Goal: Task Accomplishment & Management: Manage account settings

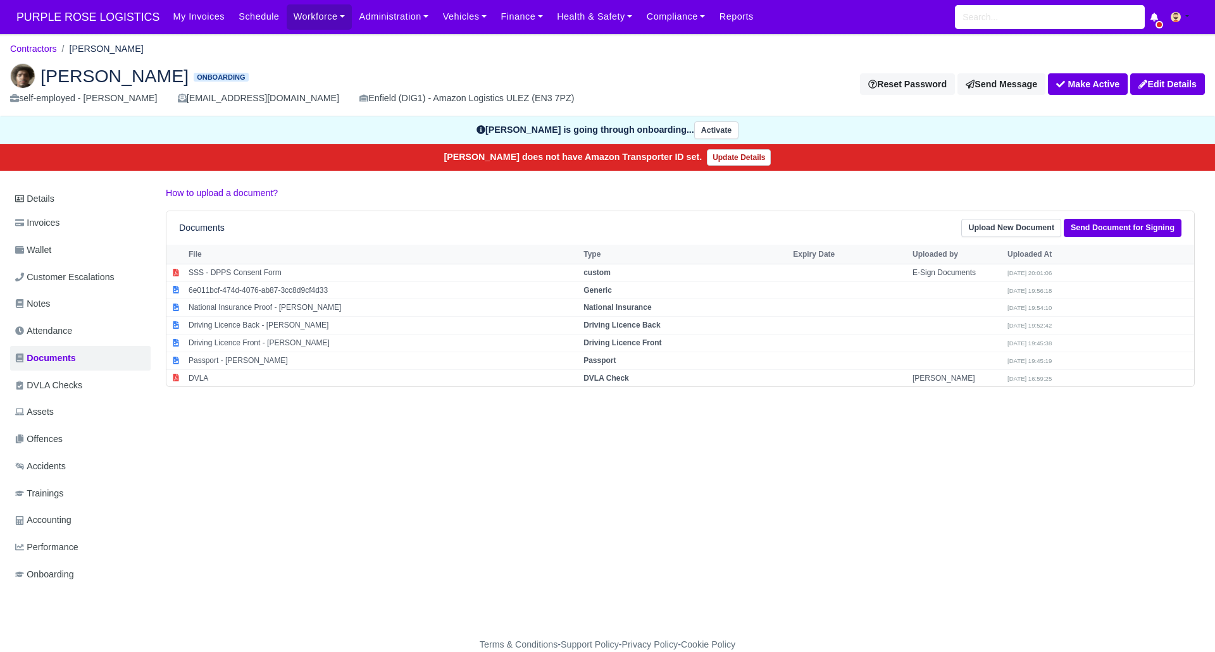
click at [618, 530] on div "Details Invoices Wallet Customer Escalations Notes Attendance Documents DVLA Ch…" at bounding box center [607, 399] width 1195 height 426
click at [593, 356] on strong "Passport" at bounding box center [599, 360] width 32 height 9
select select "passport"
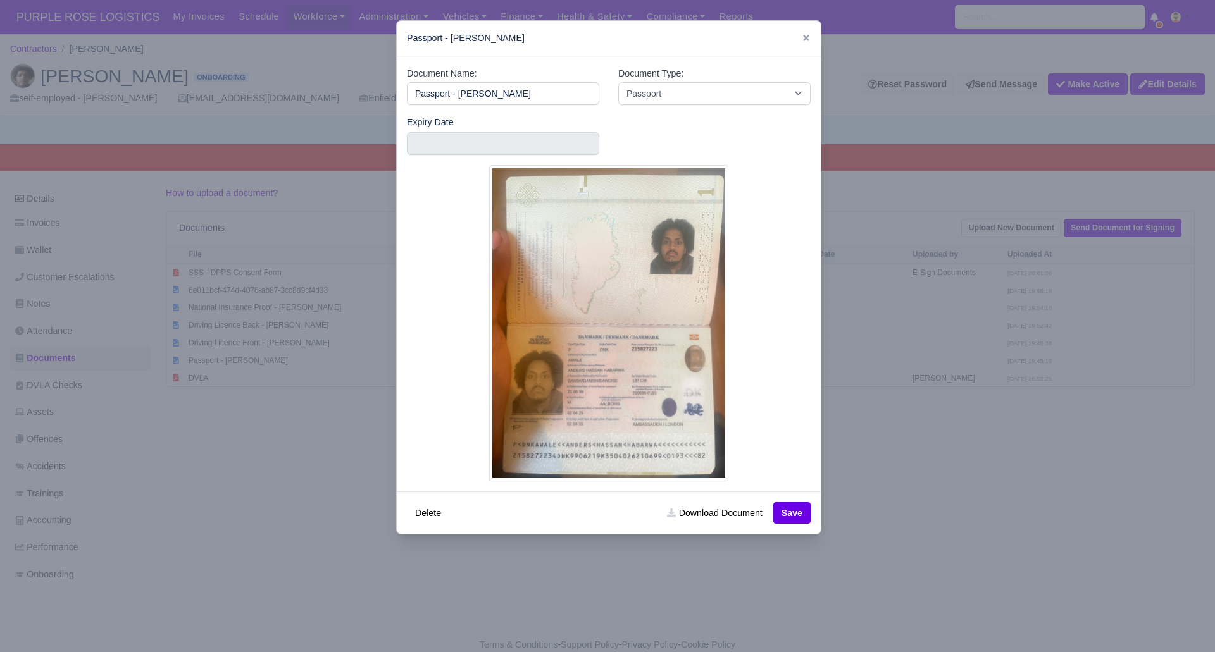
click at [1014, 621] on div at bounding box center [607, 326] width 1215 height 652
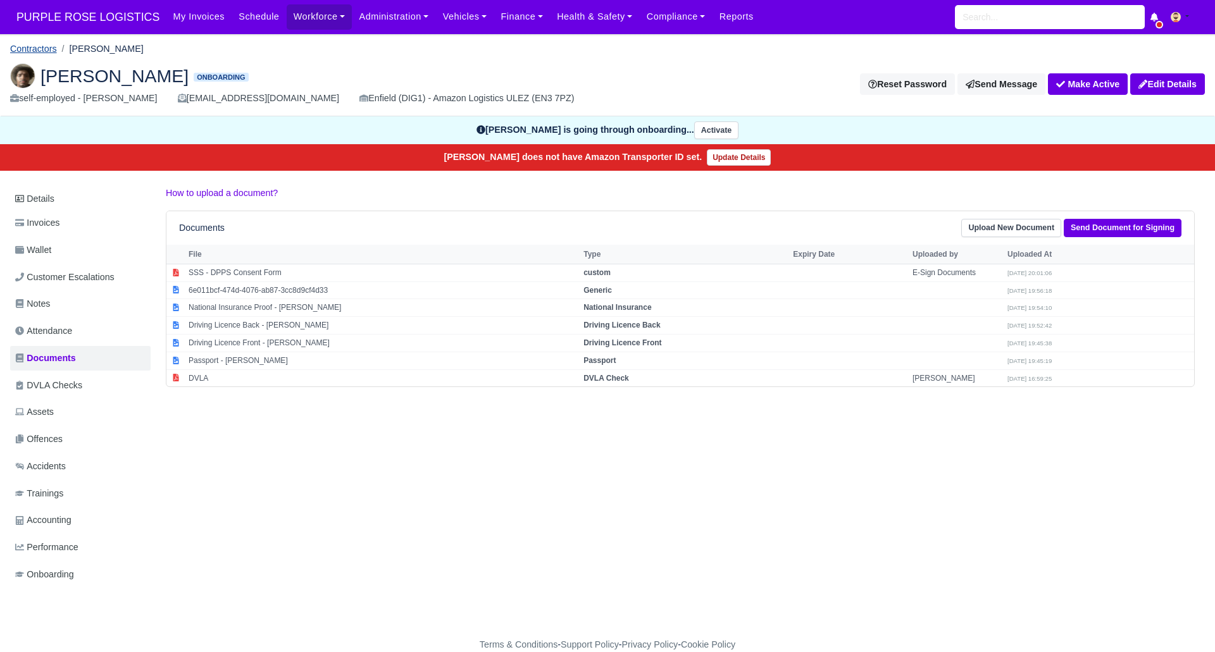
click at [32, 49] on link "Contractors" at bounding box center [33, 49] width 47 height 10
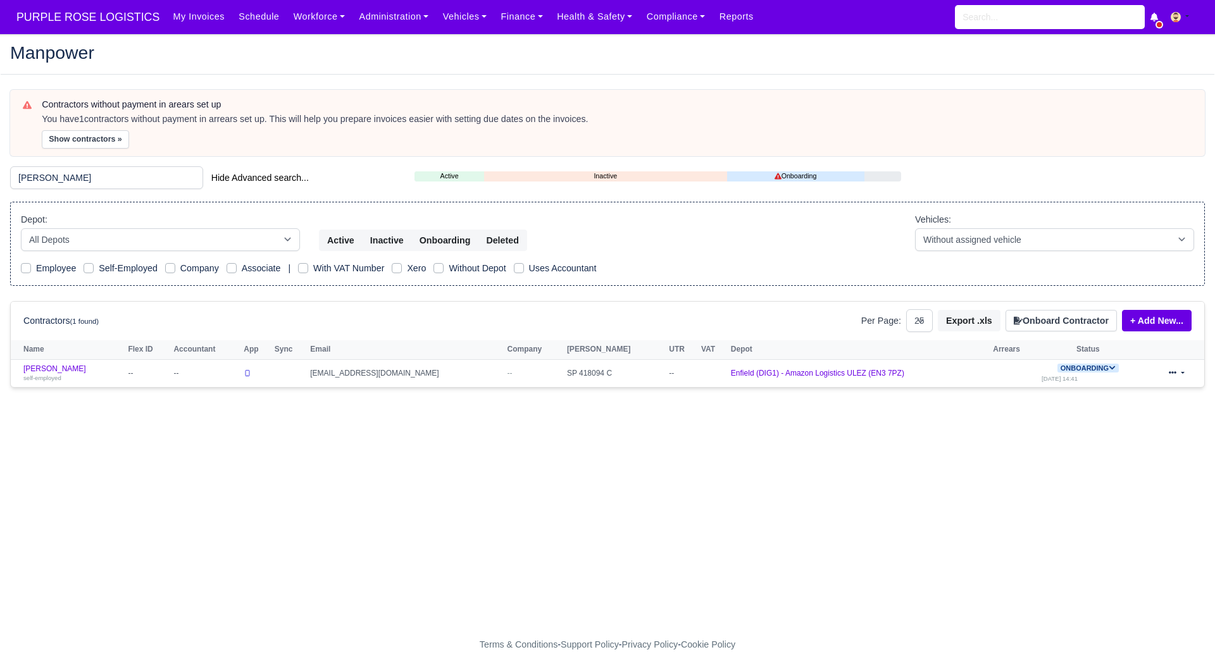
select select "25"
type input "alejandro"
click at [96, 369] on link "Diego Alejandro Huertas Velasquez self-employed" at bounding box center [72, 373] width 98 height 18
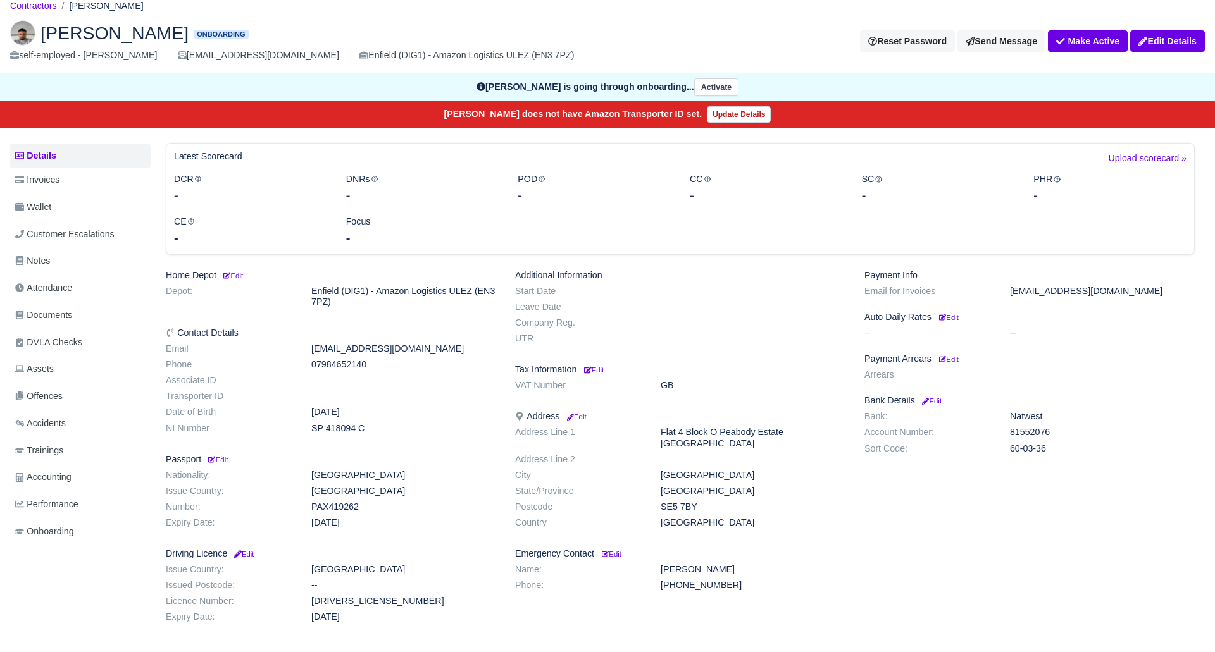
scroll to position [44, 0]
click at [55, 311] on span "Documents" at bounding box center [43, 315] width 57 height 15
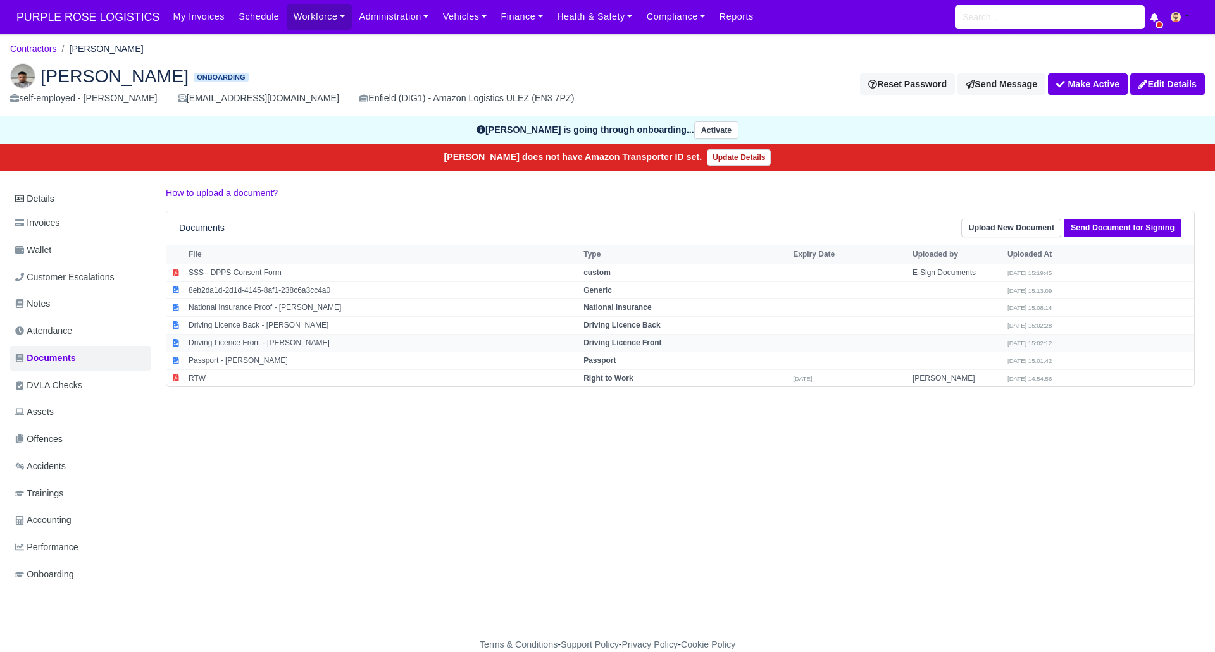
click at [661, 344] on strong "Driving Licence Front" at bounding box center [622, 343] width 78 height 9
select select "driving-licence-front"
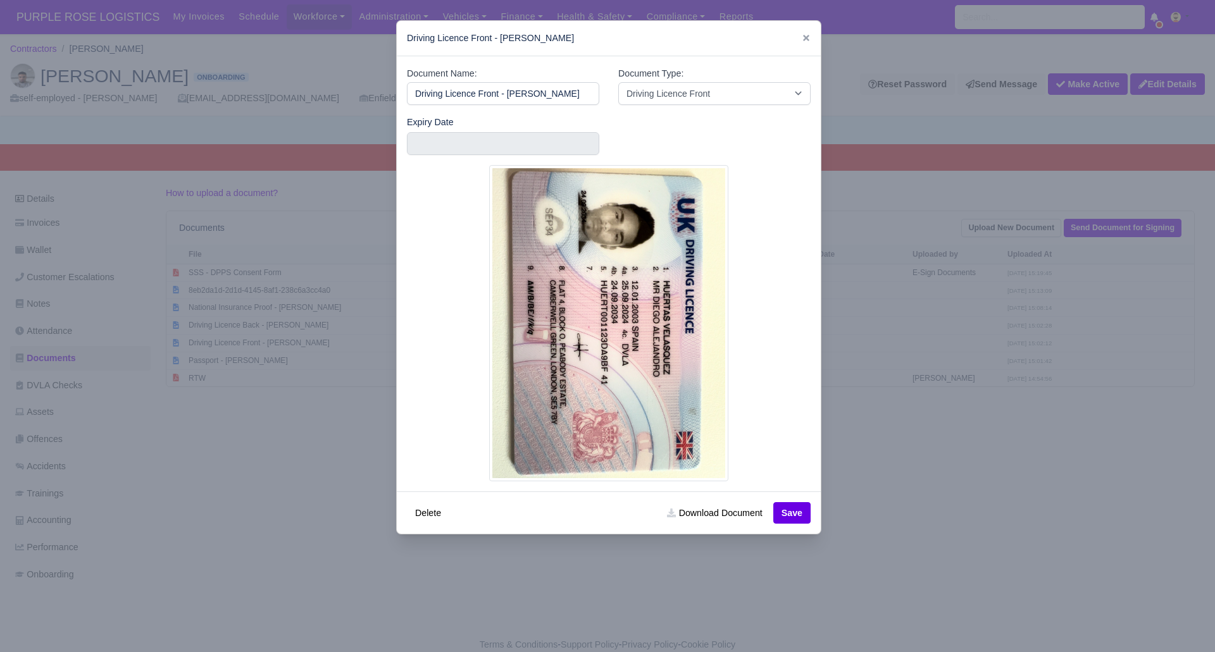
click at [931, 520] on div at bounding box center [607, 326] width 1215 height 652
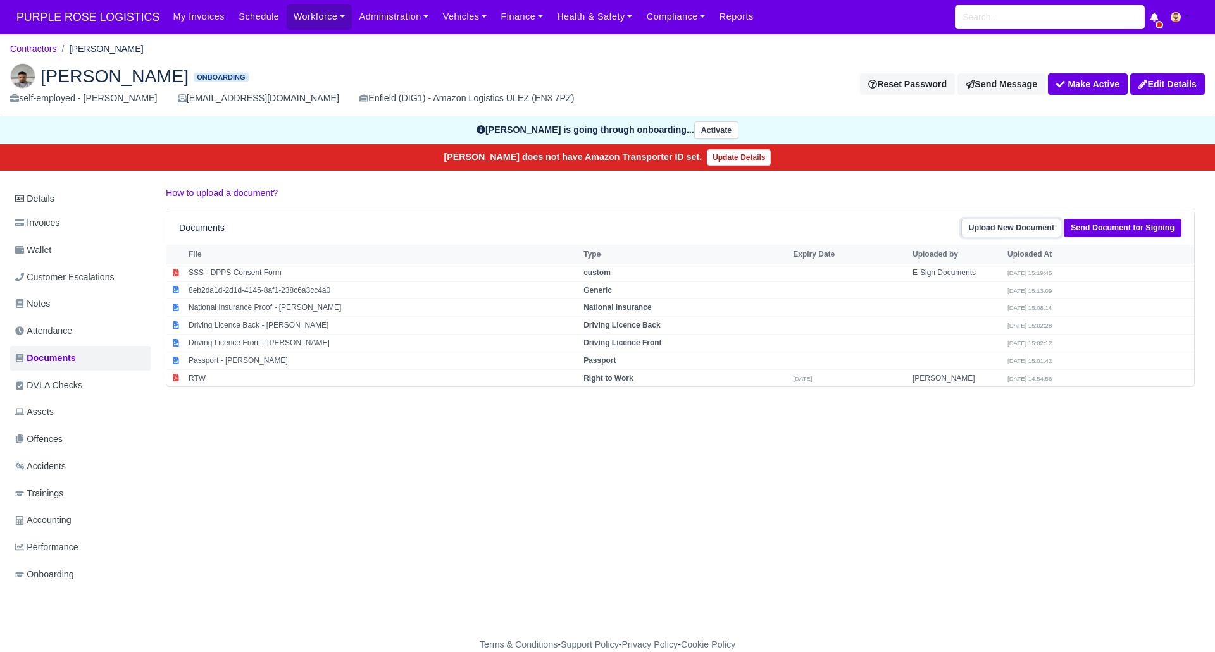
click at [985, 227] on link "Upload New Document" at bounding box center [1011, 228] width 100 height 18
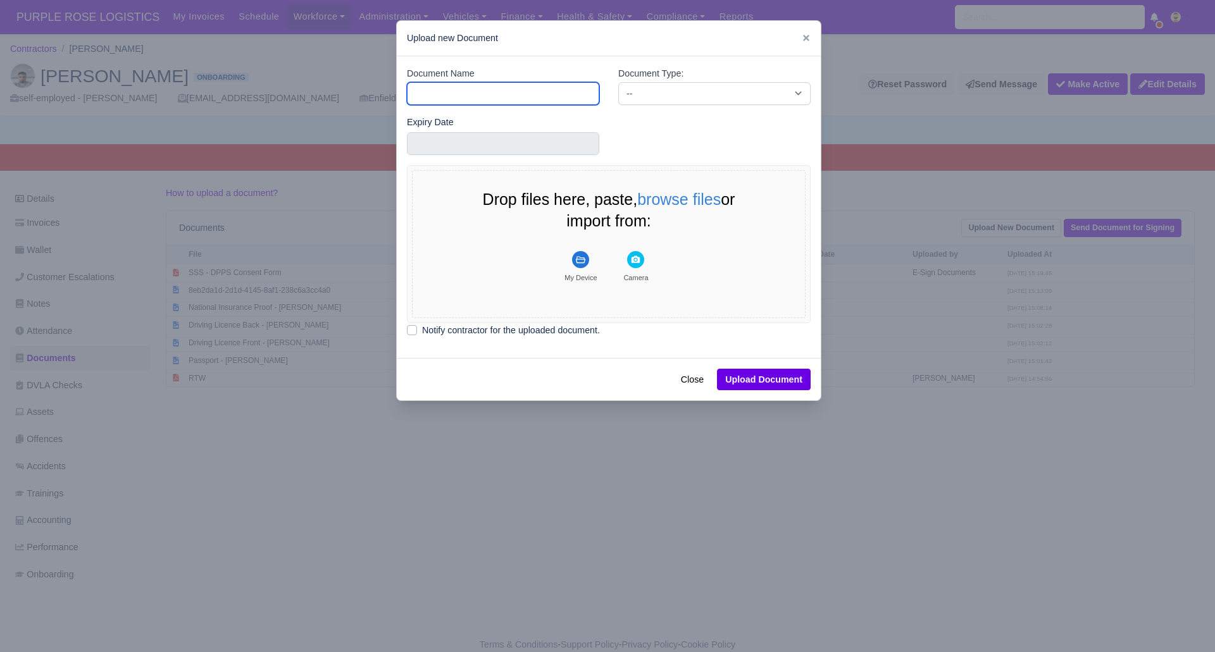
click at [558, 92] on input "Document Name" at bounding box center [503, 93] width 192 height 23
type input "DVLA"
click at [708, 89] on select "-- Accounting Engagement Letter Age Verification Confirmation Background Check …" at bounding box center [714, 93] width 192 height 23
select select "dvla-check"
click at [618, 82] on select "-- Accounting Engagement Letter Age Verification Confirmation Background Check …" at bounding box center [714, 93] width 192 height 23
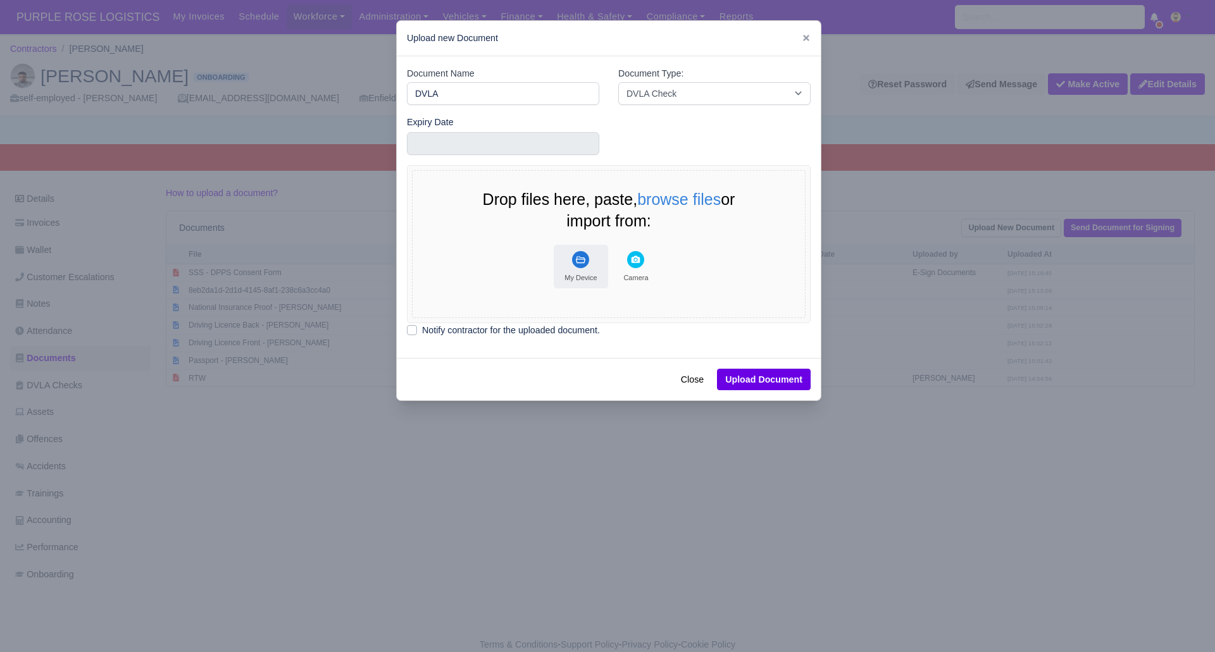
drag, startPoint x: 575, startPoint y: 265, endPoint x: 583, endPoint y: 259, distance: 10.0
click at [576, 263] on rect "File Uploader" at bounding box center [580, 259] width 17 height 17
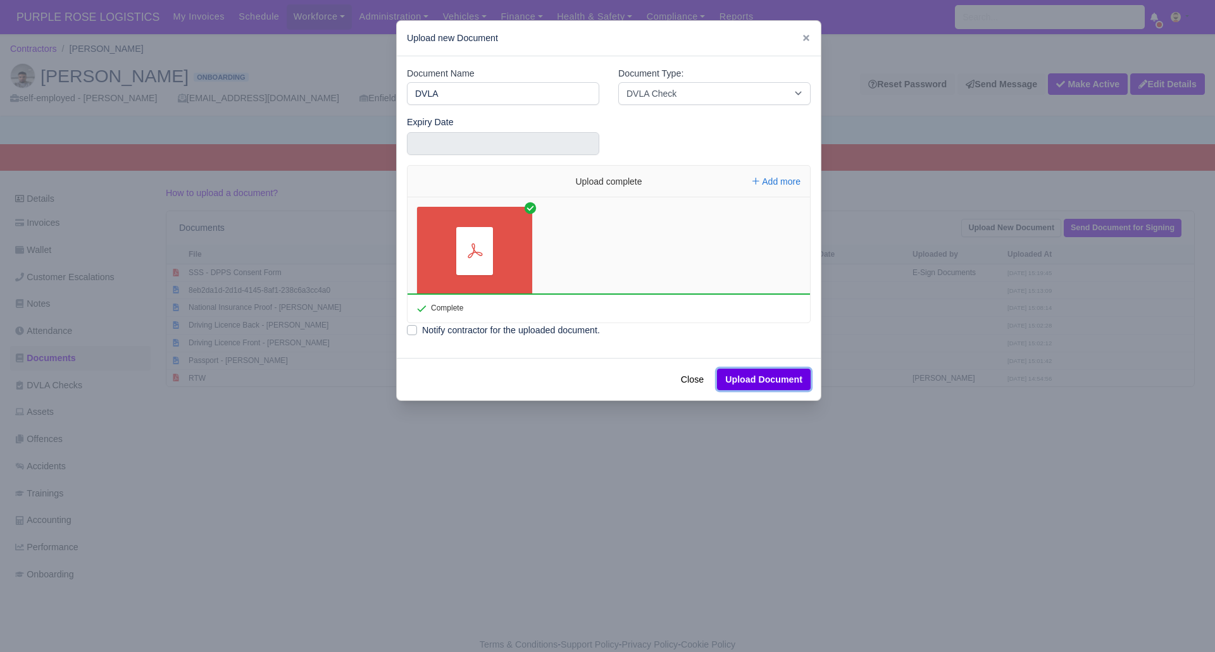
click at [773, 371] on button "Upload Document" at bounding box center [764, 380] width 94 height 22
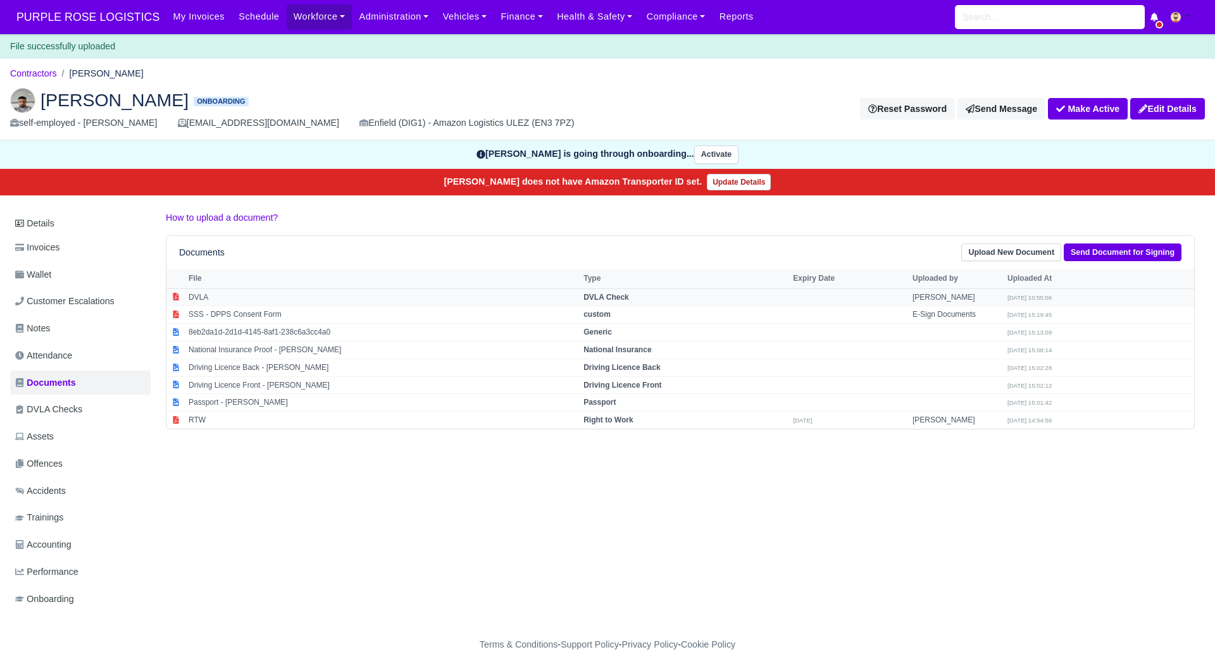
click at [699, 295] on td "DVLA Check" at bounding box center [684, 298] width 209 height 18
select select "dvla-check"
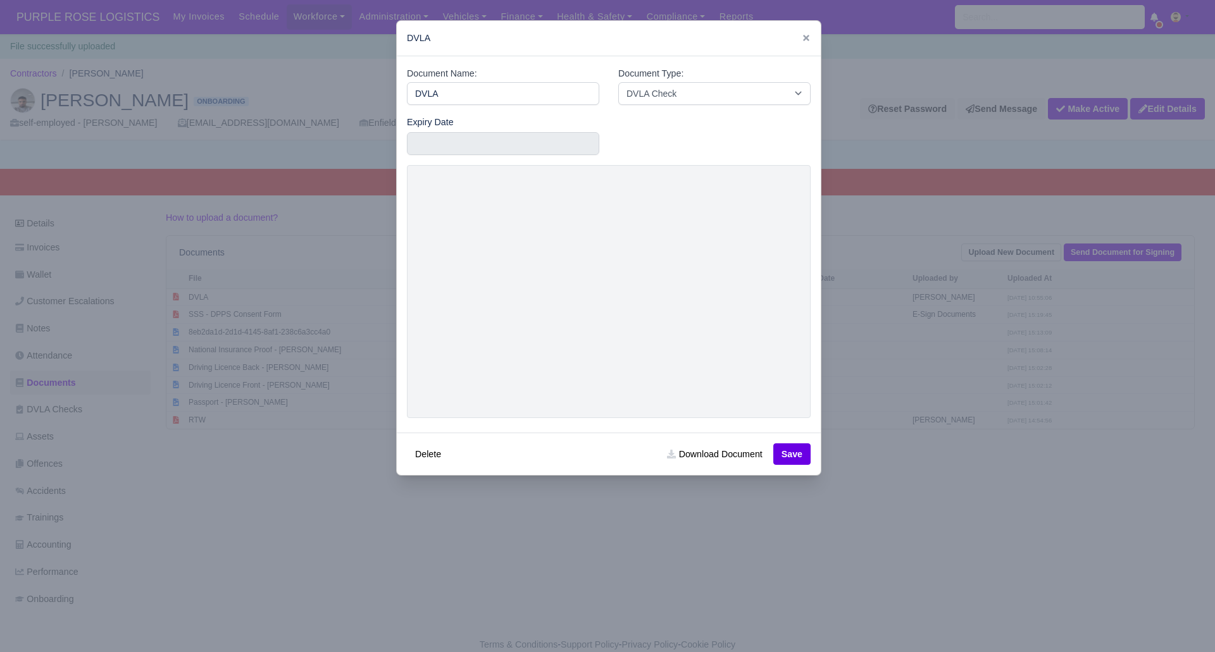
click at [840, 551] on div at bounding box center [607, 326] width 1215 height 652
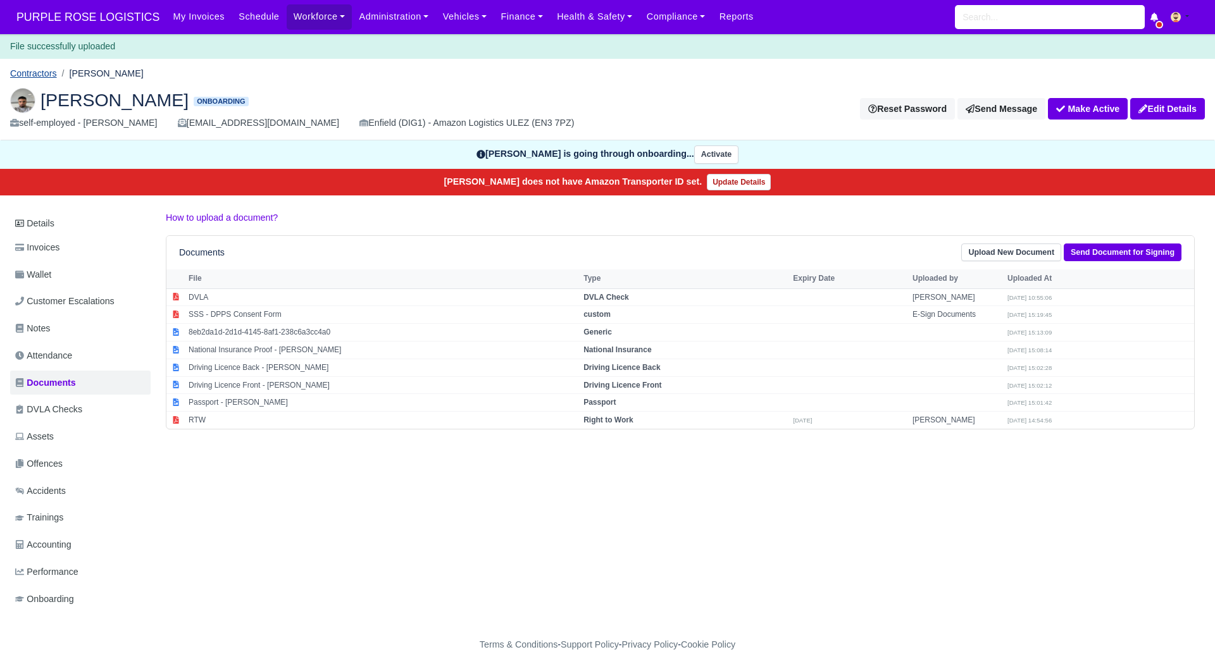
click at [46, 68] on link "Contractors" at bounding box center [33, 73] width 47 height 10
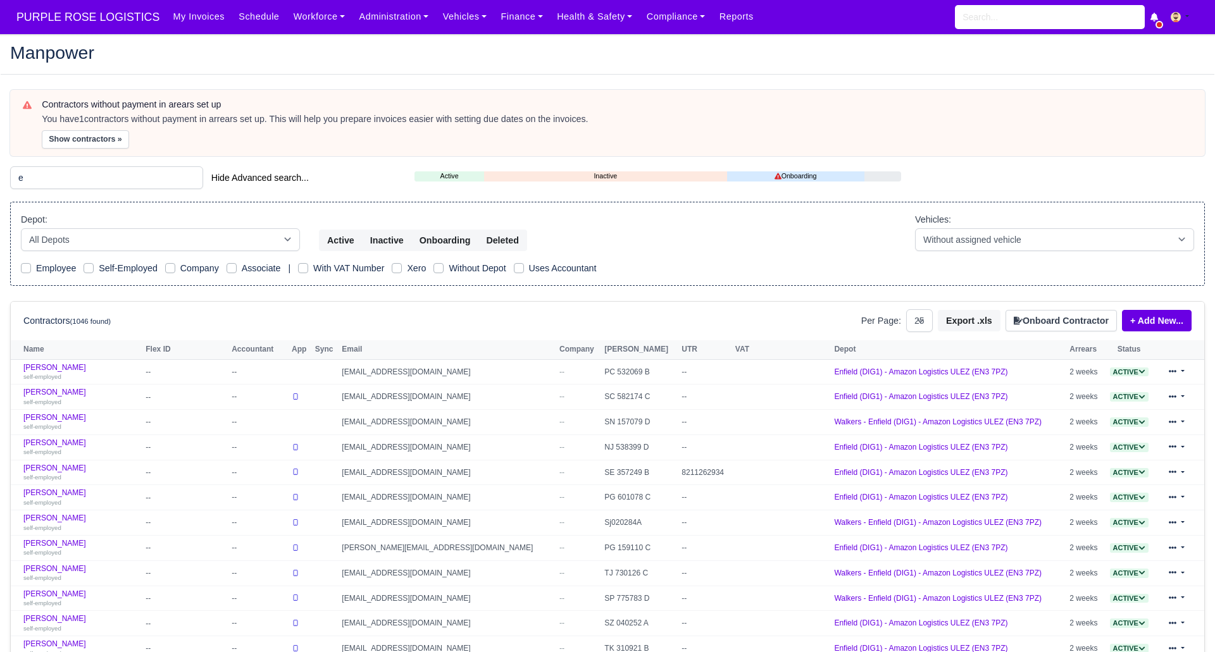
select select "25"
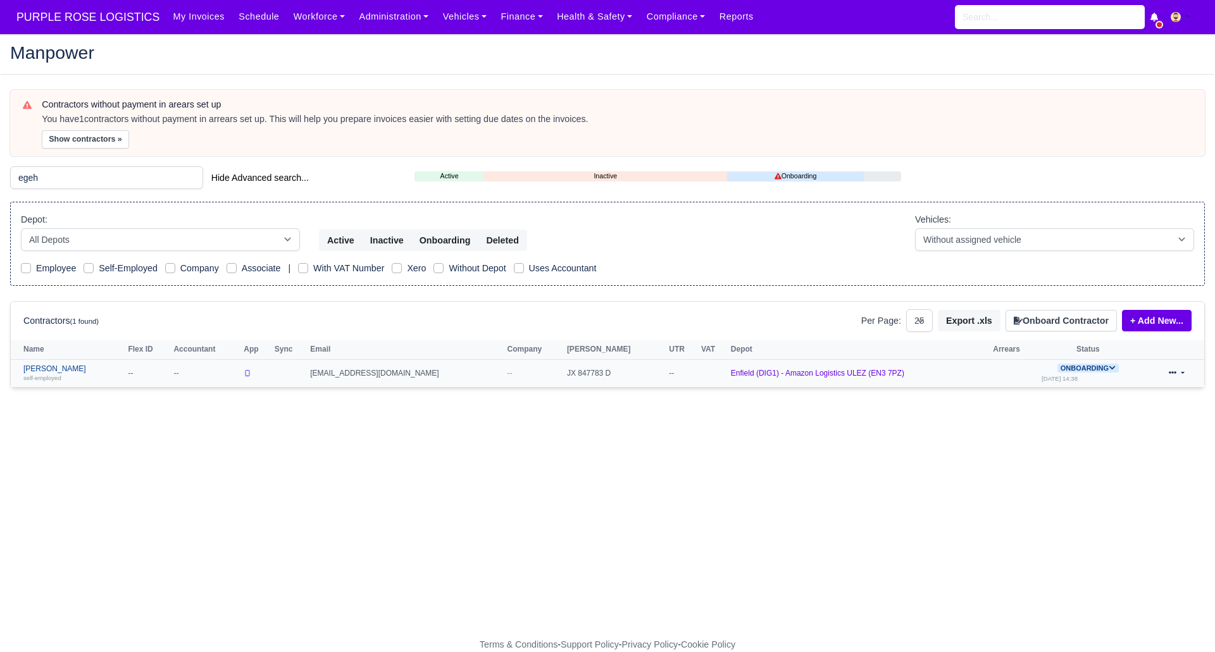
type input "egeh"
click at [42, 367] on link "Abdulgani Egeh self-employed" at bounding box center [72, 373] width 98 height 18
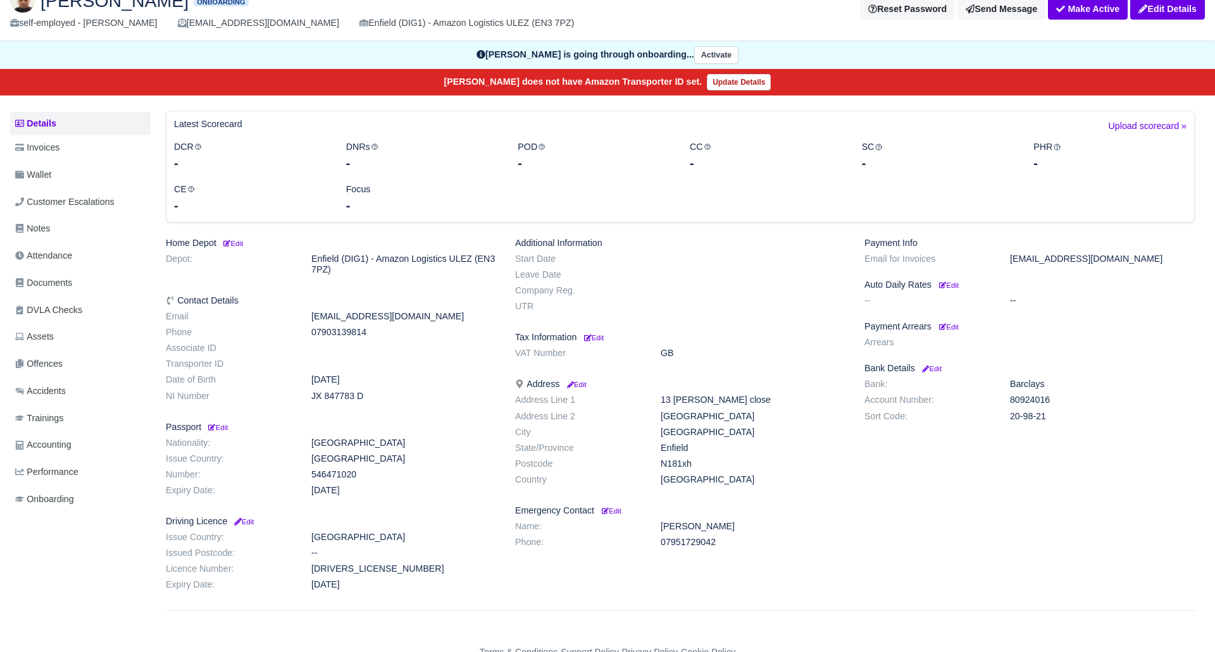
scroll to position [83, 0]
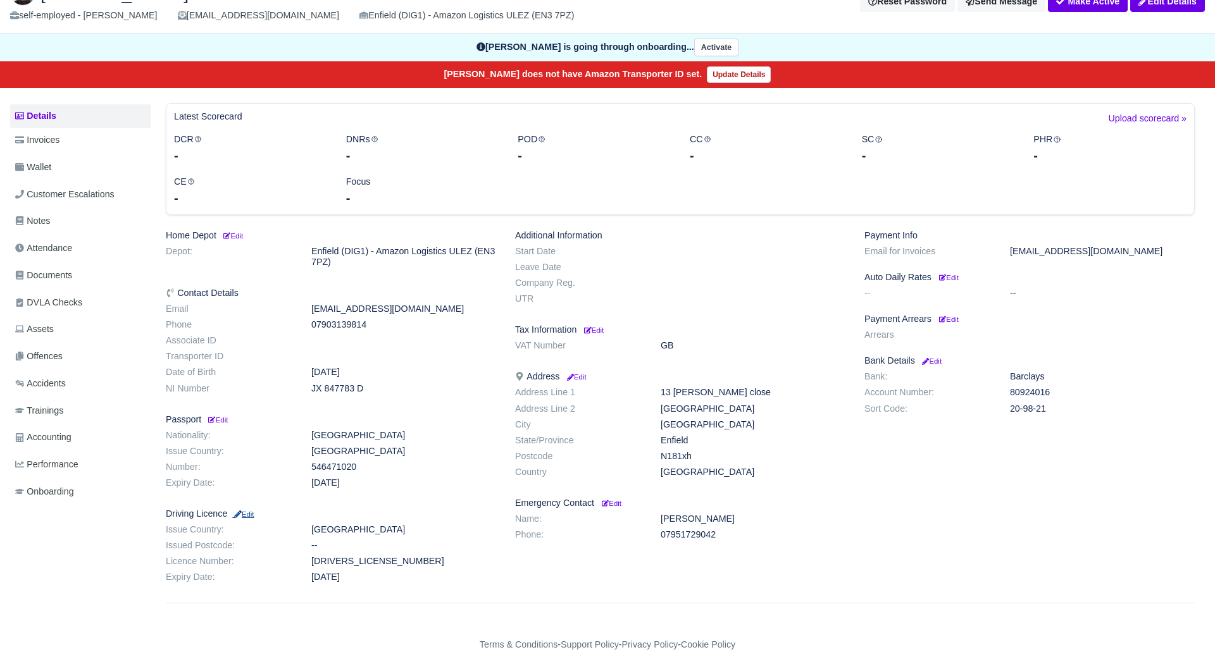
click at [249, 516] on small "Edit" at bounding box center [243, 515] width 22 height 8
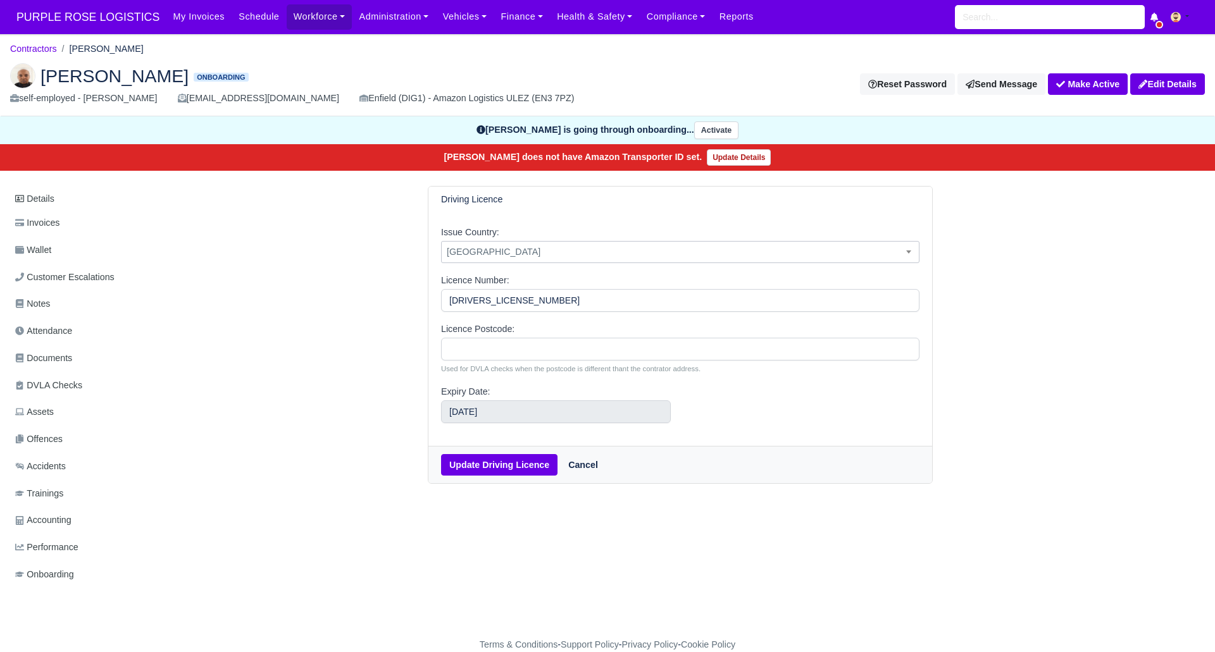
click at [545, 249] on span "Afghanistan" at bounding box center [680, 252] width 477 height 16
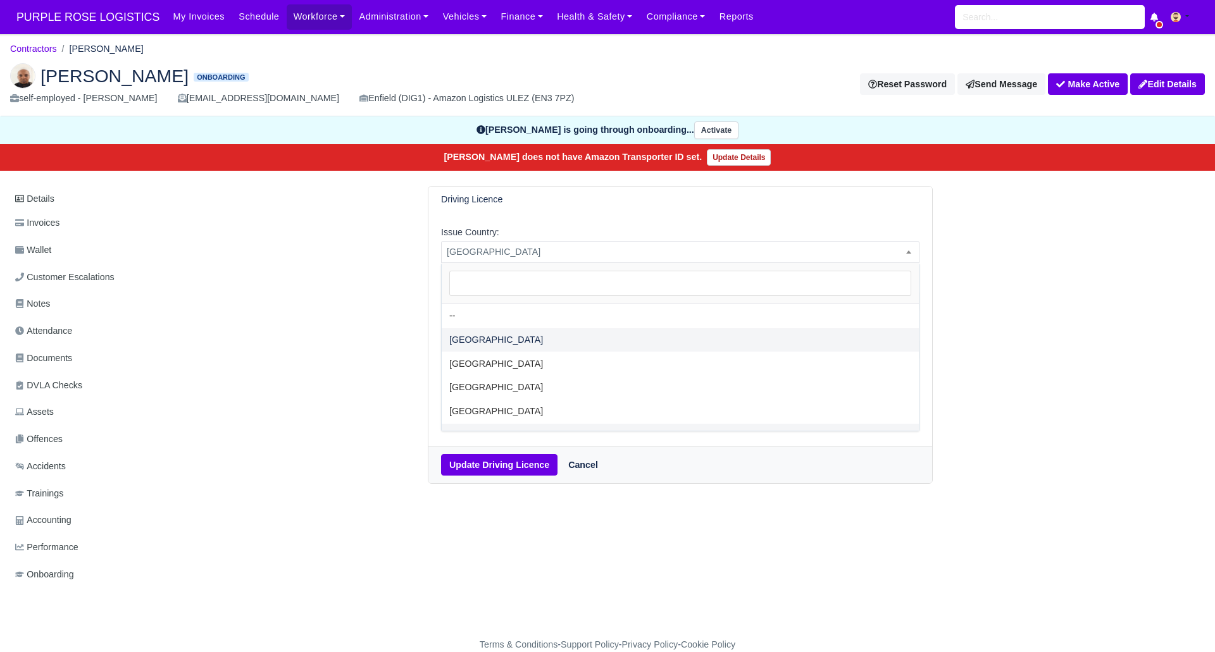
select select "United Kingdom"
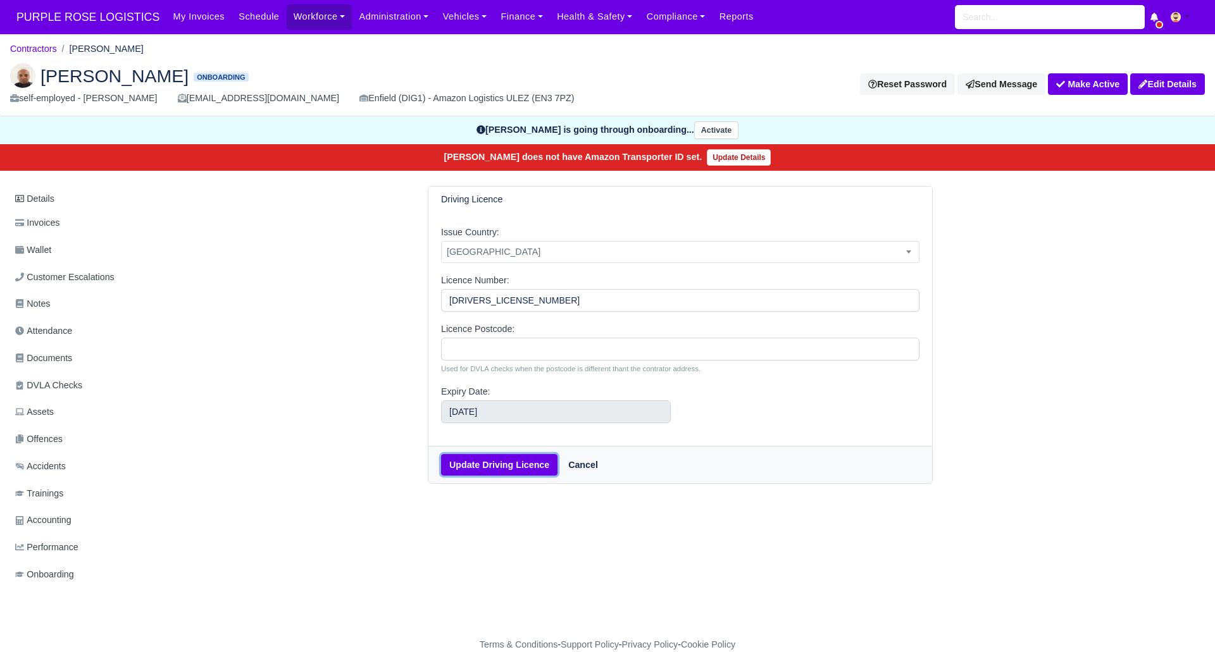
click at [496, 473] on button "Update Driving Licence" at bounding box center [499, 465] width 116 height 22
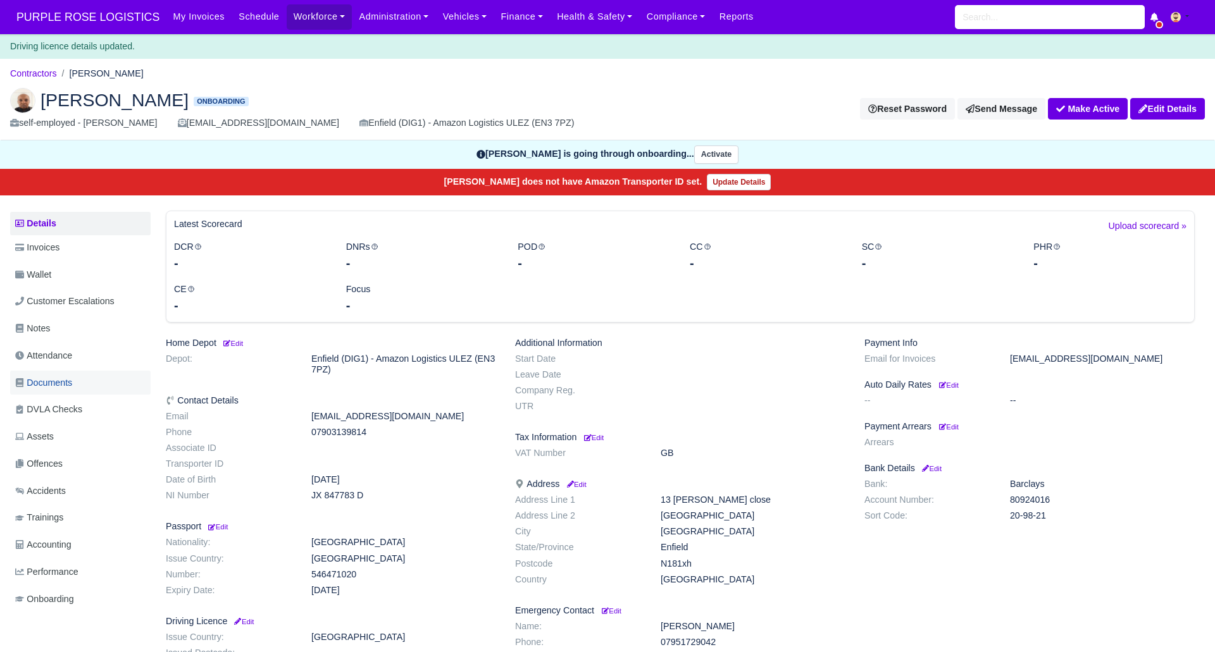
drag, startPoint x: 51, startPoint y: 380, endPoint x: 96, endPoint y: 392, distance: 46.3
click at [52, 381] on span "Documents" at bounding box center [43, 383] width 57 height 15
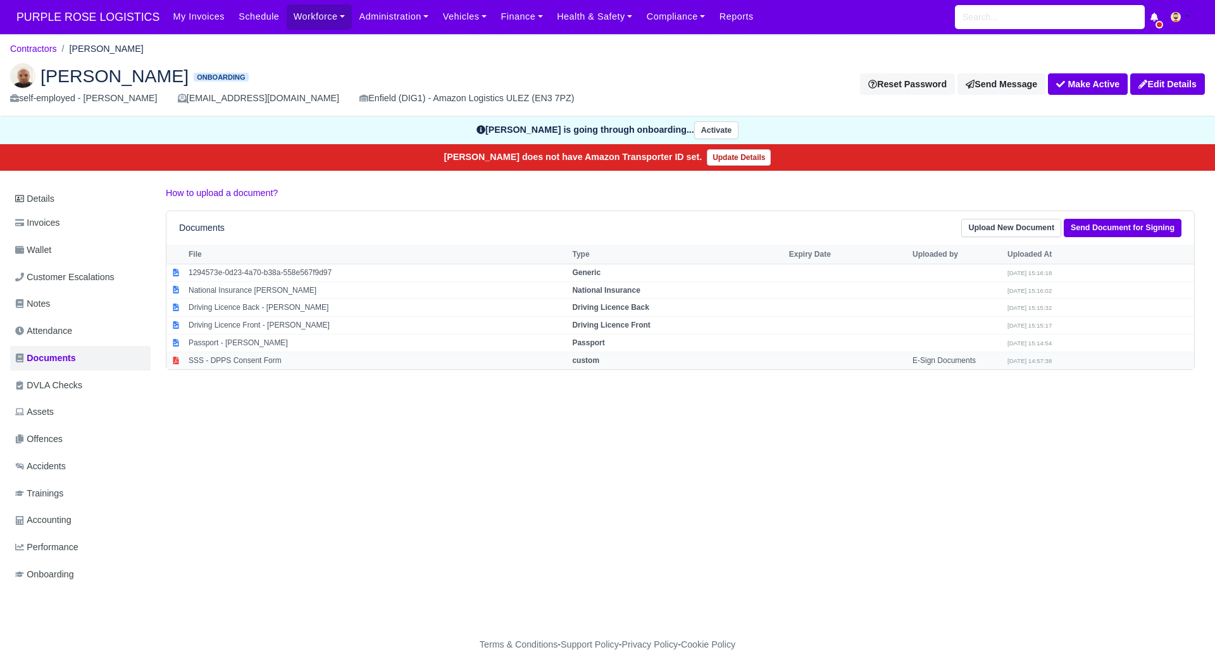
drag, startPoint x: 614, startPoint y: 342, endPoint x: 721, endPoint y: 358, distance: 108.1
click at [604, 342] on strong "Passport" at bounding box center [588, 343] width 32 height 9
select select "passport"
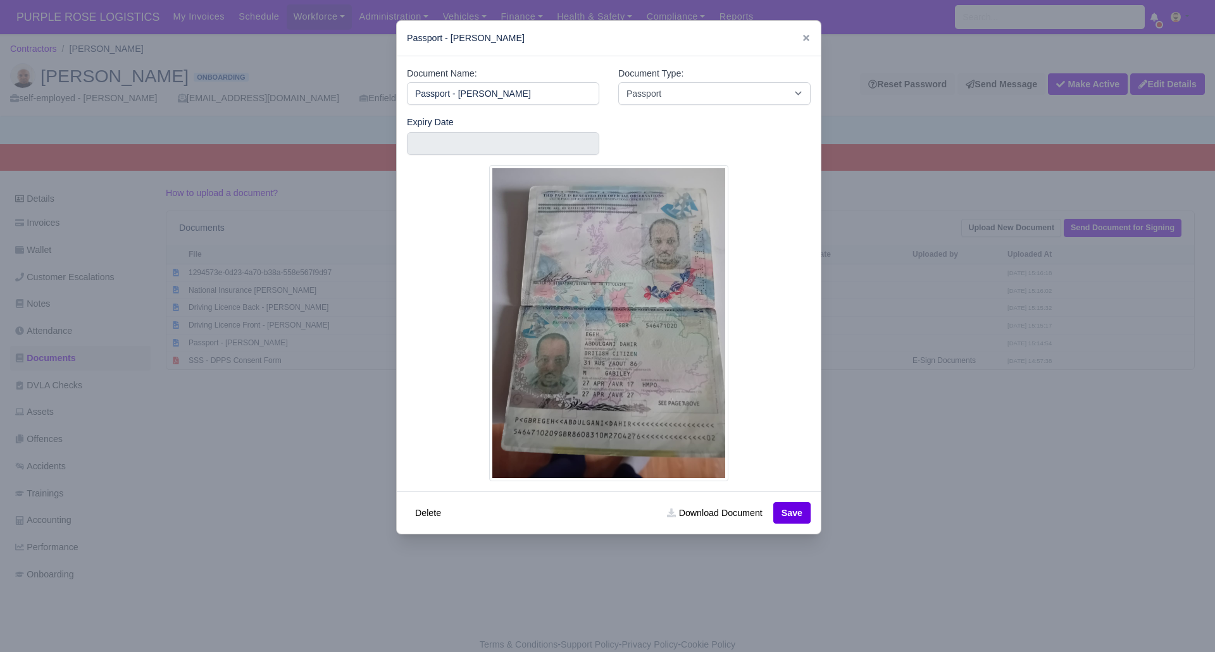
click at [889, 477] on div at bounding box center [607, 326] width 1215 height 652
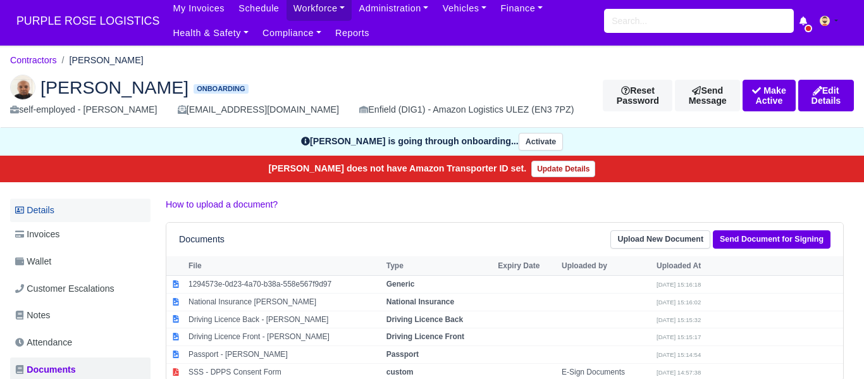
scroll to position [6, 0]
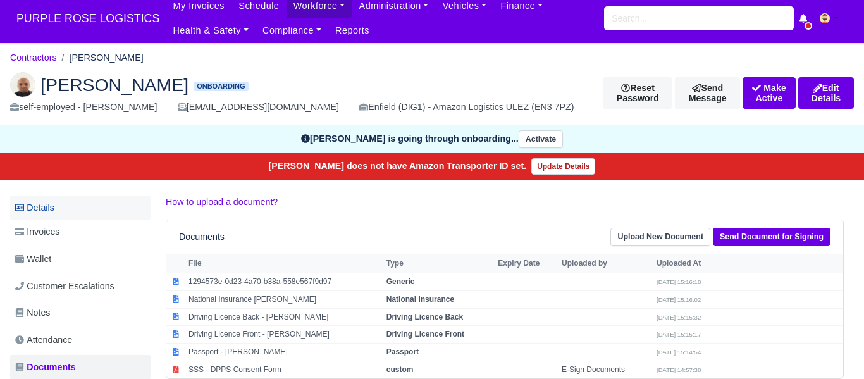
click at [32, 204] on link "Details" at bounding box center [80, 207] width 140 height 23
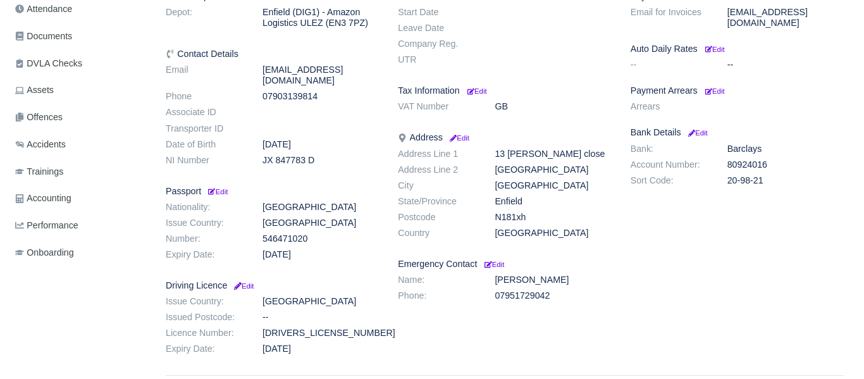
scroll to position [371, 0]
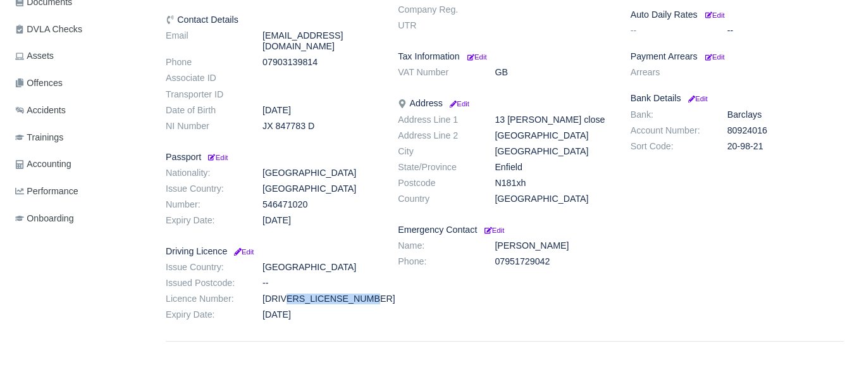
drag, startPoint x: 256, startPoint y: 287, endPoint x: 351, endPoint y: 289, distance: 95.6
click at [351, 294] on dd "[DRIVERS_LICENSE_NUMBER]" at bounding box center [320, 299] width 135 height 11
copy dd "[DRIVERS_LICENSE_NUMBER]"
drag, startPoint x: 259, startPoint y: 118, endPoint x: 320, endPoint y: 122, distance: 61.5
click at [320, 122] on dl "Email [EMAIL_ADDRESS][DOMAIN_NAME] Phone [PHONE_NUMBER] Associate ID Transporte…" at bounding box center [272, 83] width 232 height 106
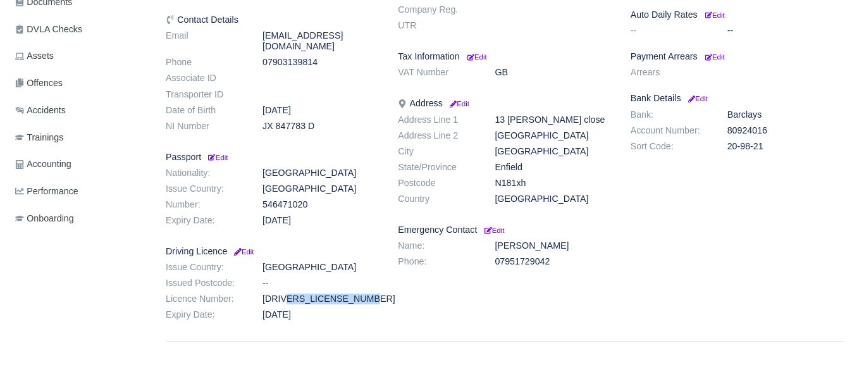
copy dd "JX 847783 D"
drag, startPoint x: 529, startPoint y: 183, endPoint x: 550, endPoint y: 183, distance: 21.5
click at [550, 183] on dd "N181xh" at bounding box center [552, 183] width 135 height 11
copy dd "N181xh"
click at [66, 3] on span "Documents" at bounding box center [43, 2] width 57 height 15
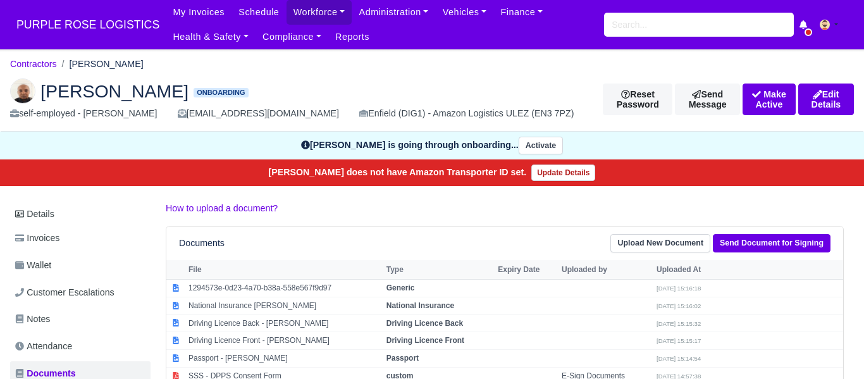
scroll to position [13, 0]
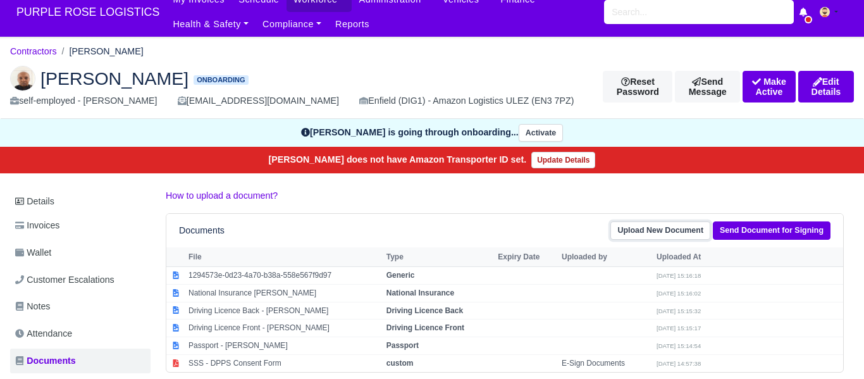
click at [676, 232] on link "Upload New Document" at bounding box center [661, 230] width 100 height 18
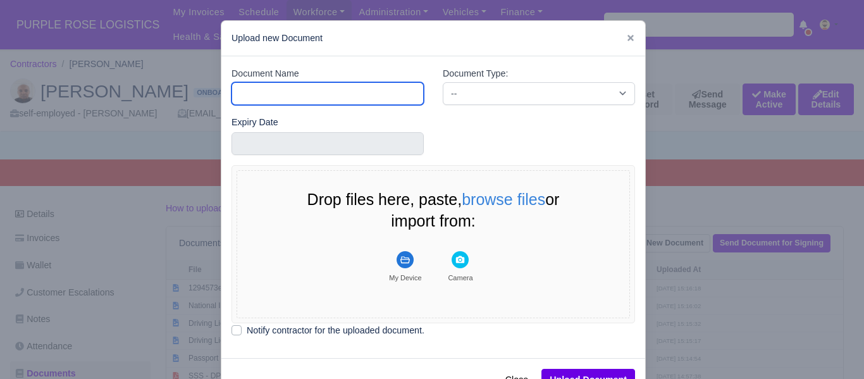
click at [285, 95] on input "Document Name" at bounding box center [328, 93] width 192 height 23
click at [325, 100] on input "Document Name" at bounding box center [328, 93] width 192 height 23
type input "DVLA"
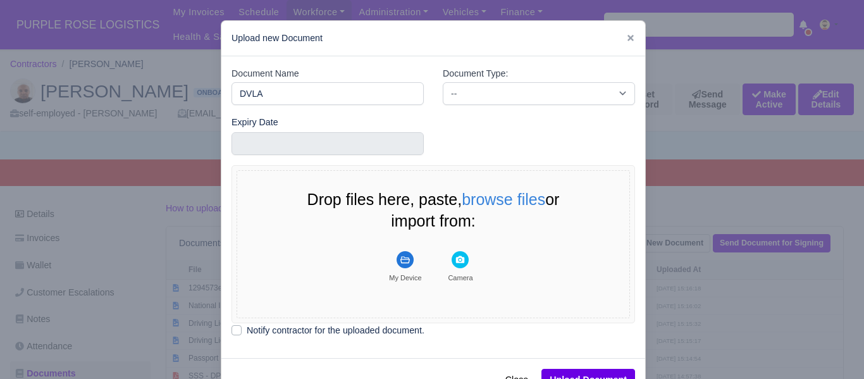
click at [488, 102] on div "Document Type: -- Accounting Engagement Letter Age Verification Confirmation Ba…" at bounding box center [538, 90] width 211 height 49
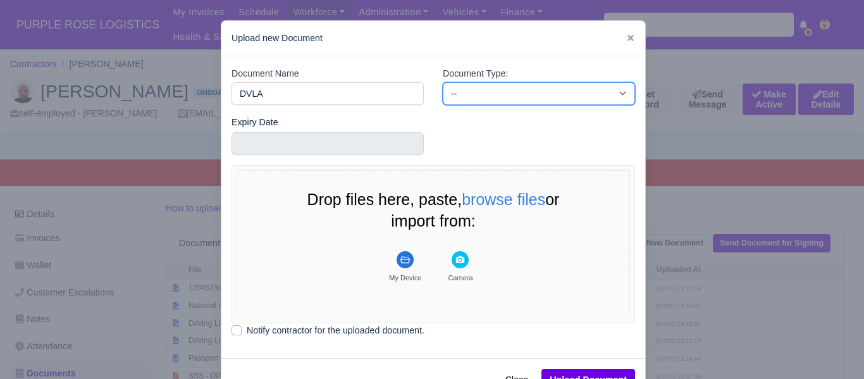
click at [492, 95] on select "-- Accounting Engagement Letter Age Verification Confirmation Background Check …" at bounding box center [539, 93] width 192 height 23
select select "dvla-check"
click at [443, 82] on select "-- Accounting Engagement Letter Age Verification Confirmation Background Check …" at bounding box center [539, 93] width 192 height 23
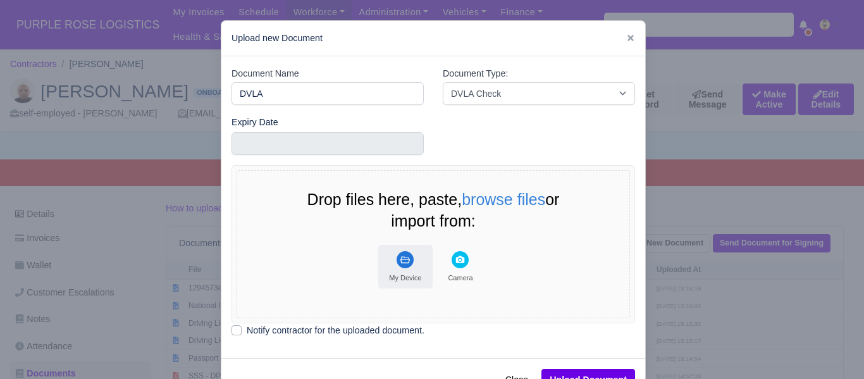
click at [406, 257] on icon "File Uploader" at bounding box center [405, 259] width 9 height 7
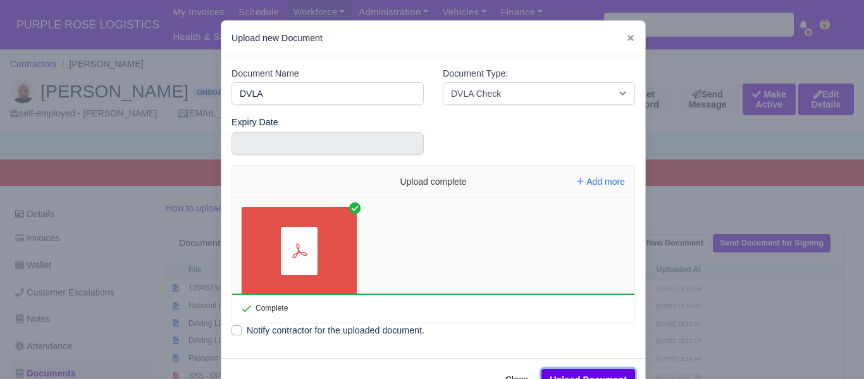
click at [573, 371] on button "Upload Document" at bounding box center [589, 380] width 94 height 22
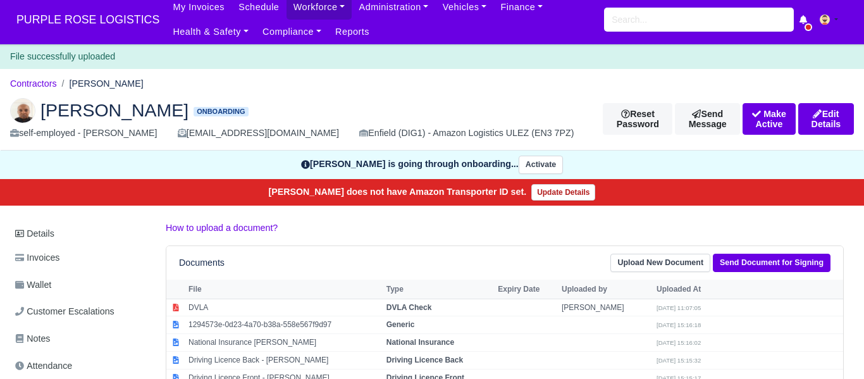
scroll to position [6, 0]
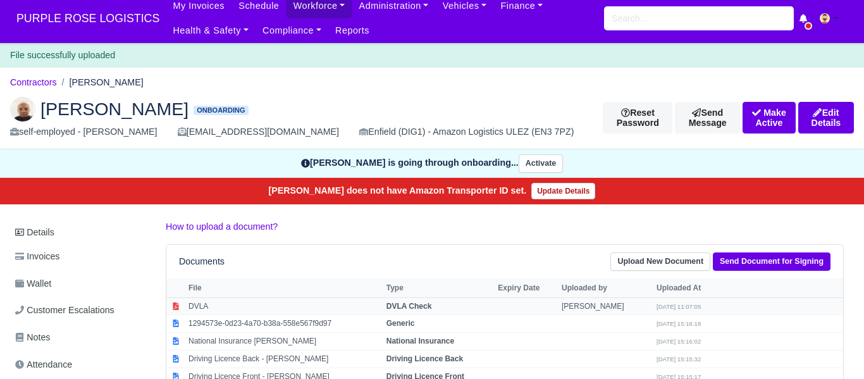
click at [411, 304] on strong "DVLA Check" at bounding box center [410, 306] width 46 height 9
select select "dvla-check"
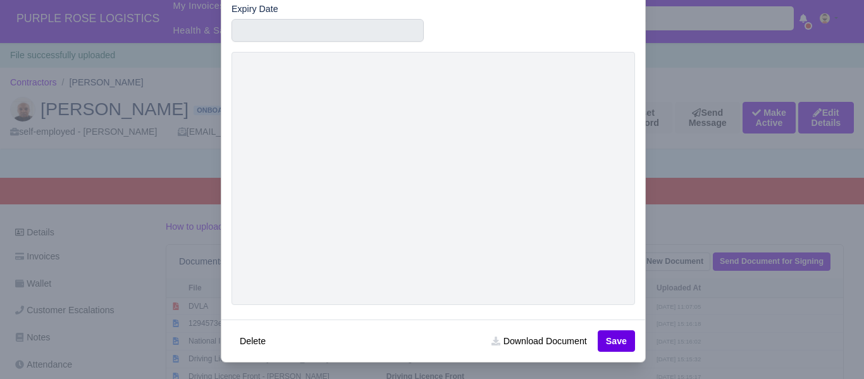
scroll to position [117, 0]
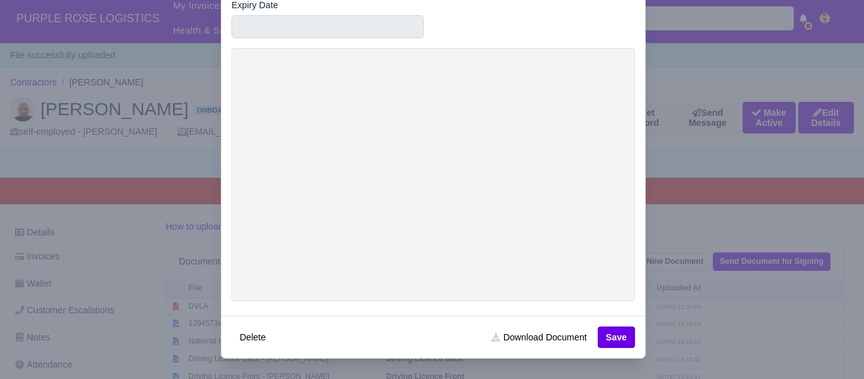
click at [699, 72] on div at bounding box center [432, 189] width 864 height 379
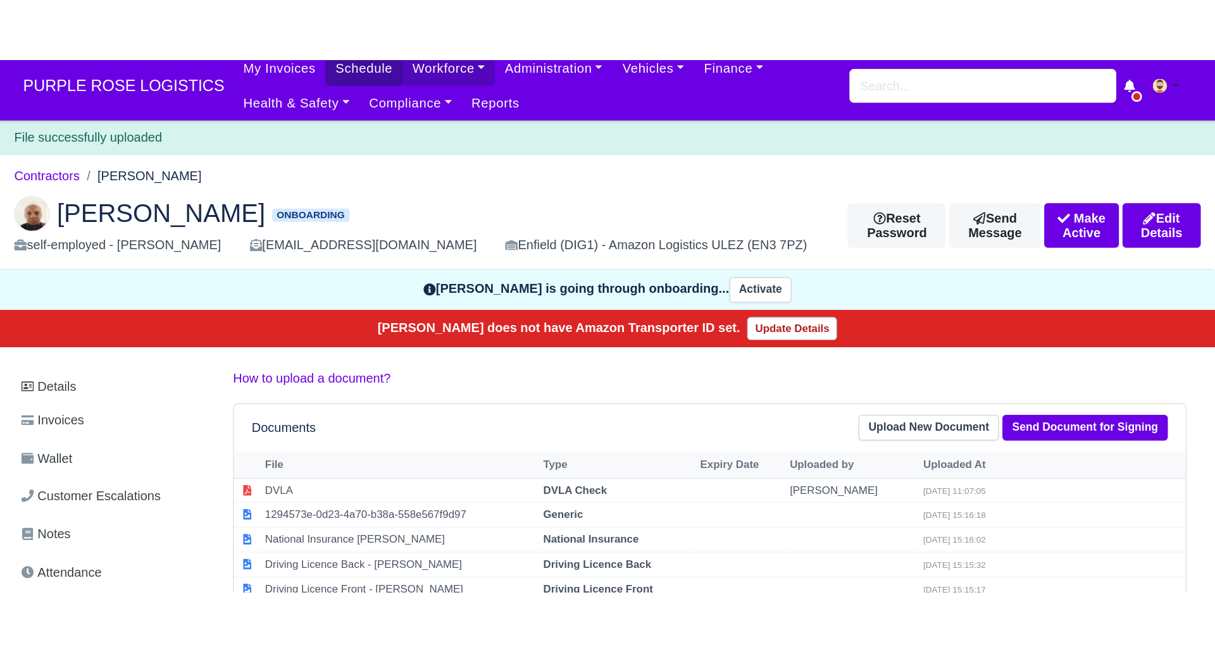
scroll to position [0, 0]
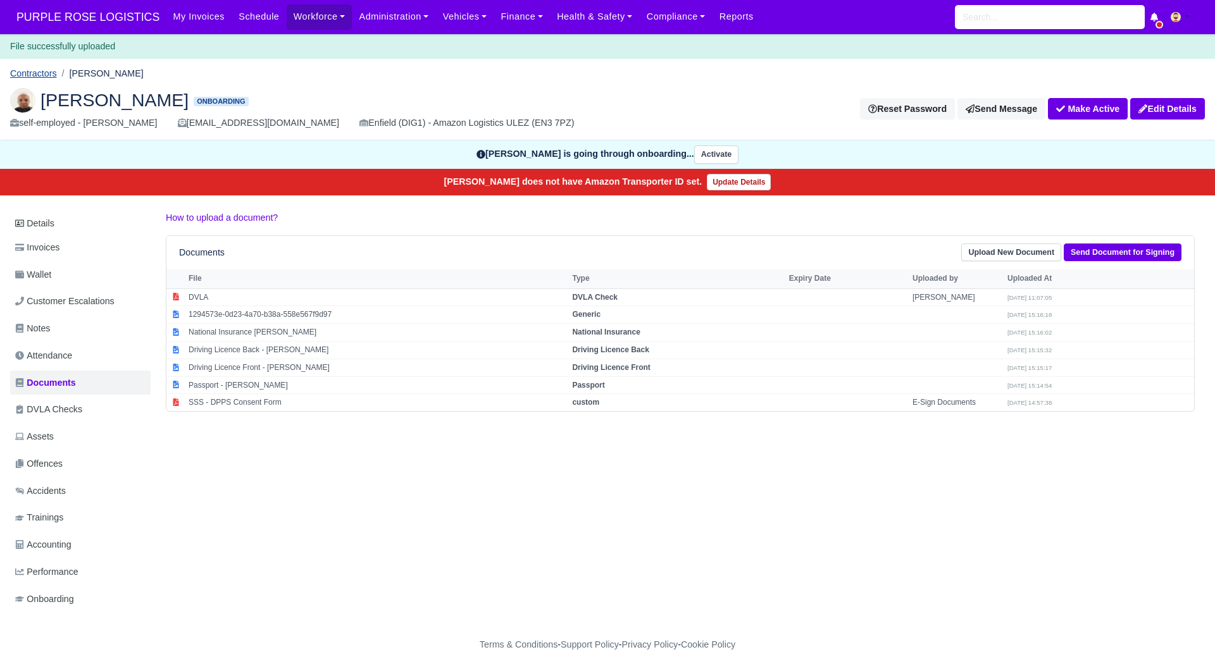
click at [42, 71] on link "Contractors" at bounding box center [33, 73] width 47 height 10
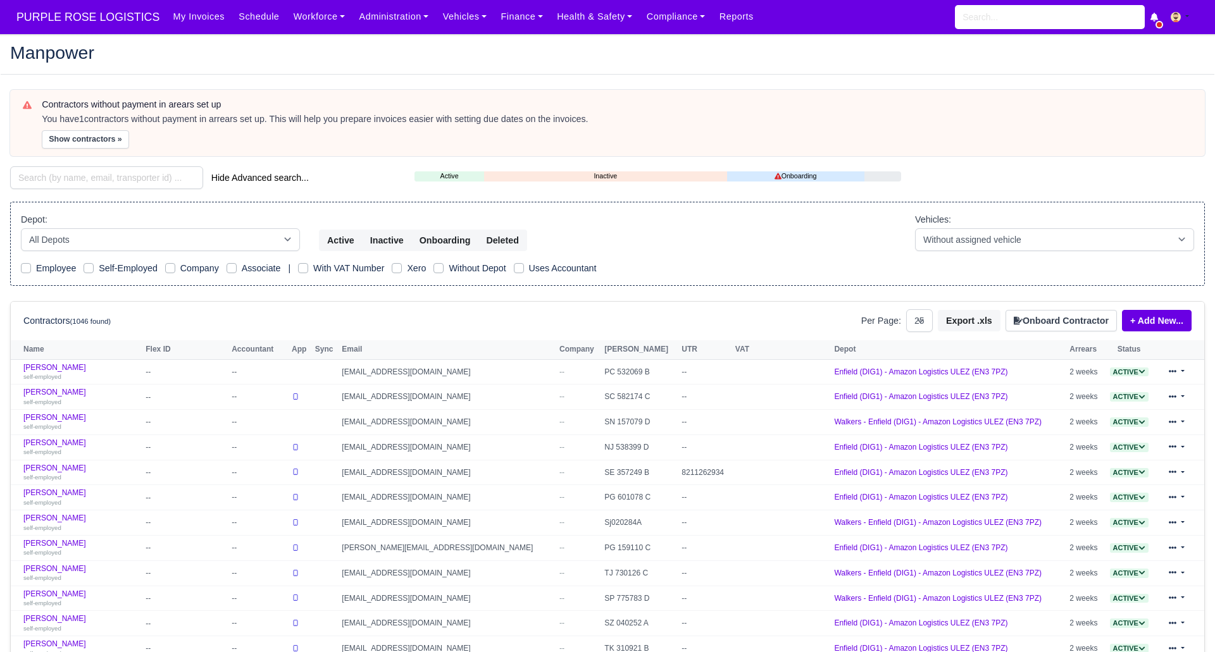
select select "25"
click at [121, 176] on input "search" at bounding box center [106, 177] width 193 height 23
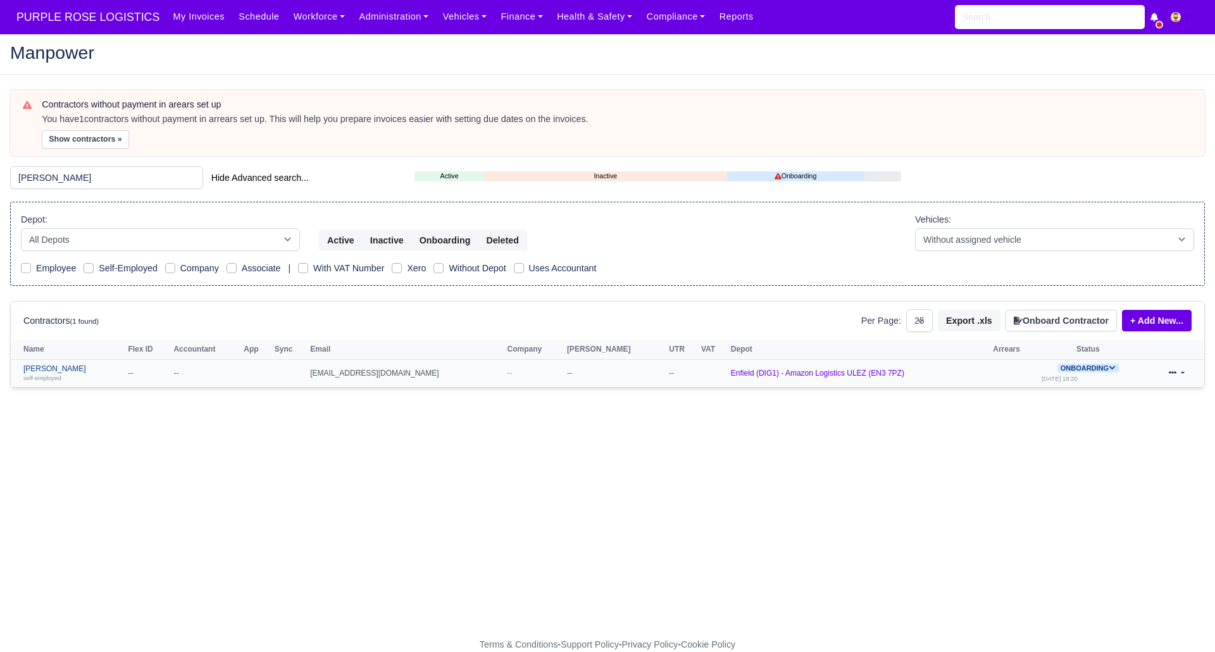
type input "[PERSON_NAME]"
click at [52, 368] on link "[PERSON_NAME] self-employed" at bounding box center [72, 373] width 98 height 18
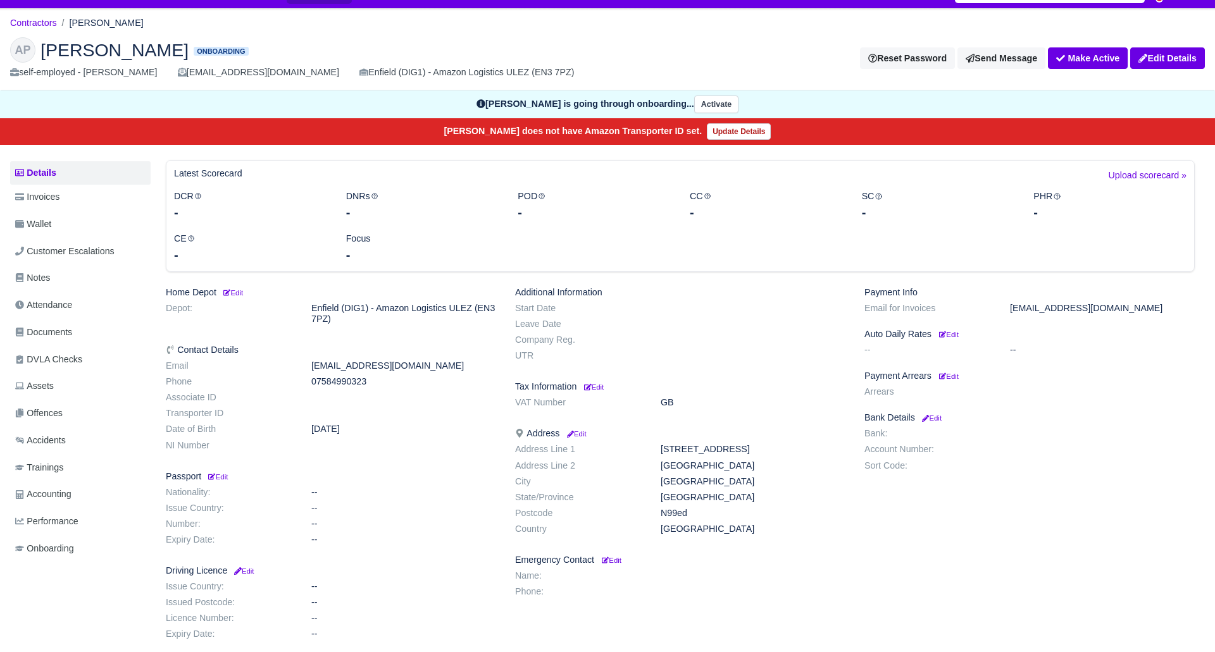
scroll to position [26, 0]
click at [65, 325] on span "Documents" at bounding box center [43, 332] width 57 height 15
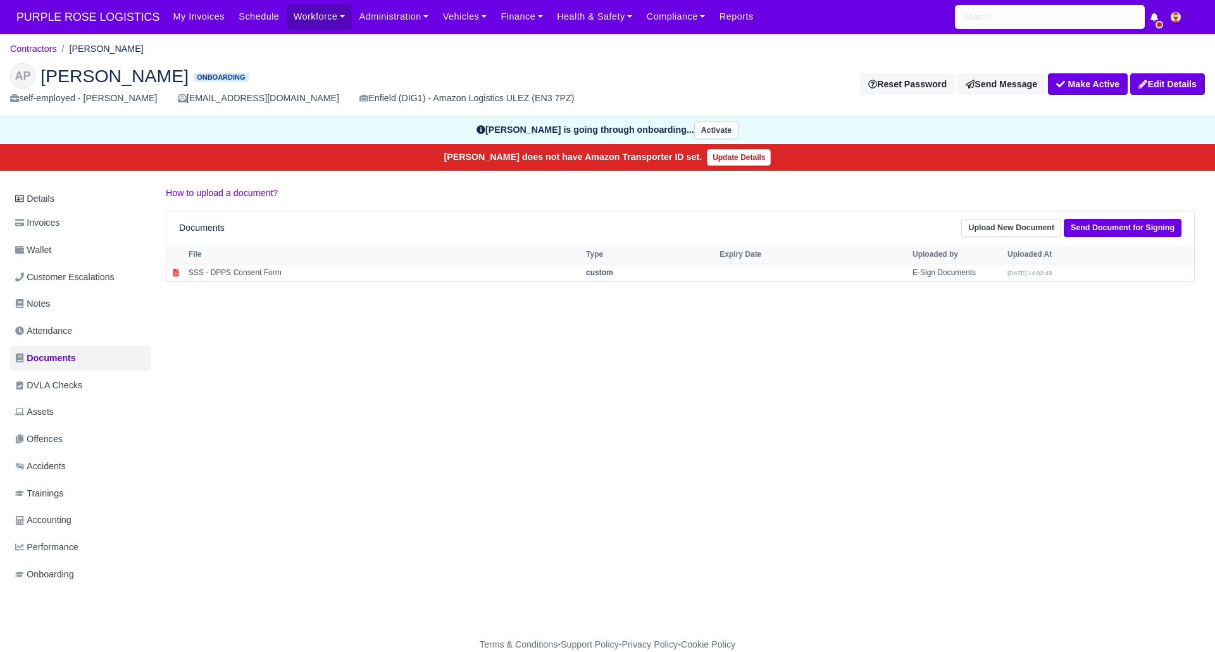
drag, startPoint x: 75, startPoint y: 47, endPoint x: 147, endPoint y: 47, distance: 71.5
click at [144, 47] on li "Alberto steven Pino" at bounding box center [100, 49] width 87 height 15
click at [183, 45] on ol "Contractors Alberto steven Pino" at bounding box center [607, 49] width 1195 height 20
drag, startPoint x: 69, startPoint y: 49, endPoint x: 124, endPoint y: 47, distance: 55.1
click at [186, 49] on ol "Contractors Alberto steven Pino" at bounding box center [607, 49] width 1195 height 20
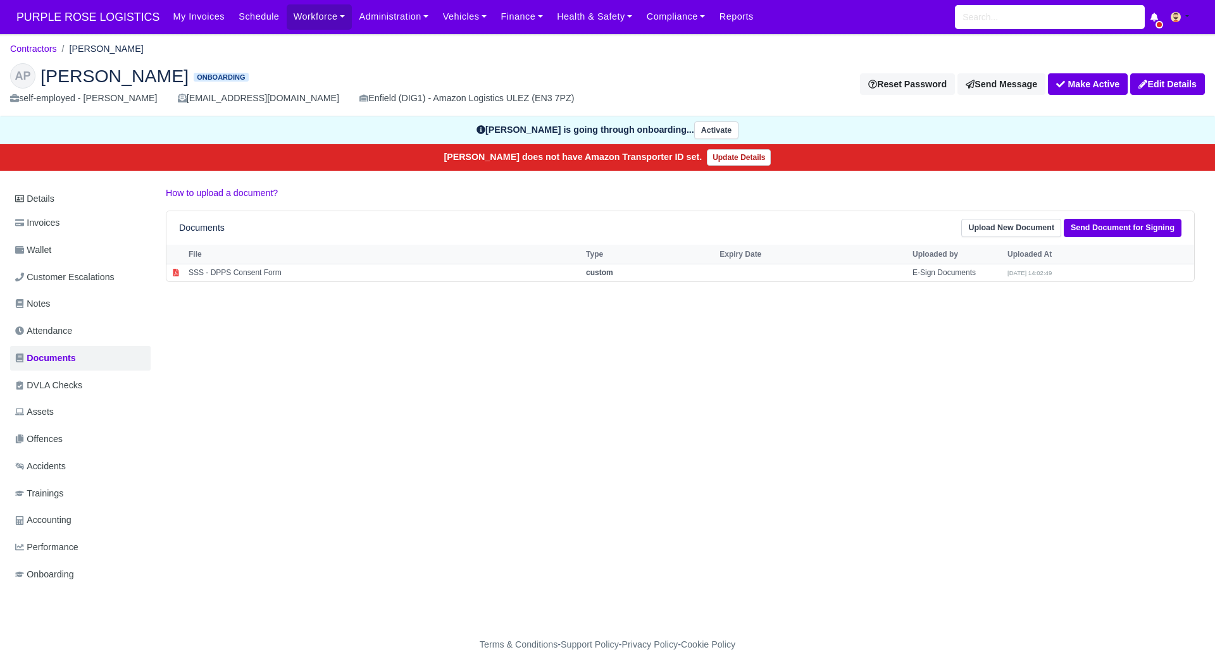
copy li "Alberto steven Pino"
click at [313, 11] on link "Workforce" at bounding box center [320, 16] width 66 height 25
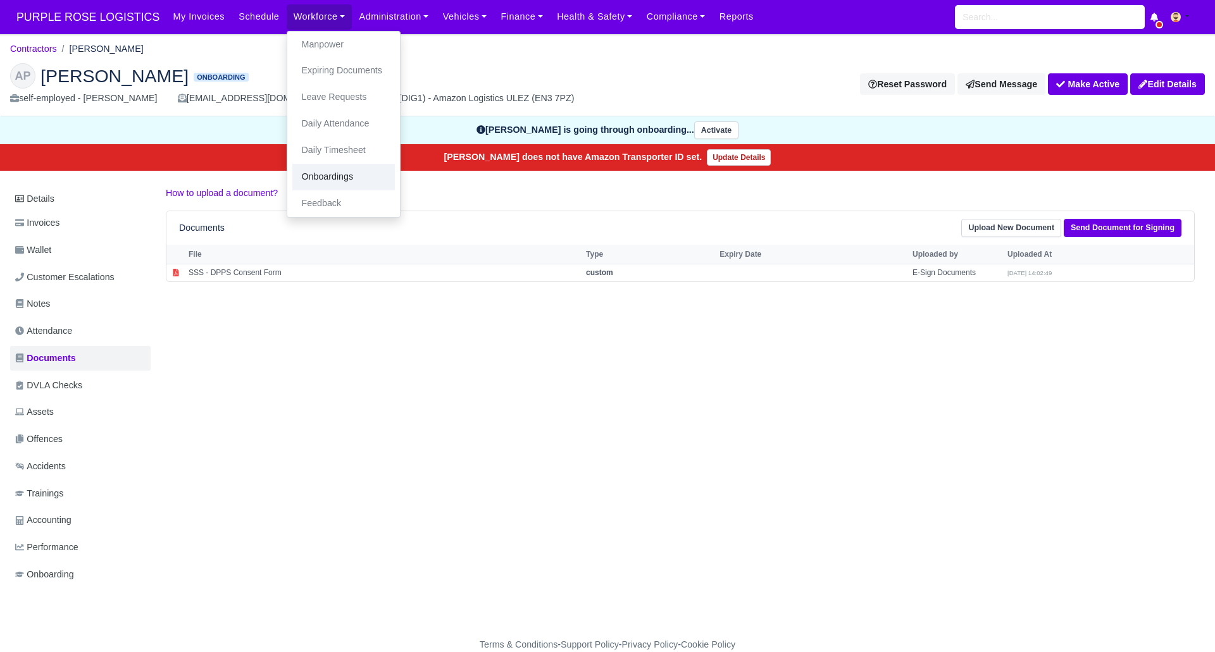
click at [327, 177] on link "Onboardings" at bounding box center [343, 177] width 103 height 27
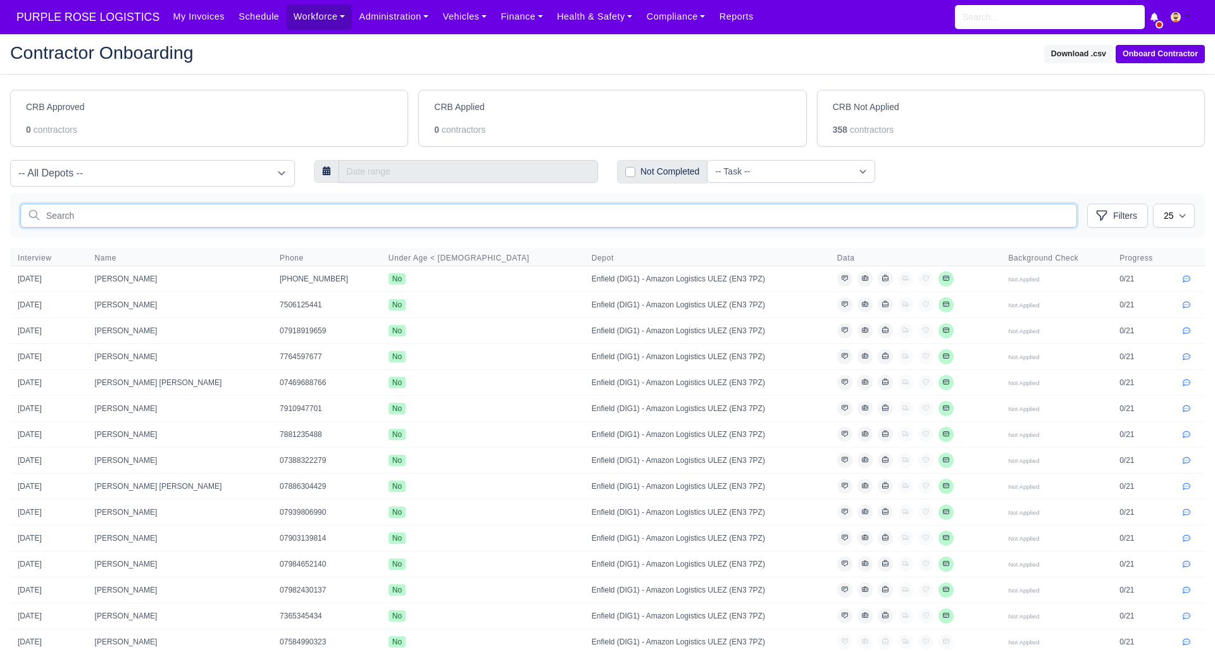
paste input "[PERSON_NAME]"
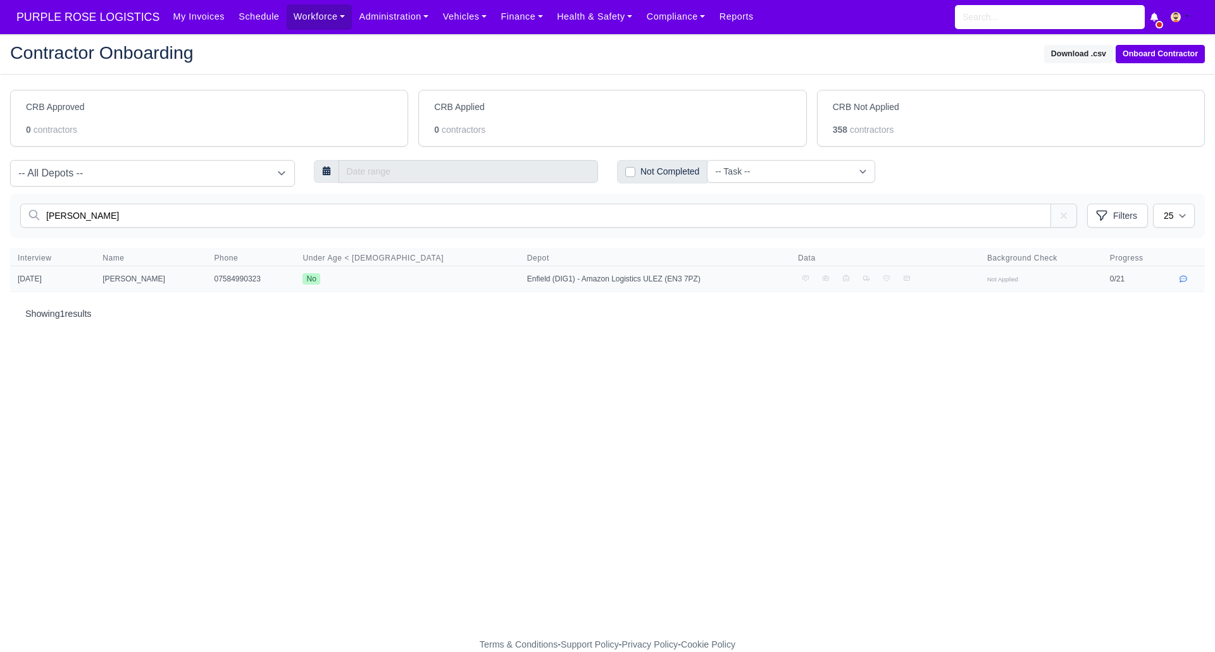
type input "[PERSON_NAME]"
click at [166, 281] on td "[PERSON_NAME]" at bounding box center [150, 279] width 111 height 26
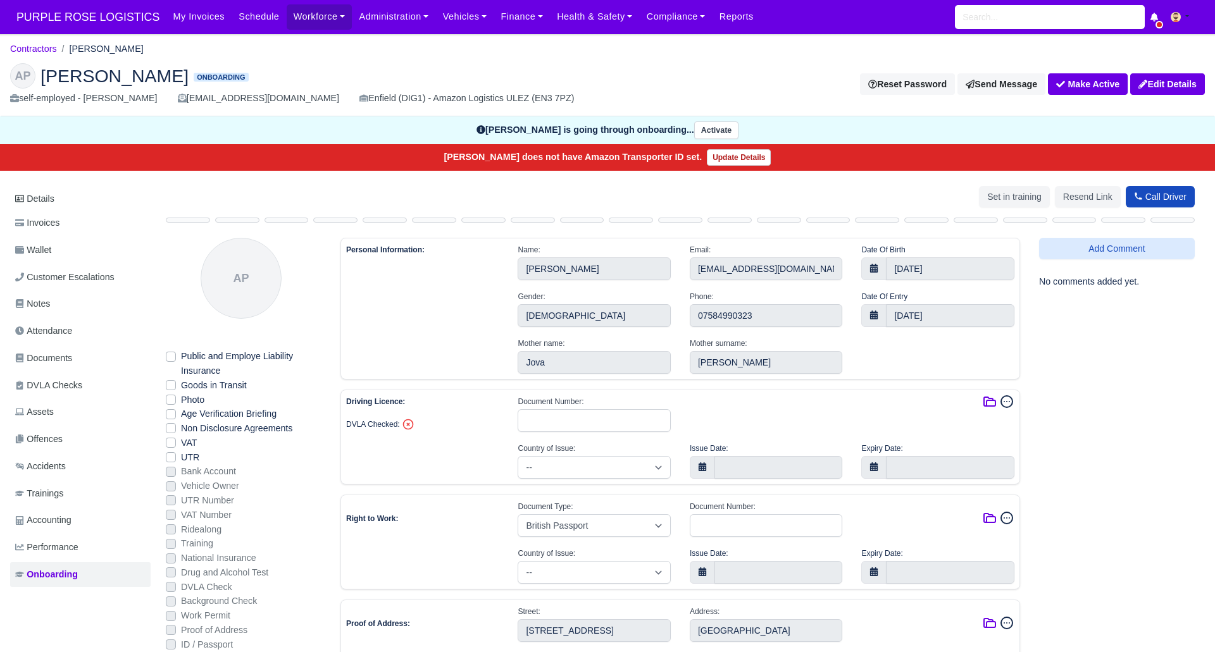
select select "british-passport"
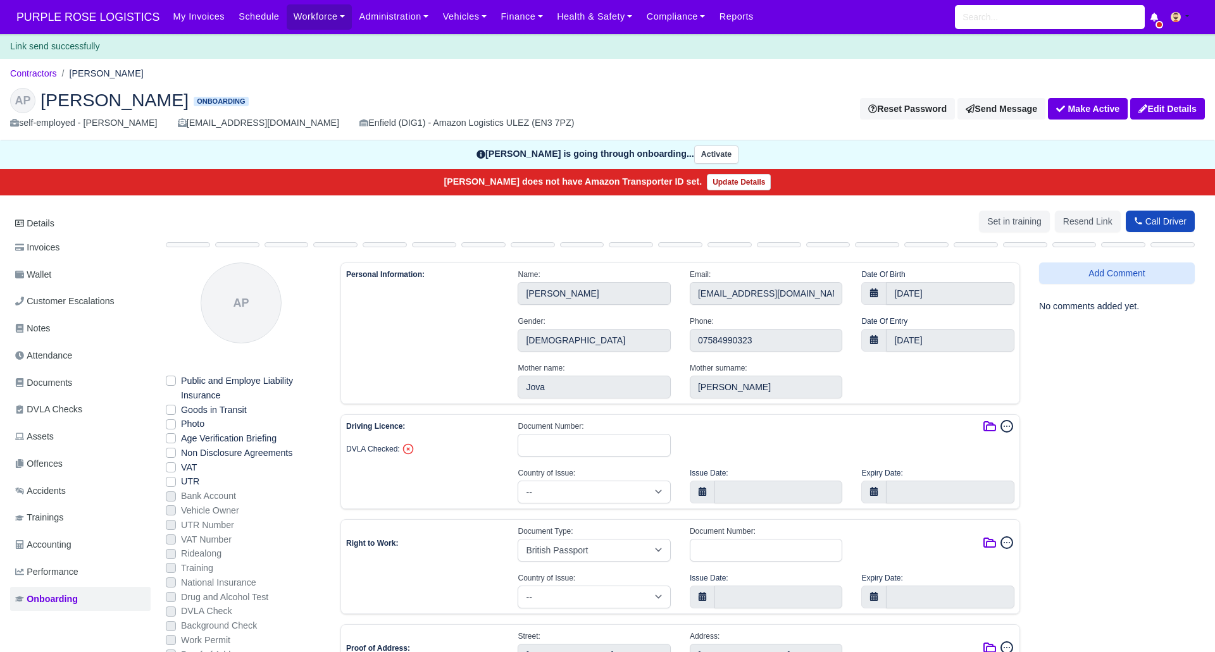
select select "british-passport"
click at [32, 74] on link "Contractors" at bounding box center [33, 73] width 47 height 10
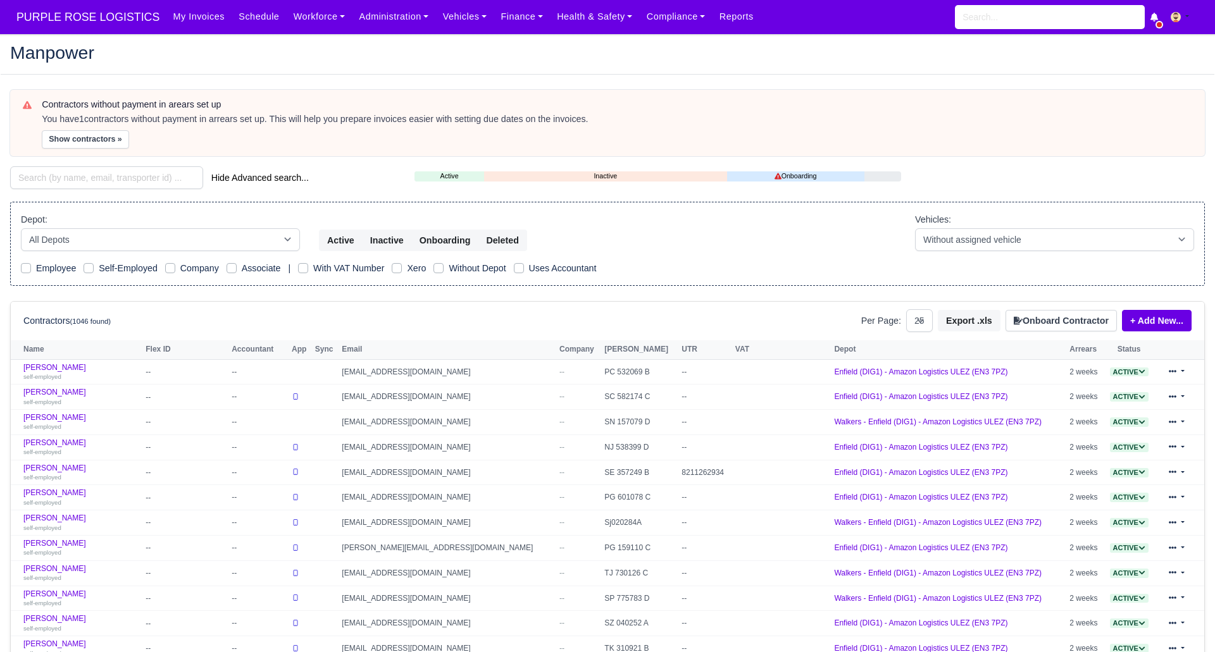
select select "25"
click at [115, 170] on input "search" at bounding box center [106, 177] width 193 height 23
click at [136, 171] on input "search" at bounding box center [106, 177] width 193 height 23
click at [146, 175] on input "search" at bounding box center [106, 177] width 193 height 23
click at [160, 180] on input "search" at bounding box center [106, 177] width 193 height 23
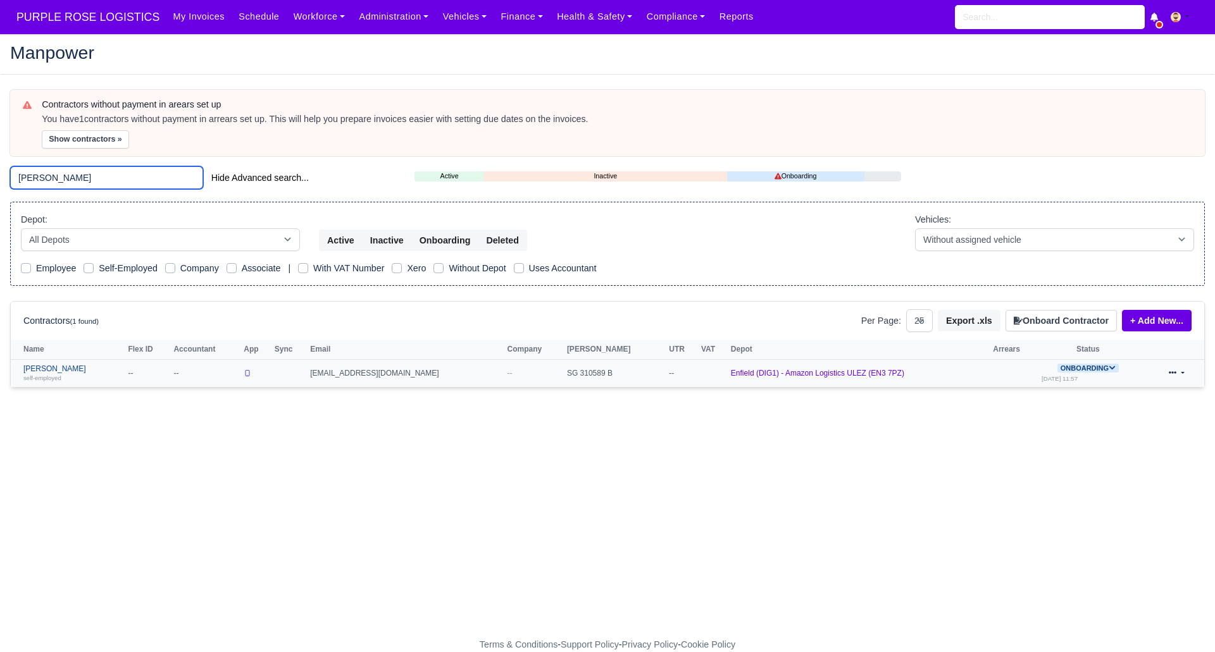
type input "[PERSON_NAME]"
click at [73, 367] on link "[PERSON_NAME] self-employed" at bounding box center [72, 373] width 98 height 18
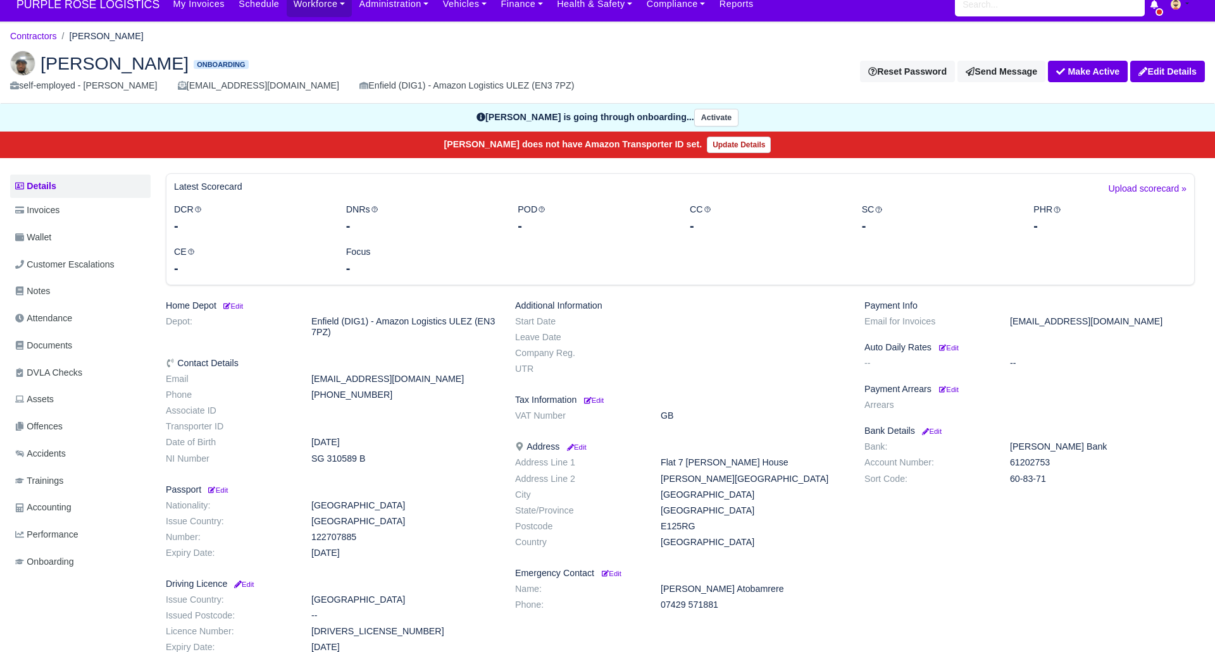
scroll to position [83, 0]
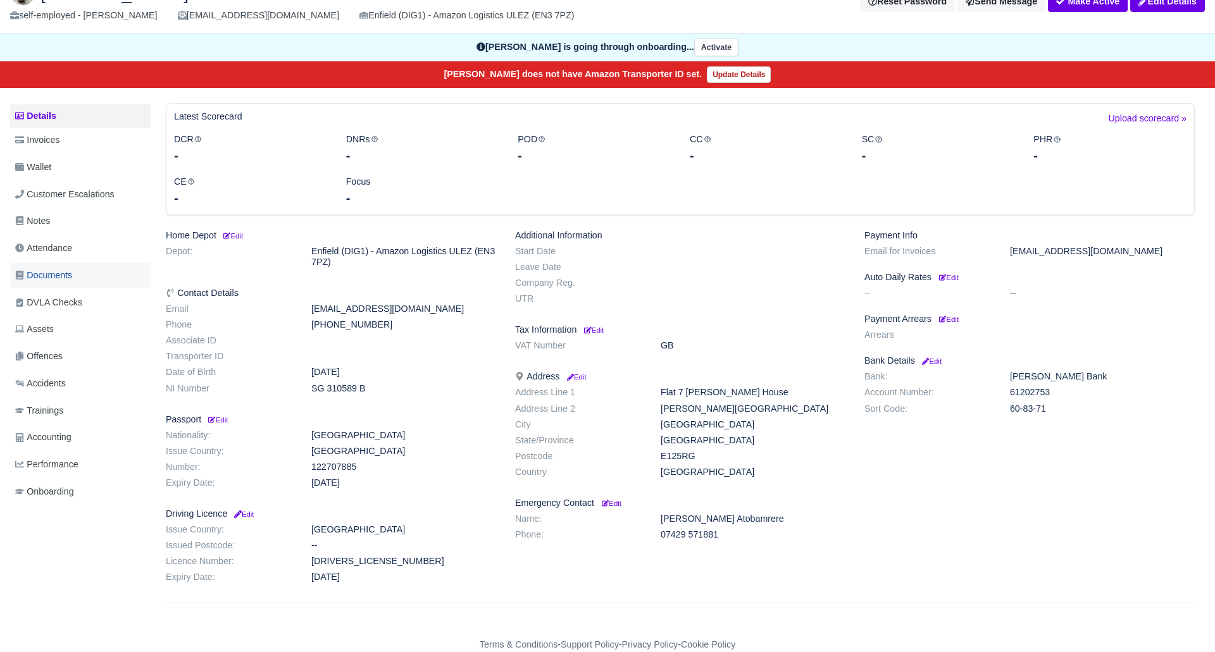
click at [51, 275] on span "Documents" at bounding box center [43, 275] width 57 height 15
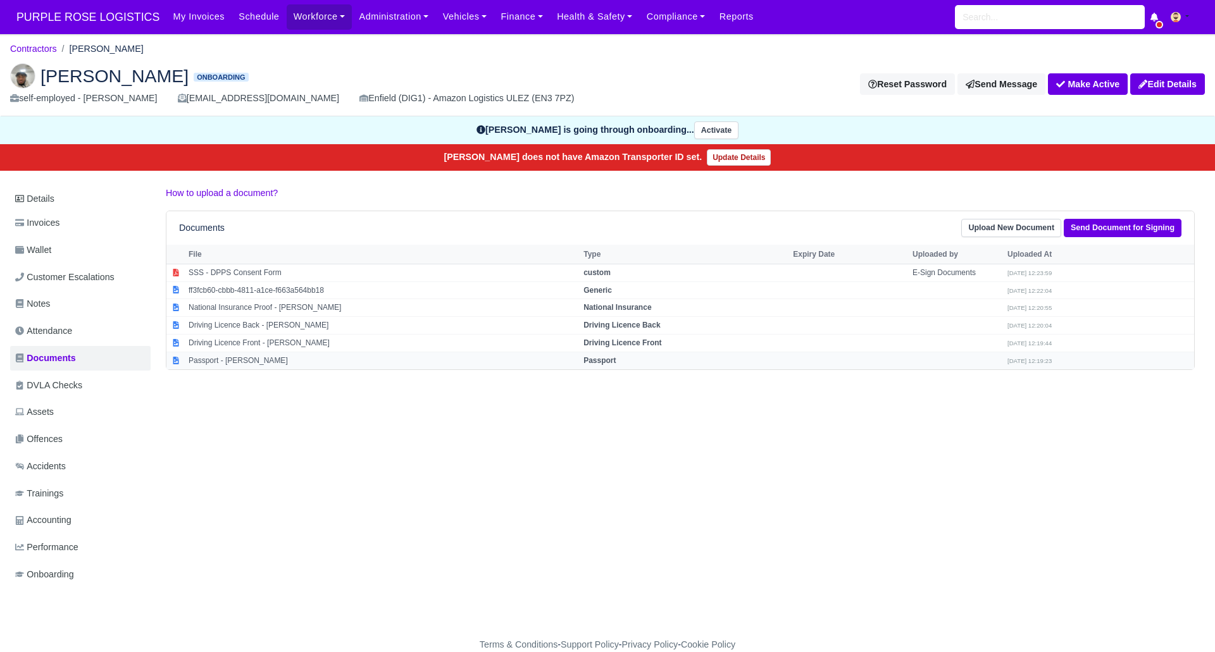
click at [616, 358] on strong "Passport" at bounding box center [599, 360] width 32 height 9
select select "passport"
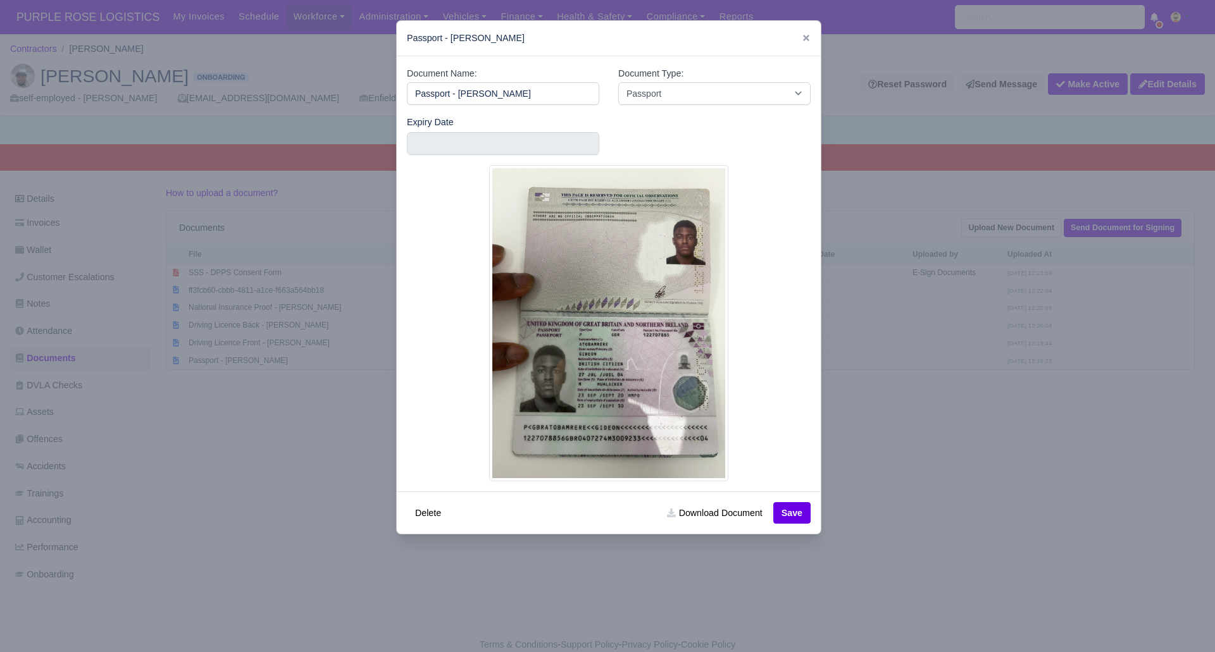
click at [917, 471] on div at bounding box center [607, 326] width 1215 height 652
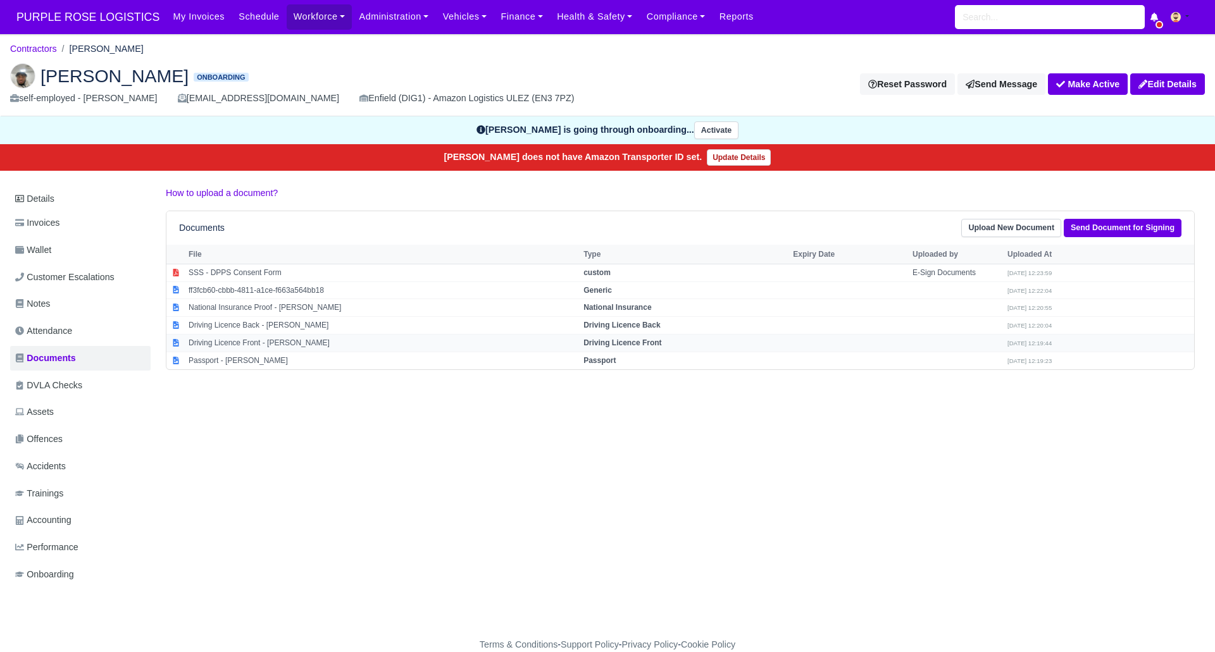
click at [661, 344] on strong "Driving Licence Front" at bounding box center [622, 343] width 78 height 9
select select "driving-licence-front"
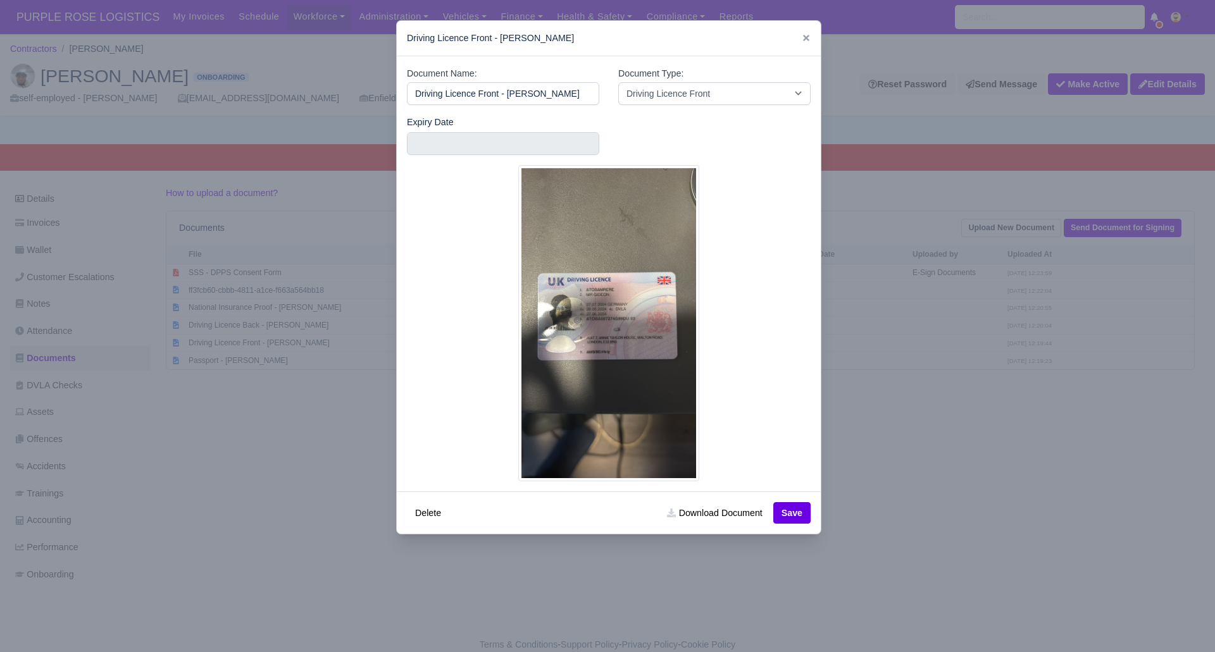
click at [966, 432] on div at bounding box center [607, 326] width 1215 height 652
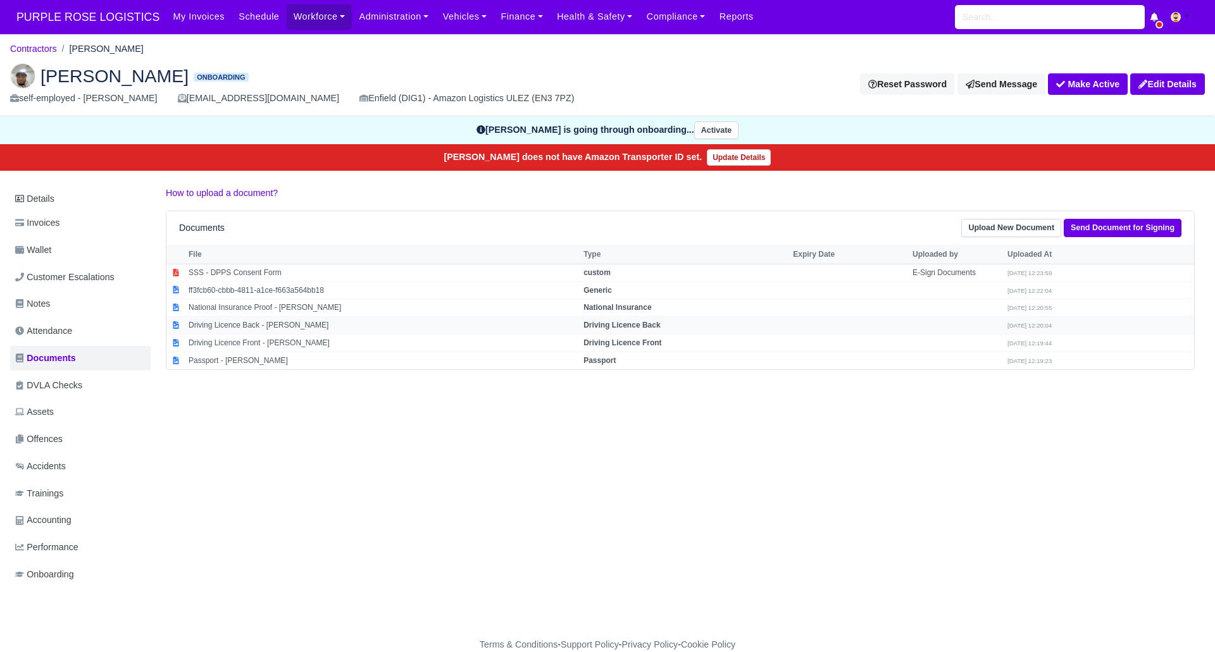
click at [654, 320] on td "Driving Licence Back" at bounding box center [684, 326] width 209 height 18
select select "driving-licence-back"
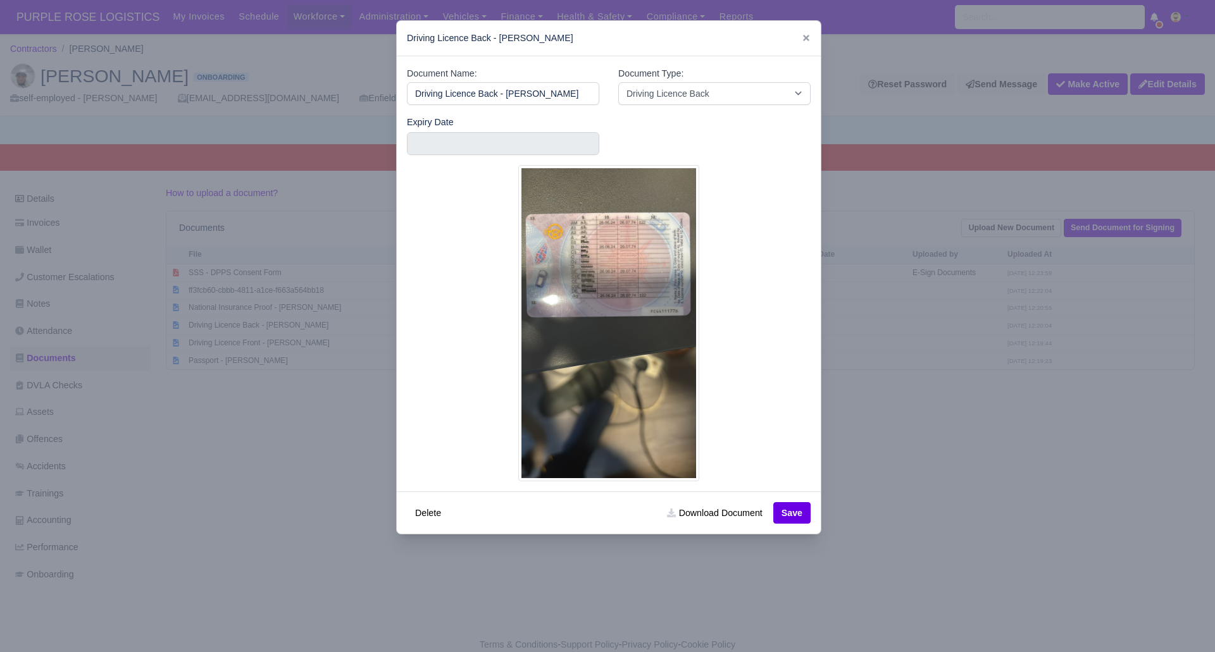
click at [1052, 459] on div at bounding box center [607, 326] width 1215 height 652
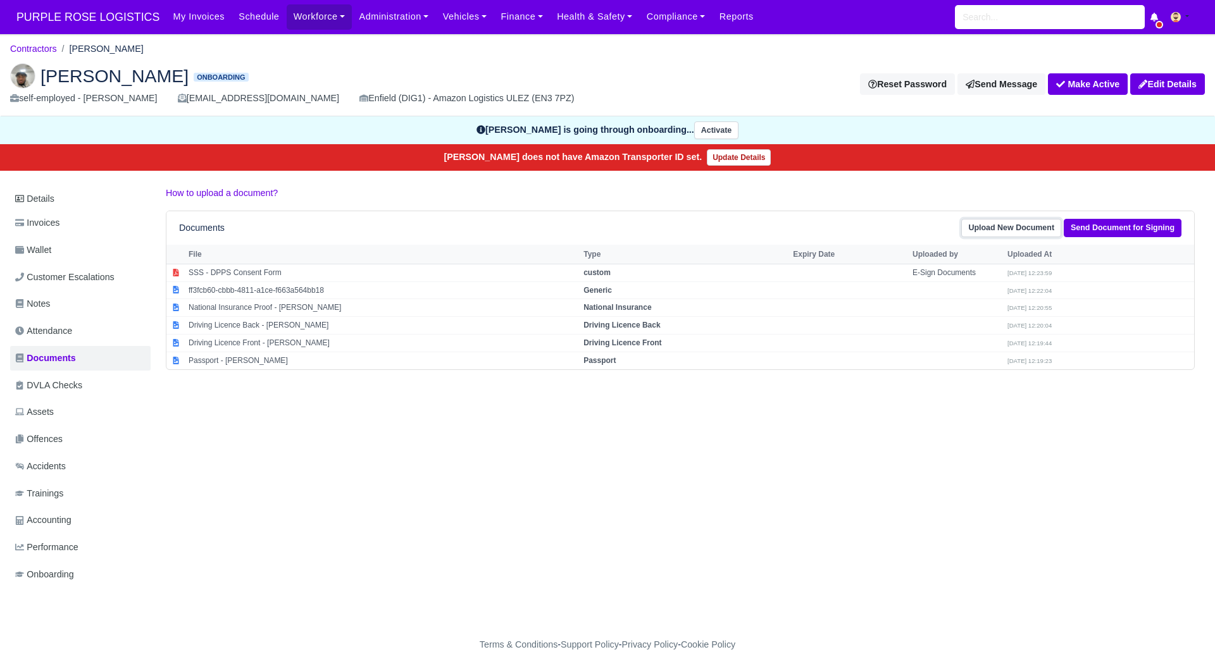
click at [1026, 227] on link "Upload New Document" at bounding box center [1011, 228] width 100 height 18
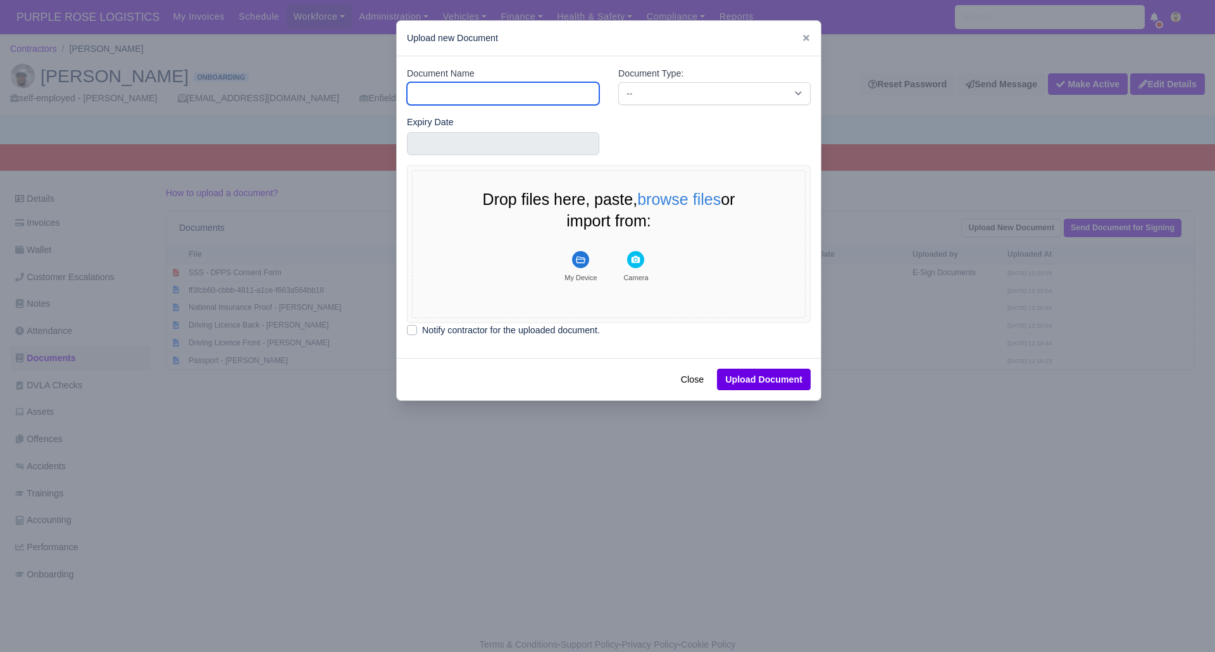
drag, startPoint x: 497, startPoint y: 99, endPoint x: 488, endPoint y: 111, distance: 14.6
click at [497, 97] on input "Document Name" at bounding box center [503, 93] width 192 height 23
type input "DVLA"
click at [684, 87] on select "-- Accounting Engagement Letter Age Verification Confirmation Background Check …" at bounding box center [714, 93] width 192 height 23
select select "dvla-check"
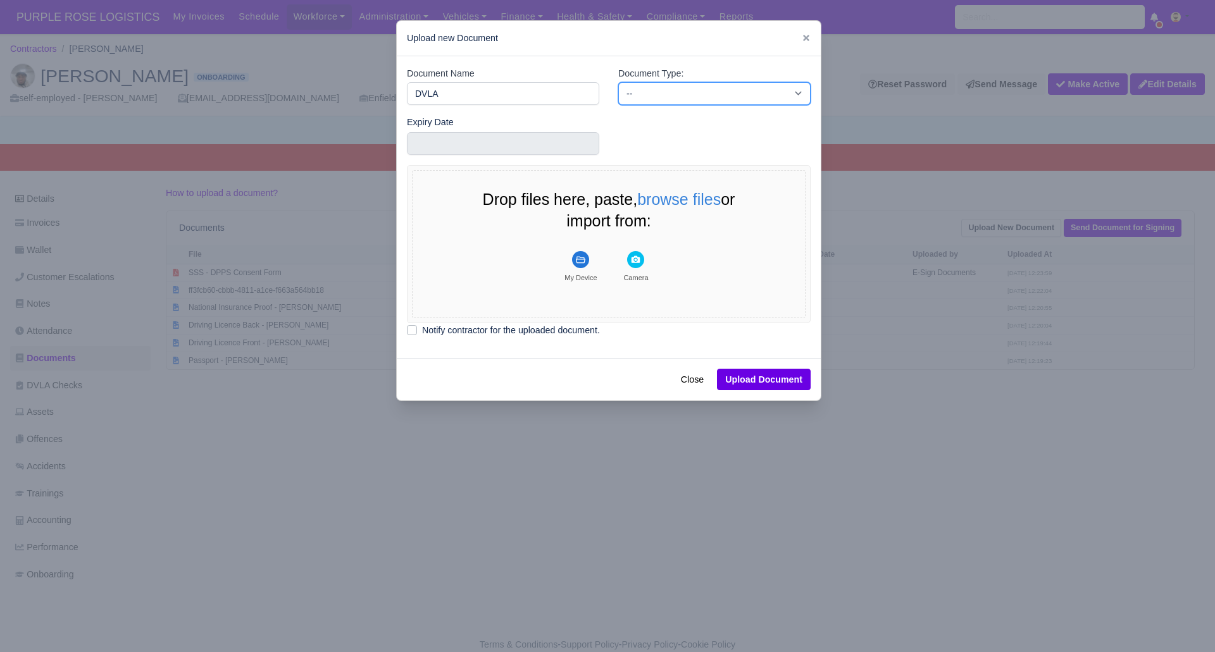
click at [618, 82] on select "-- Accounting Engagement Letter Age Verification Confirmation Background Check …" at bounding box center [714, 93] width 192 height 23
click at [578, 263] on icon "File Uploader" at bounding box center [580, 259] width 9 height 7
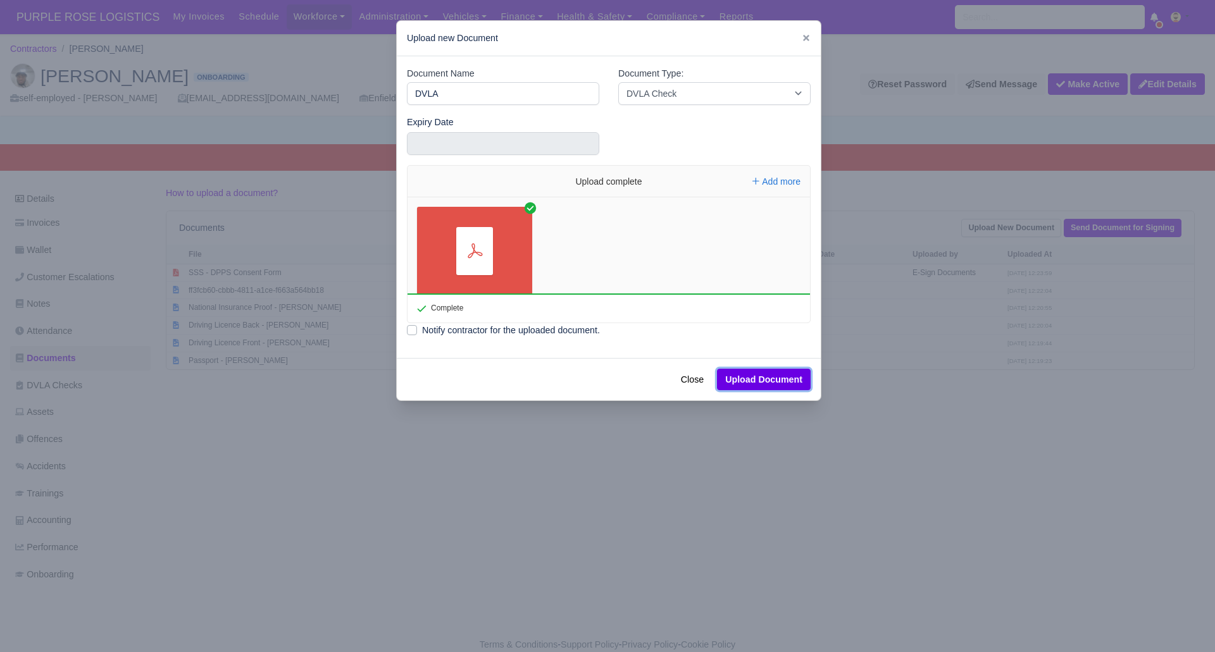
click at [780, 380] on button "Upload Document" at bounding box center [764, 380] width 94 height 22
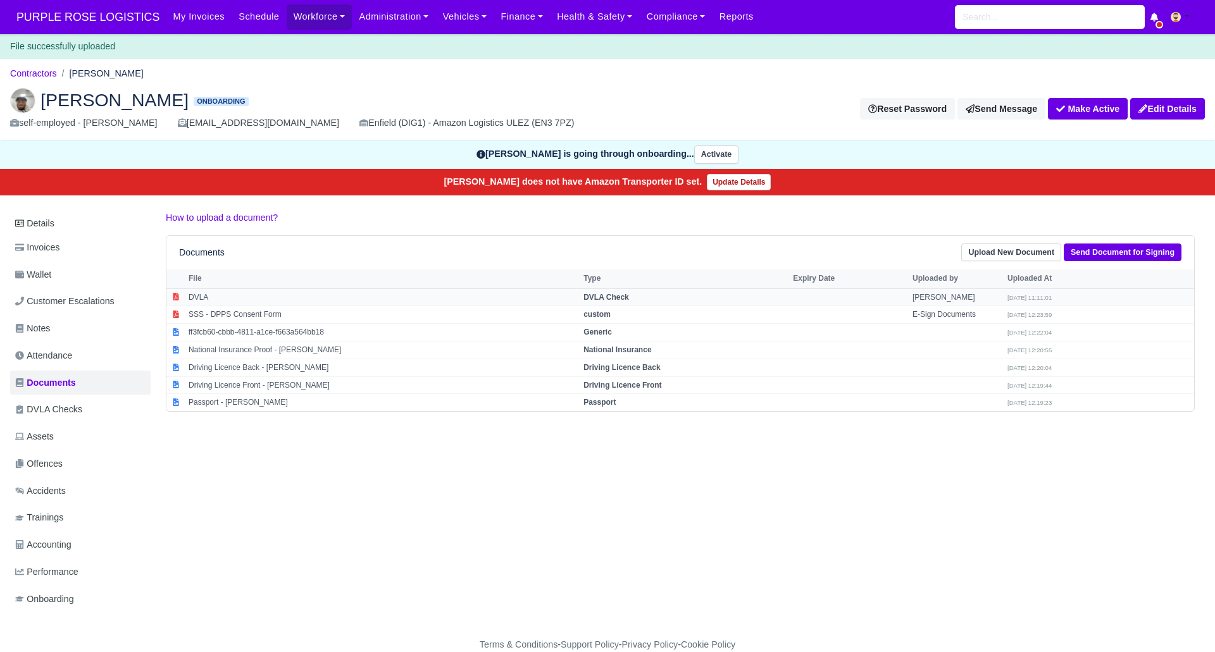
click at [624, 295] on strong "DVLA Check" at bounding box center [606, 297] width 46 height 9
select select "dvla-check"
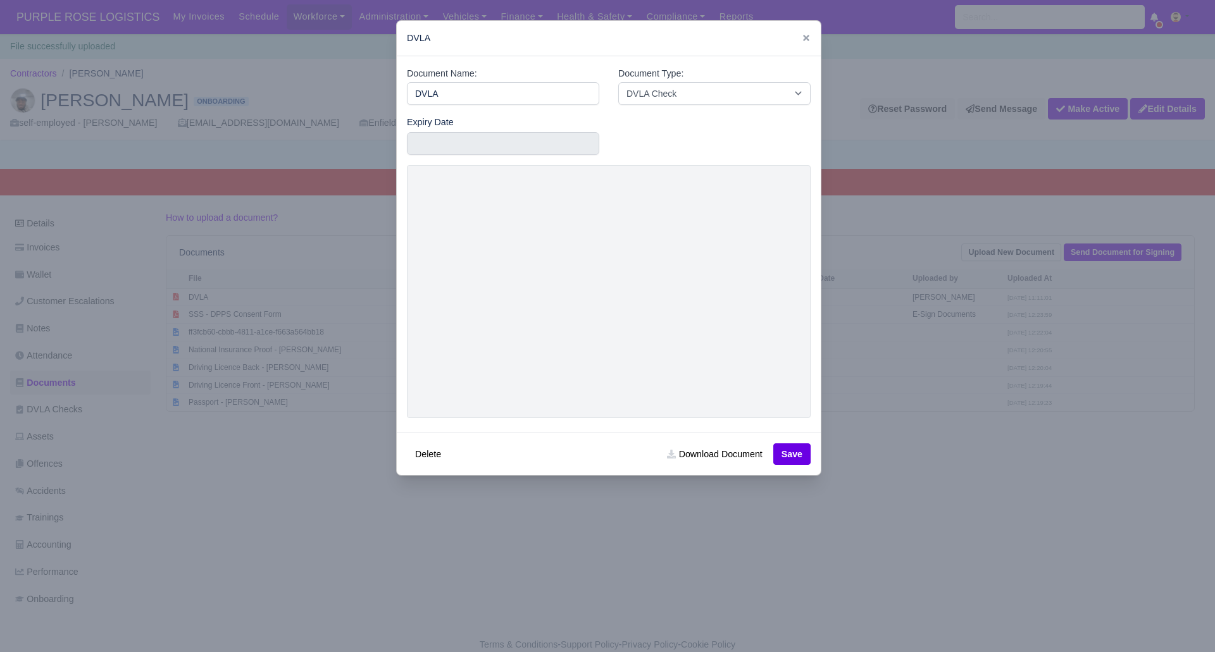
click at [988, 518] on div at bounding box center [607, 326] width 1215 height 652
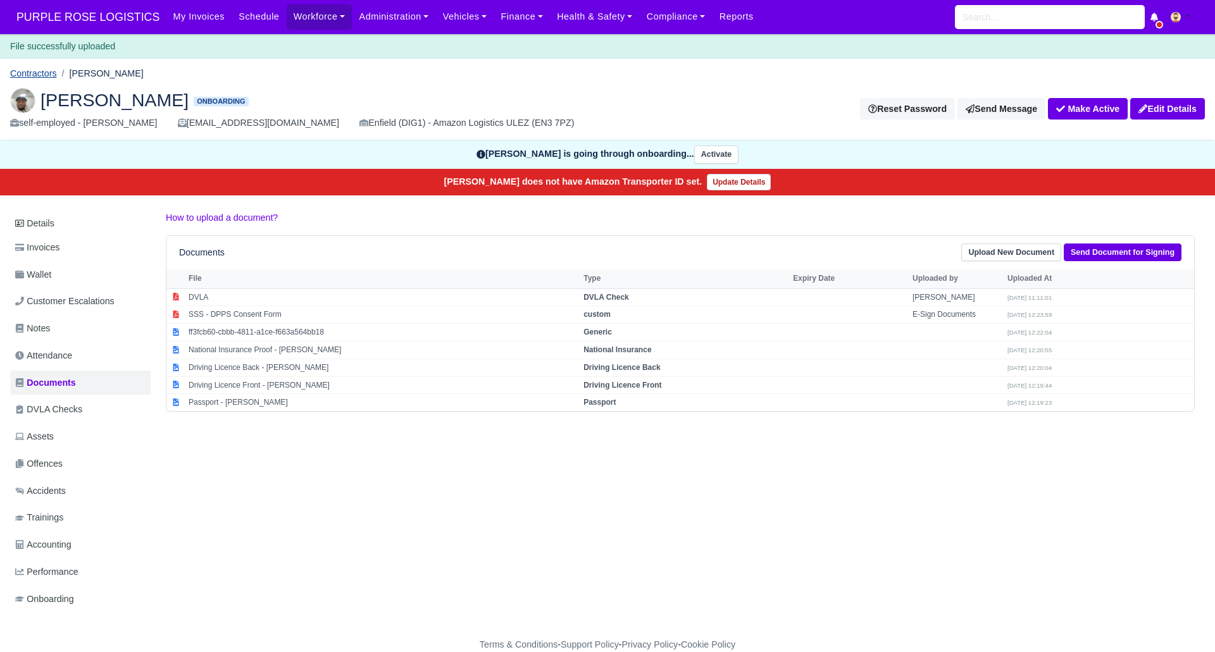
click at [37, 72] on link "Contractors" at bounding box center [33, 73] width 47 height 10
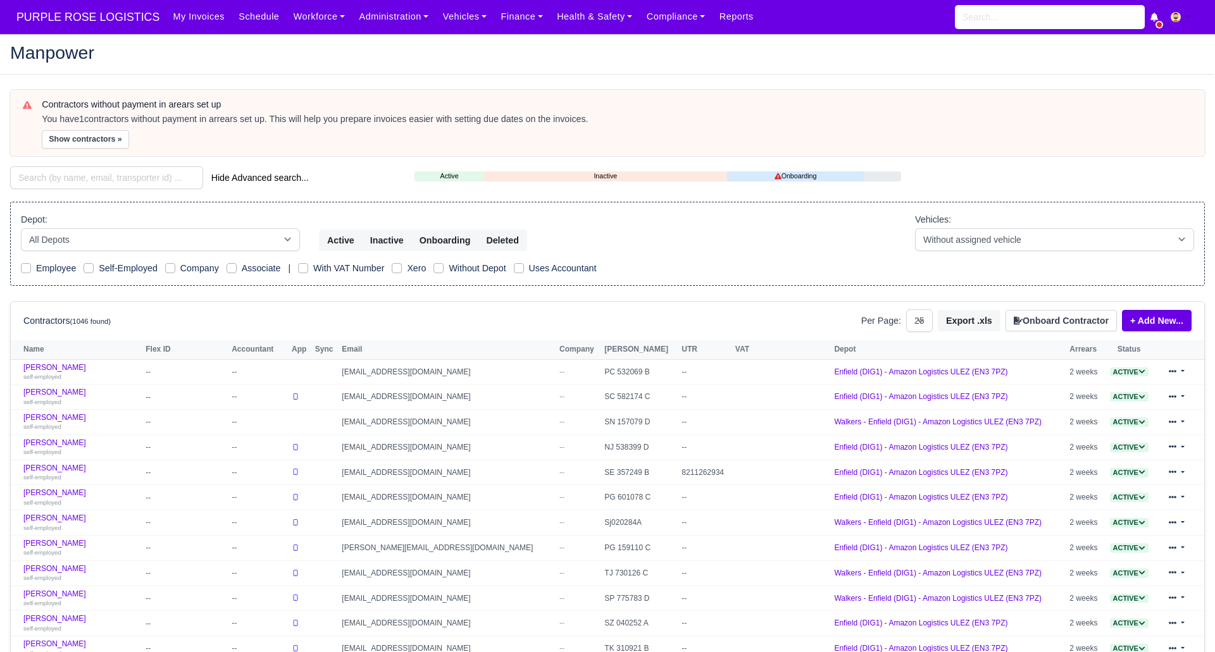
select select "25"
type input "y"
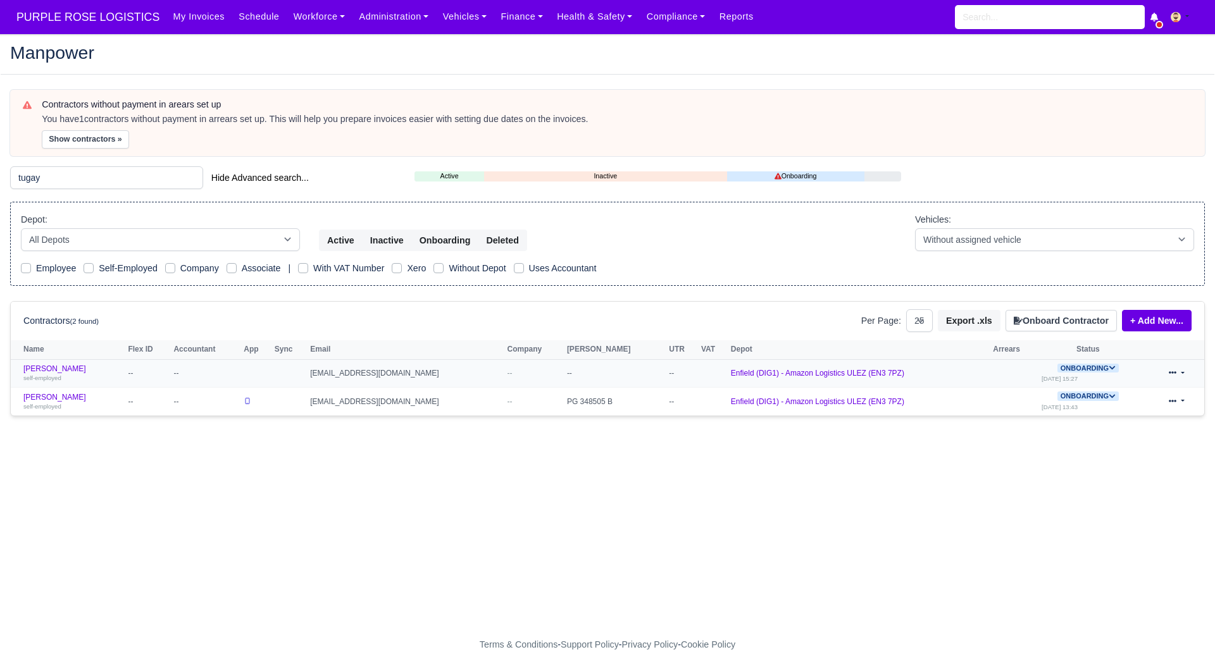
type input "tugay"
click at [1076, 370] on span "Onboarding" at bounding box center [1087, 368] width 61 height 9
click at [1036, 408] on button "Deactivate" at bounding box center [1038, 407] width 59 height 22
select select "25"
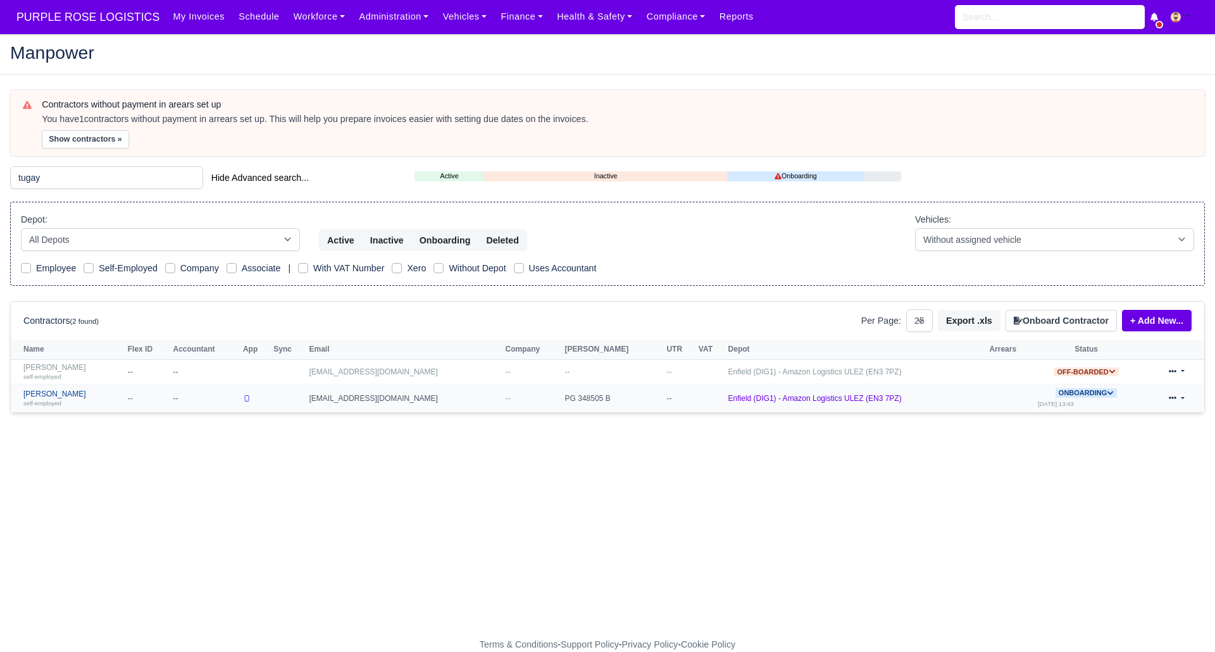
click at [46, 396] on link "Tugay Yildiz self-employed" at bounding box center [72, 399] width 98 height 18
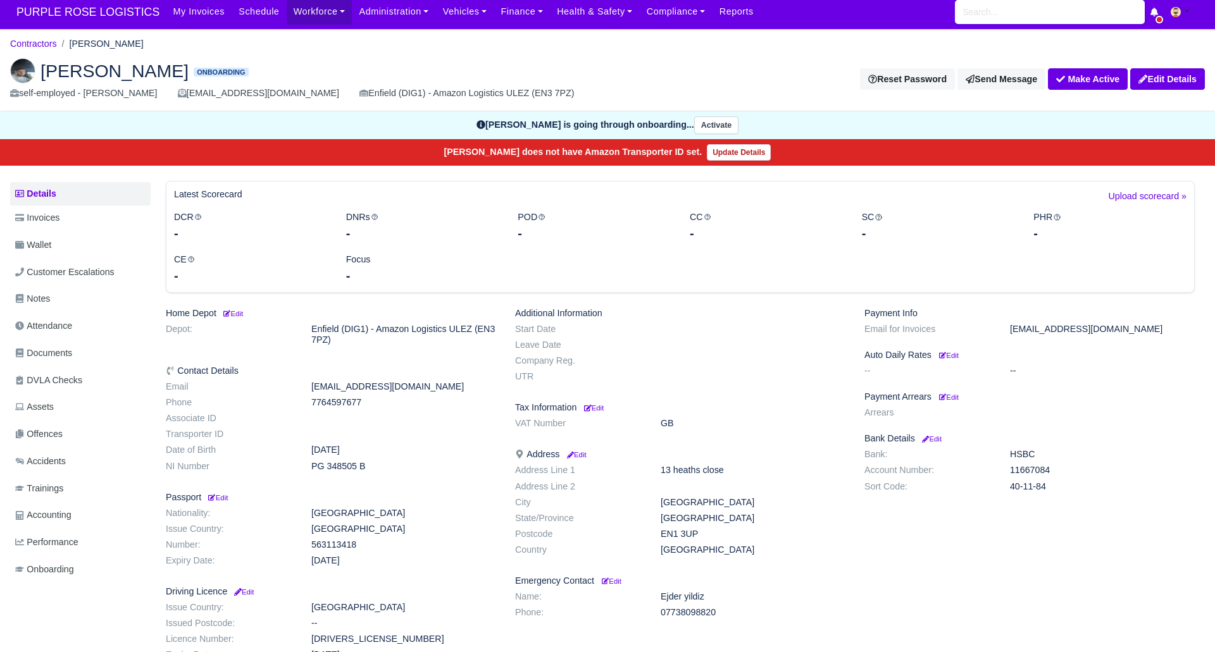
scroll to position [6, 0]
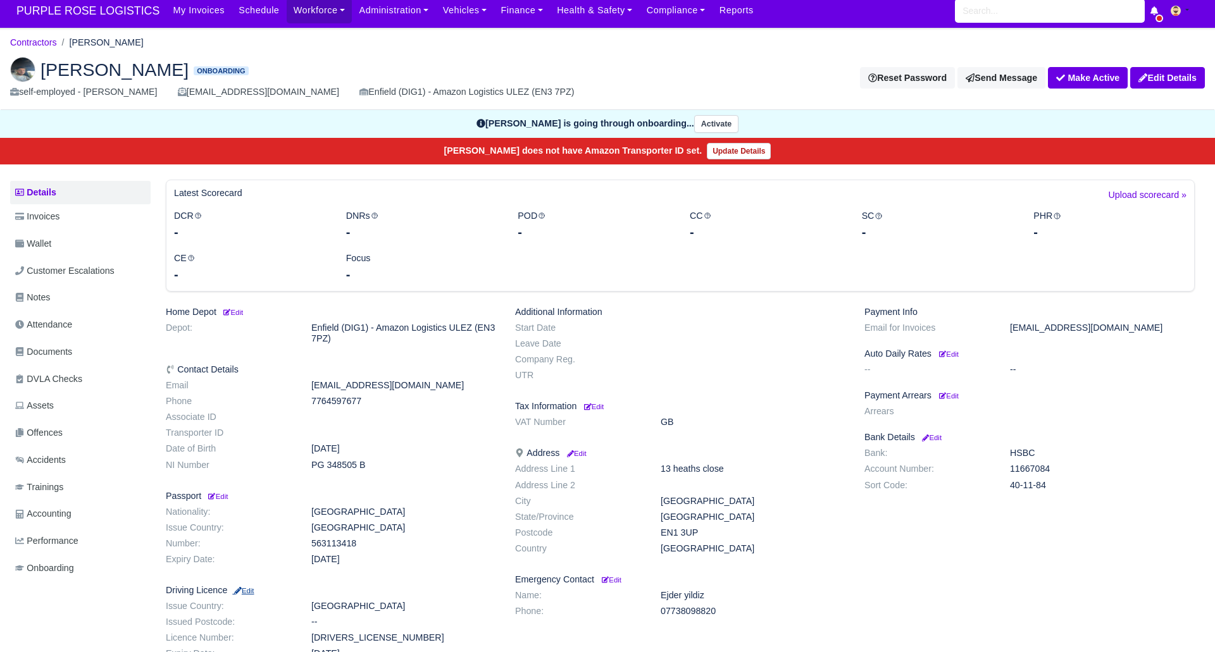
click at [248, 590] on small "Edit" at bounding box center [243, 591] width 22 height 8
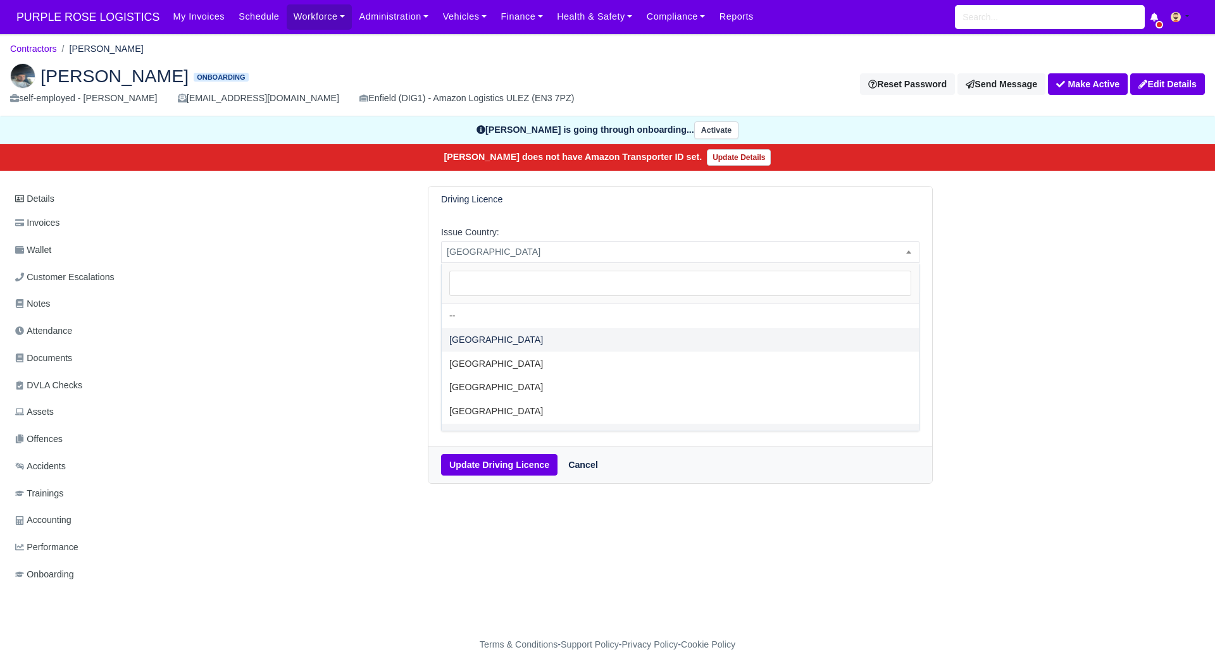
select select "[GEOGRAPHIC_DATA]"
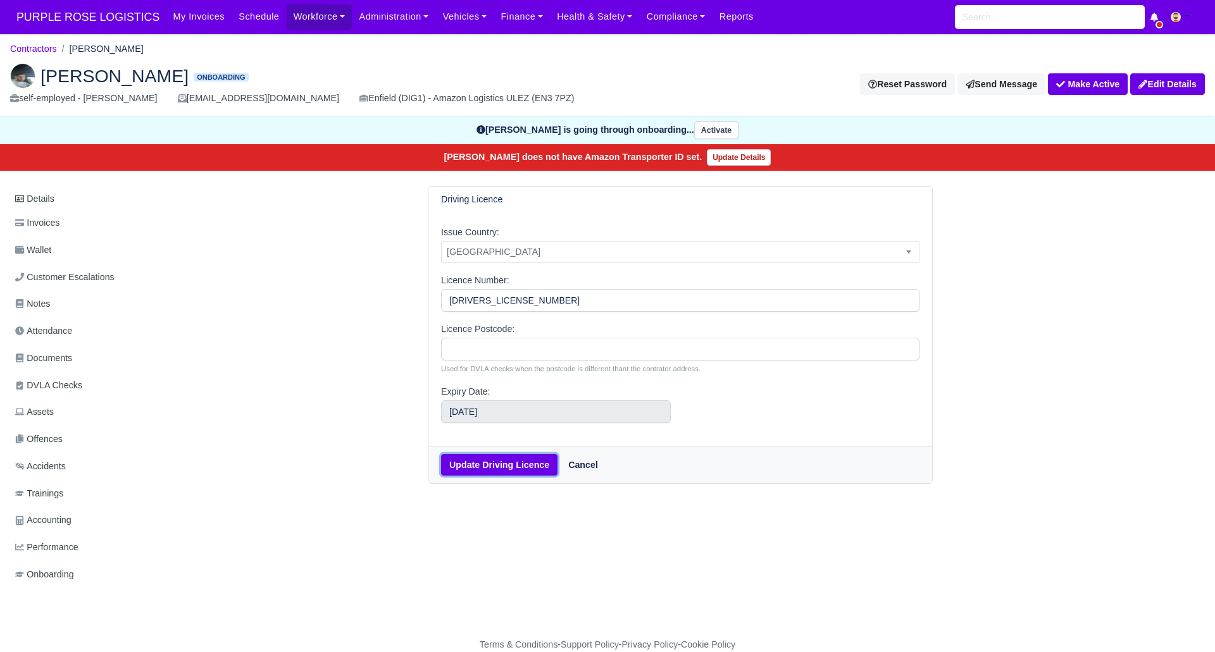
click at [528, 465] on button "Update Driving Licence" at bounding box center [499, 465] width 116 height 22
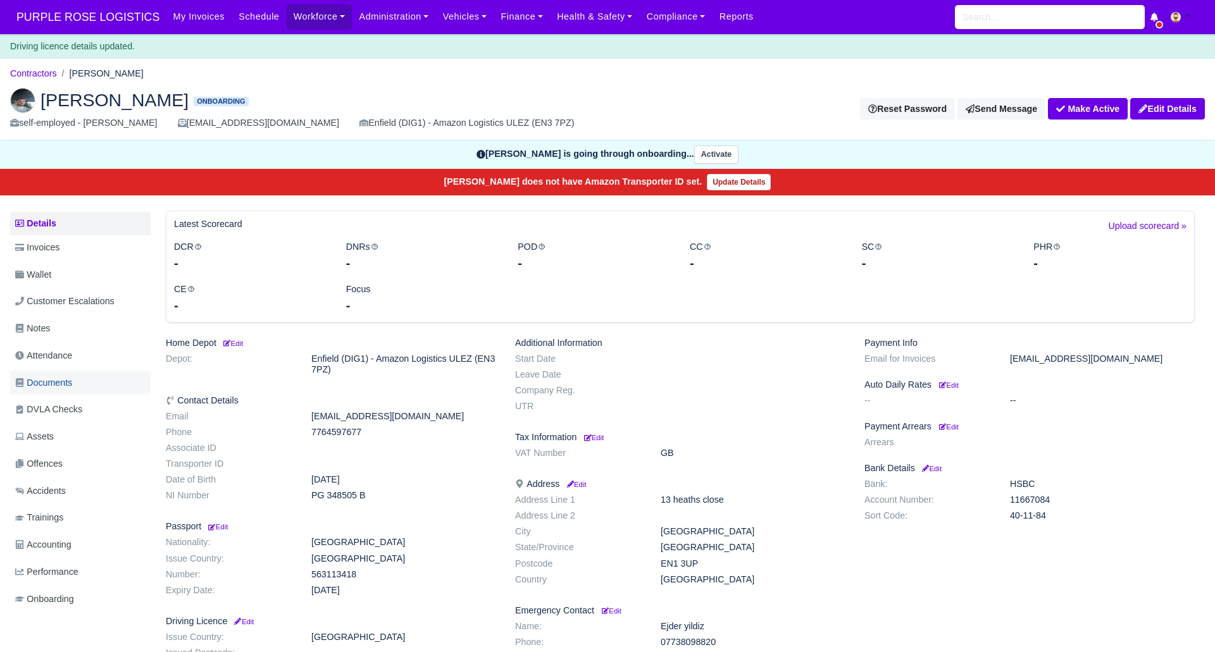
click at [61, 381] on span "Documents" at bounding box center [43, 383] width 57 height 15
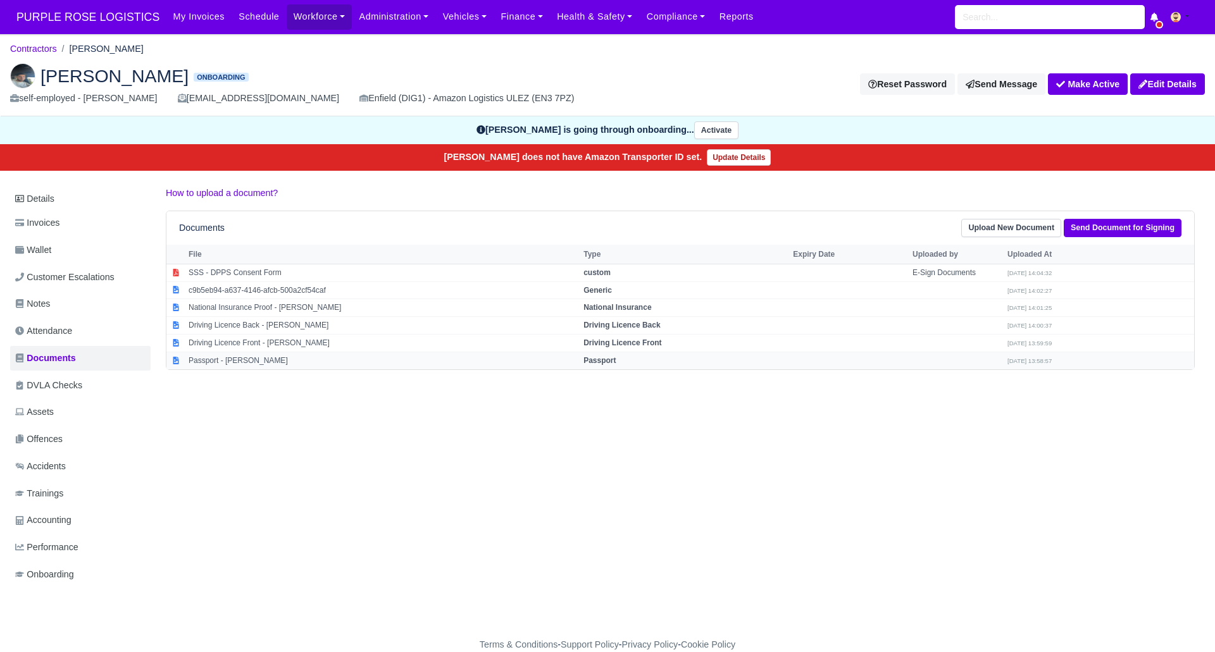
click at [615, 359] on td "Passport" at bounding box center [684, 360] width 209 height 17
select select "passport"
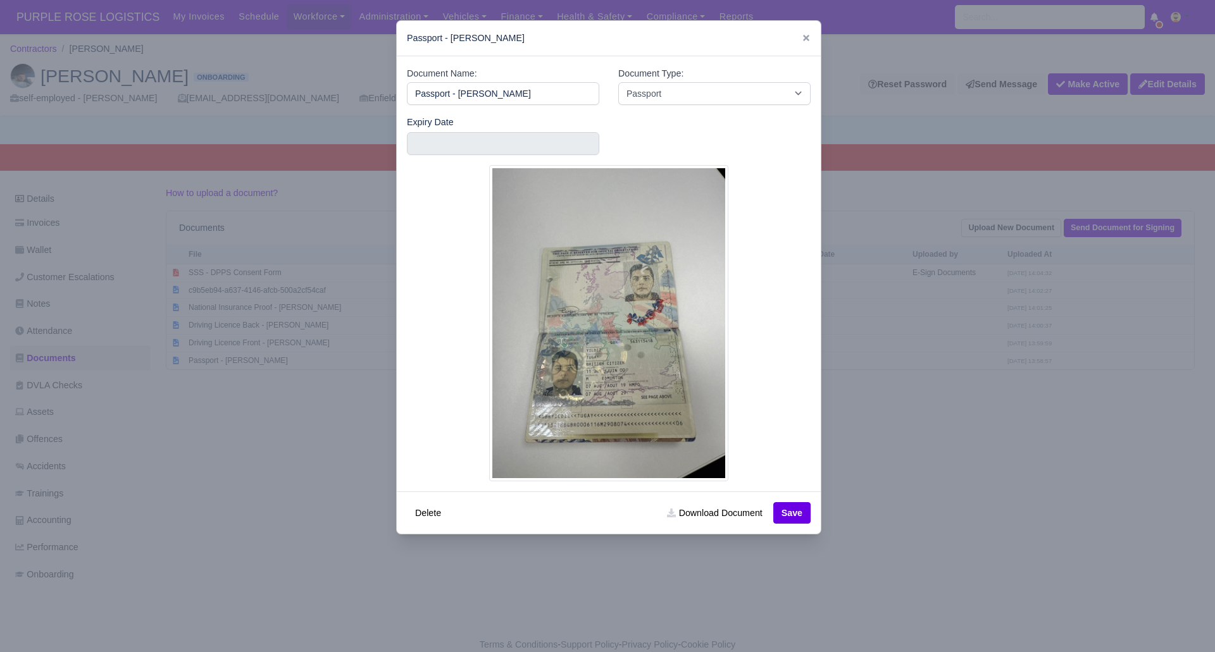
click at [957, 422] on div at bounding box center [607, 326] width 1215 height 652
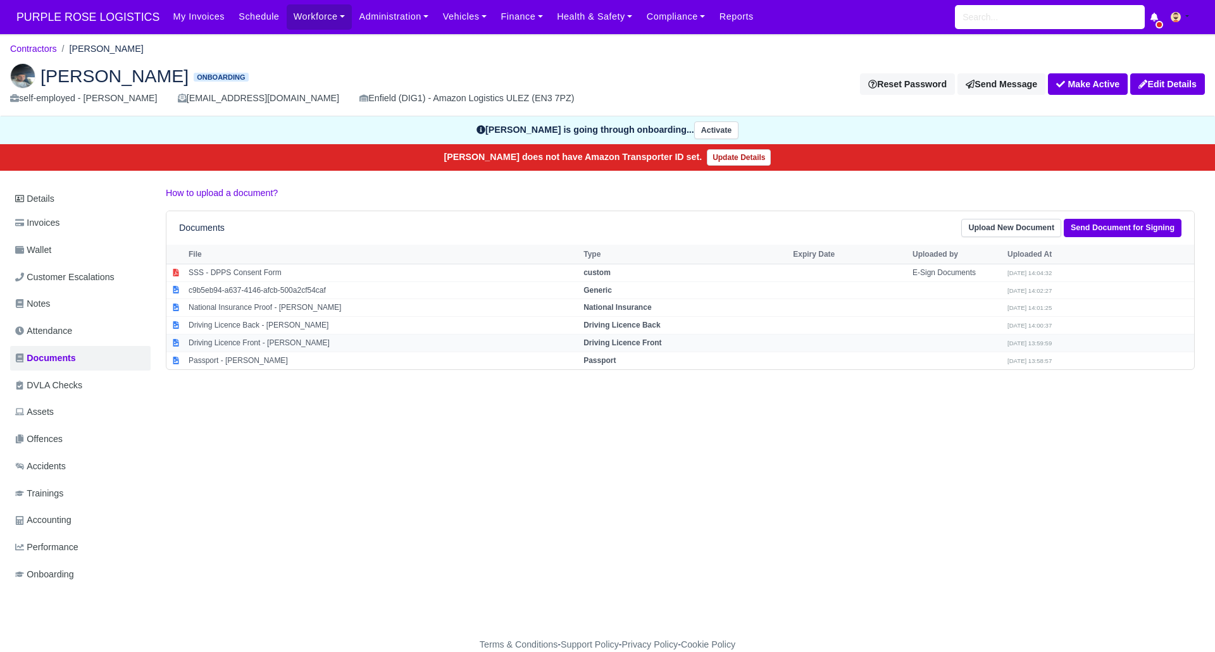
click at [611, 340] on strong "Driving Licence Front" at bounding box center [622, 343] width 78 height 9
select select "driving-licence-front"
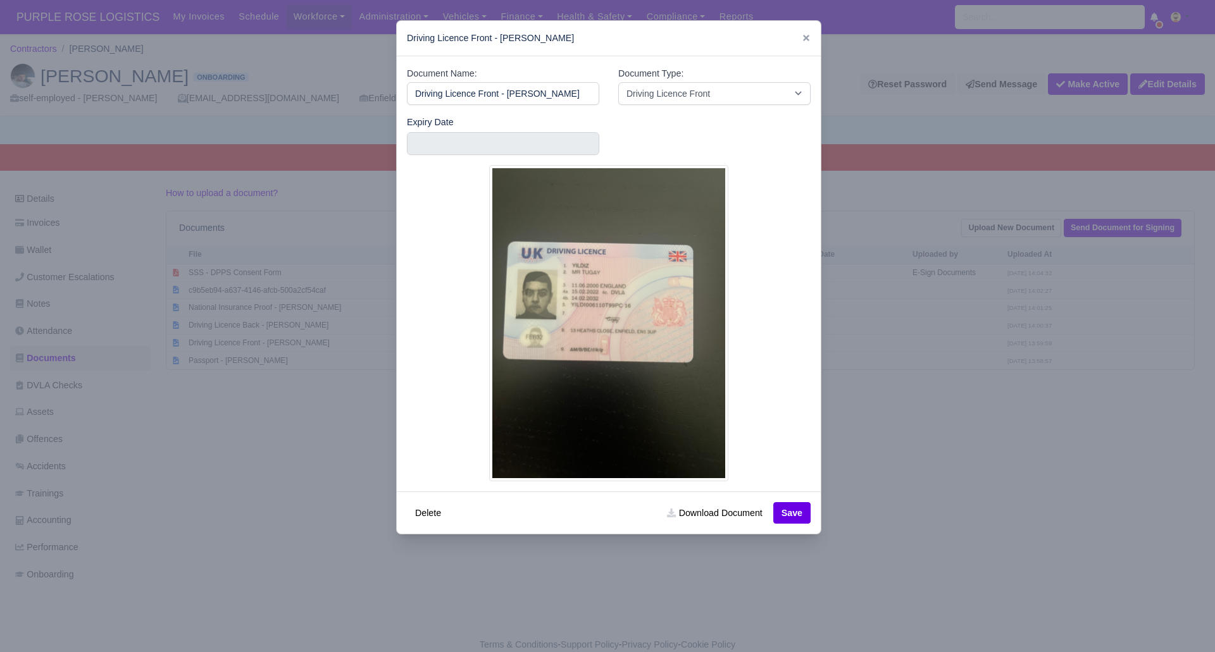
click at [1072, 475] on div at bounding box center [607, 326] width 1215 height 652
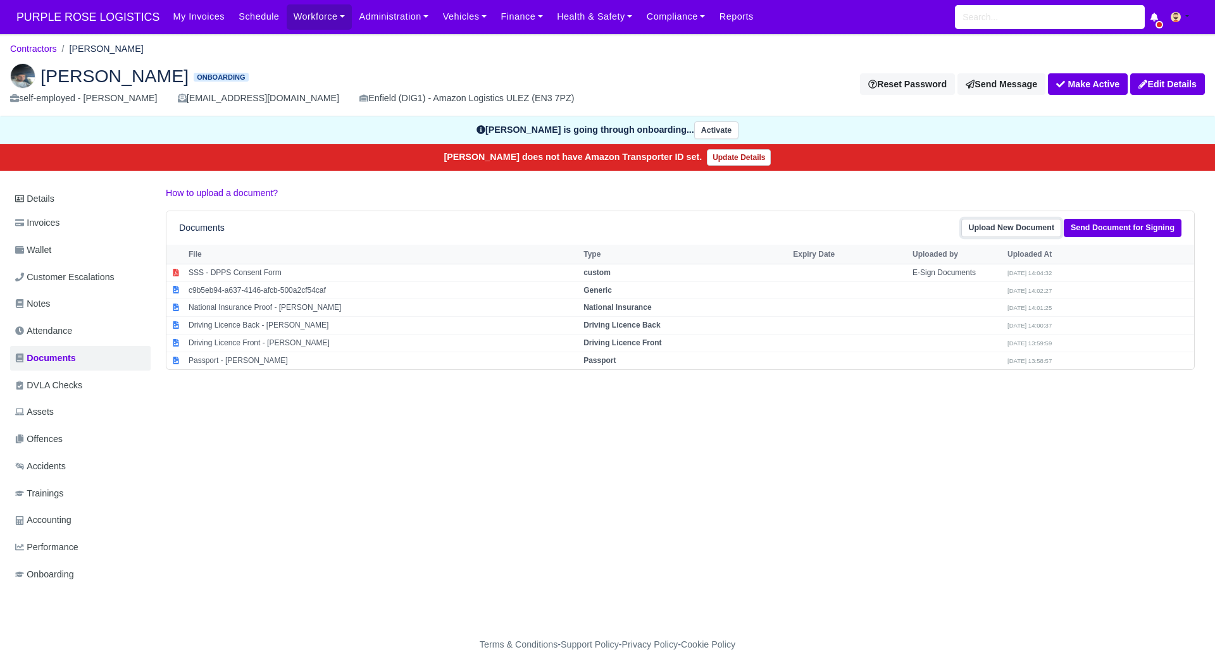
click at [1014, 226] on link "Upload New Document" at bounding box center [1011, 228] width 100 height 18
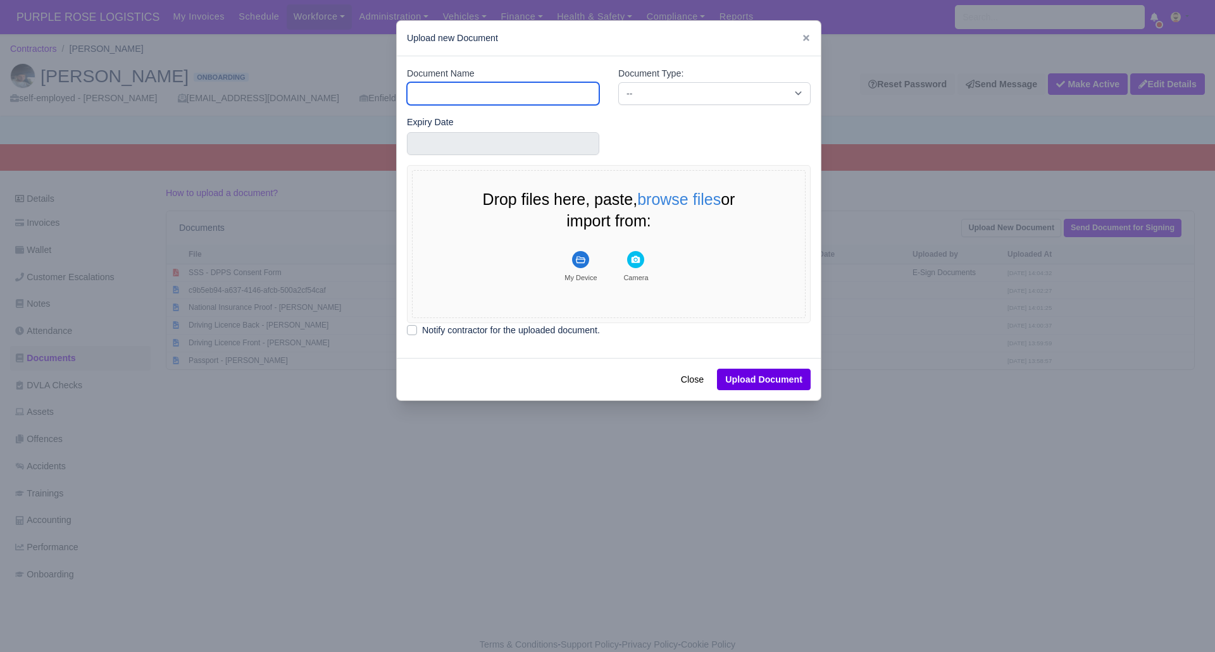
click at [531, 97] on input "Document Name" at bounding box center [503, 93] width 192 height 23
type input "DVLA"
click at [724, 92] on select "-- Accounting Engagement Letter Age Verification Confirmation Background Check …" at bounding box center [714, 93] width 192 height 23
select select "dvla-check"
click at [618, 82] on select "-- Accounting Engagement Letter Age Verification Confirmation Background Check …" at bounding box center [714, 93] width 192 height 23
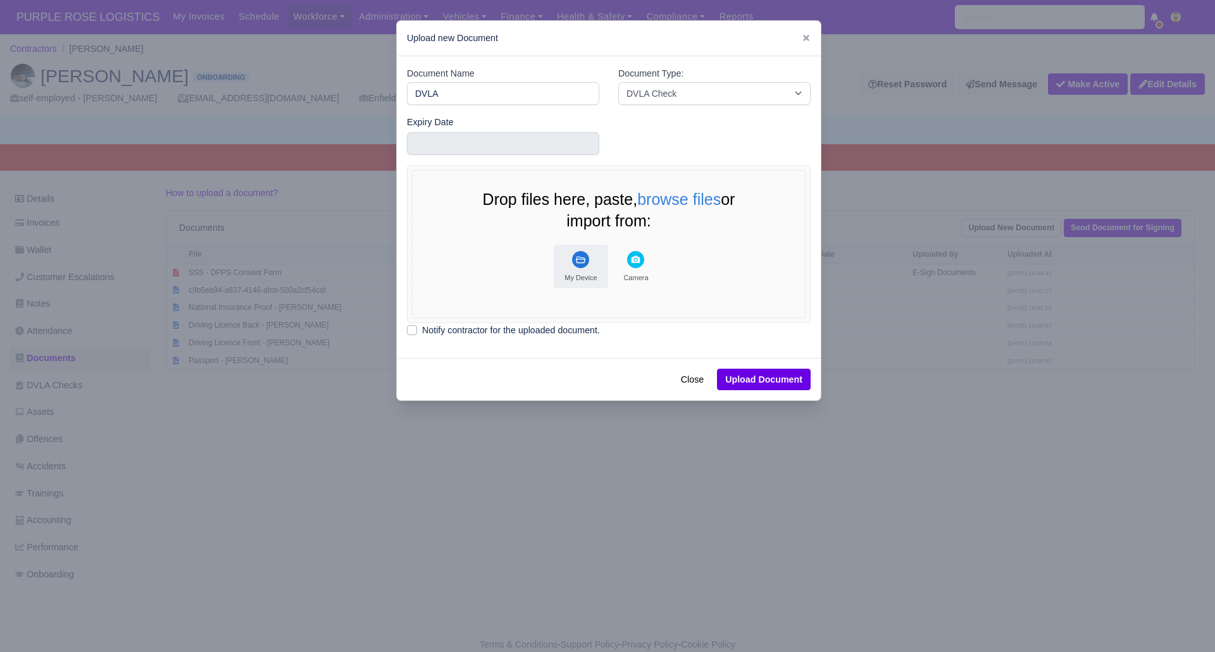
click at [582, 266] on rect "File Uploader" at bounding box center [580, 259] width 17 height 17
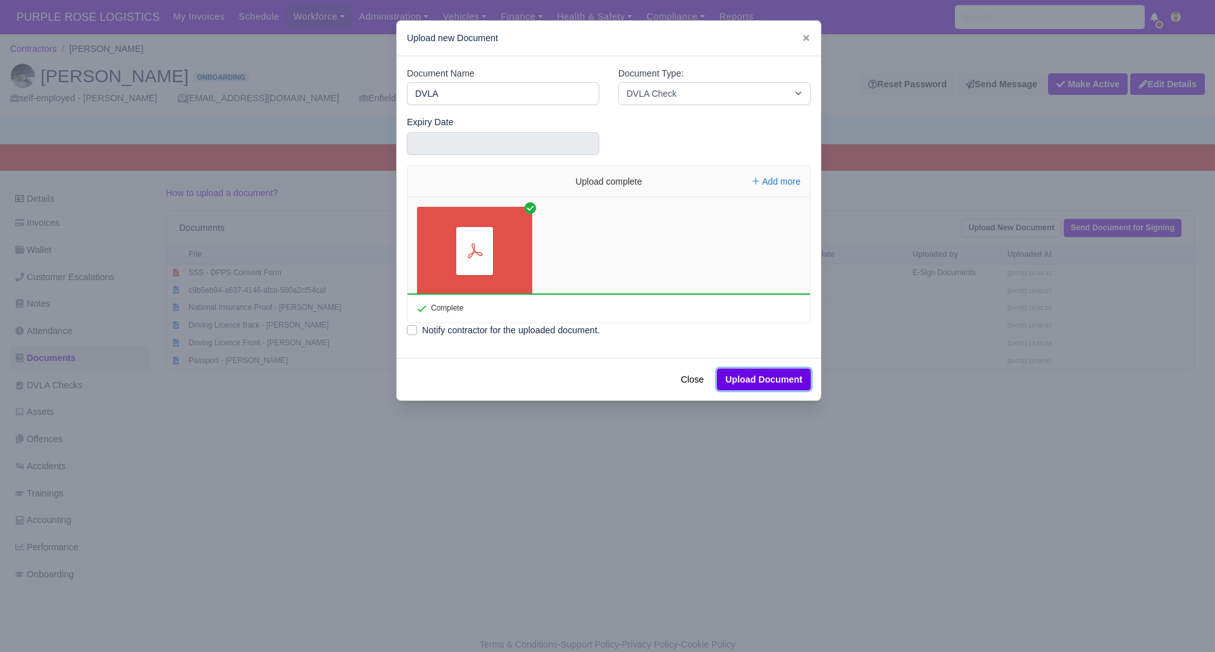
click at [787, 380] on button "Upload Document" at bounding box center [764, 380] width 94 height 22
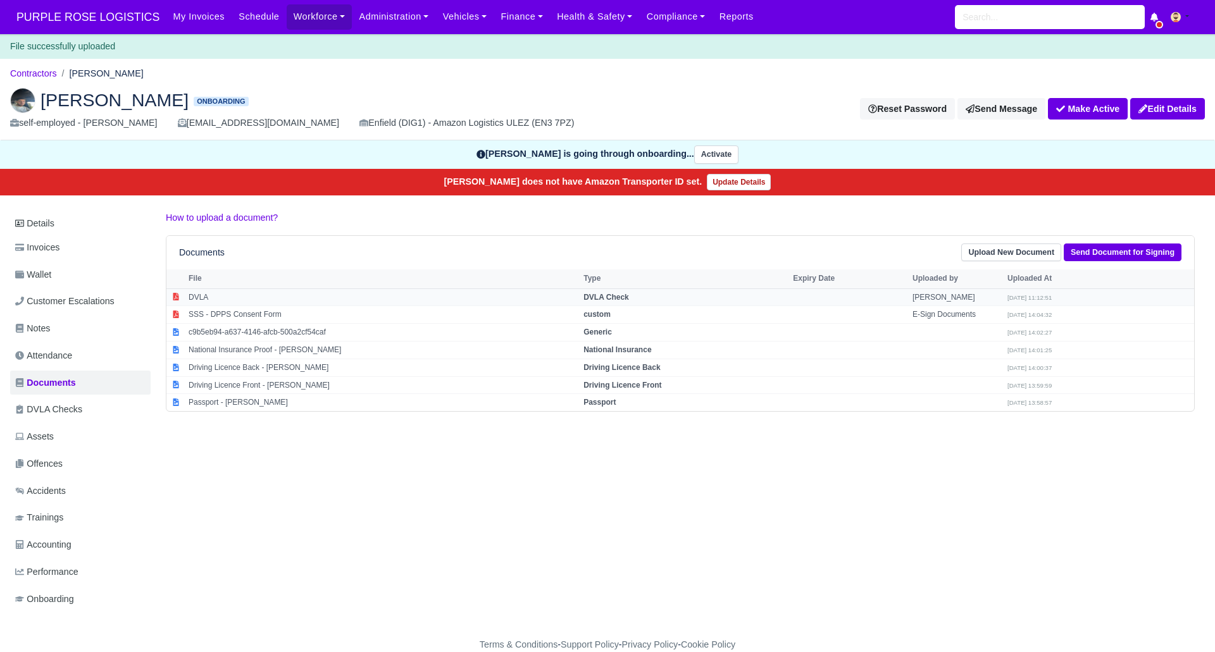
click at [628, 295] on td "DVLA Check" at bounding box center [684, 298] width 209 height 18
select select "dvla-check"
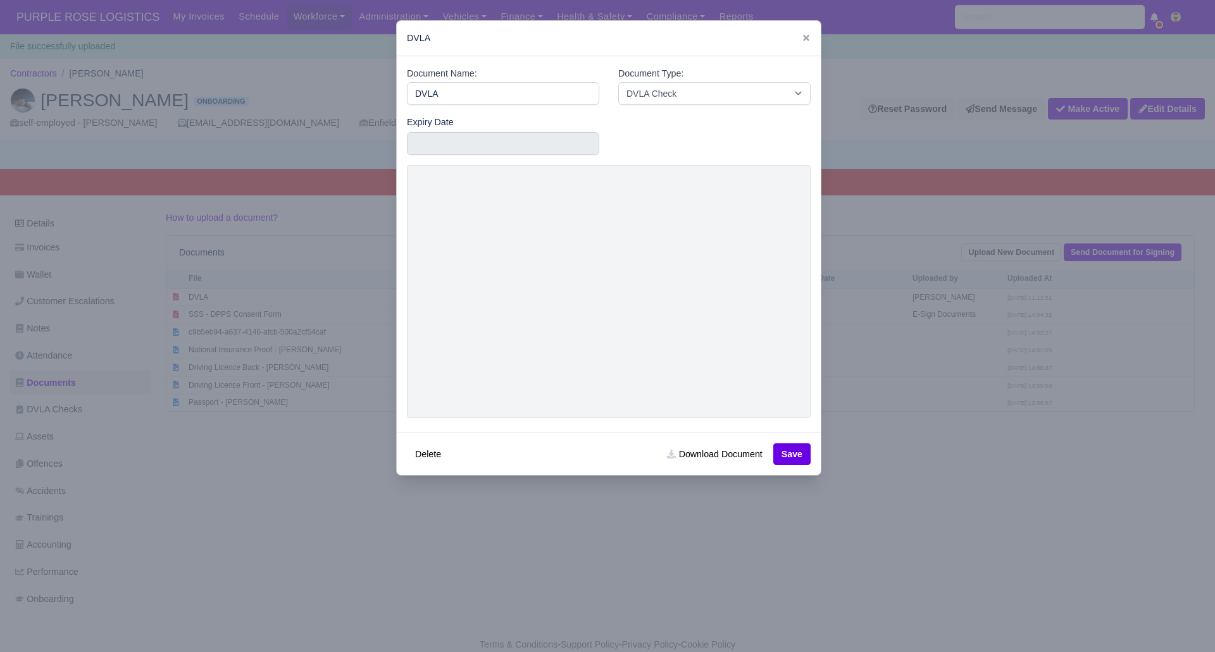
drag, startPoint x: 905, startPoint y: 497, endPoint x: 727, endPoint y: 478, distance: 179.4
click at [905, 497] on div at bounding box center [607, 326] width 1215 height 652
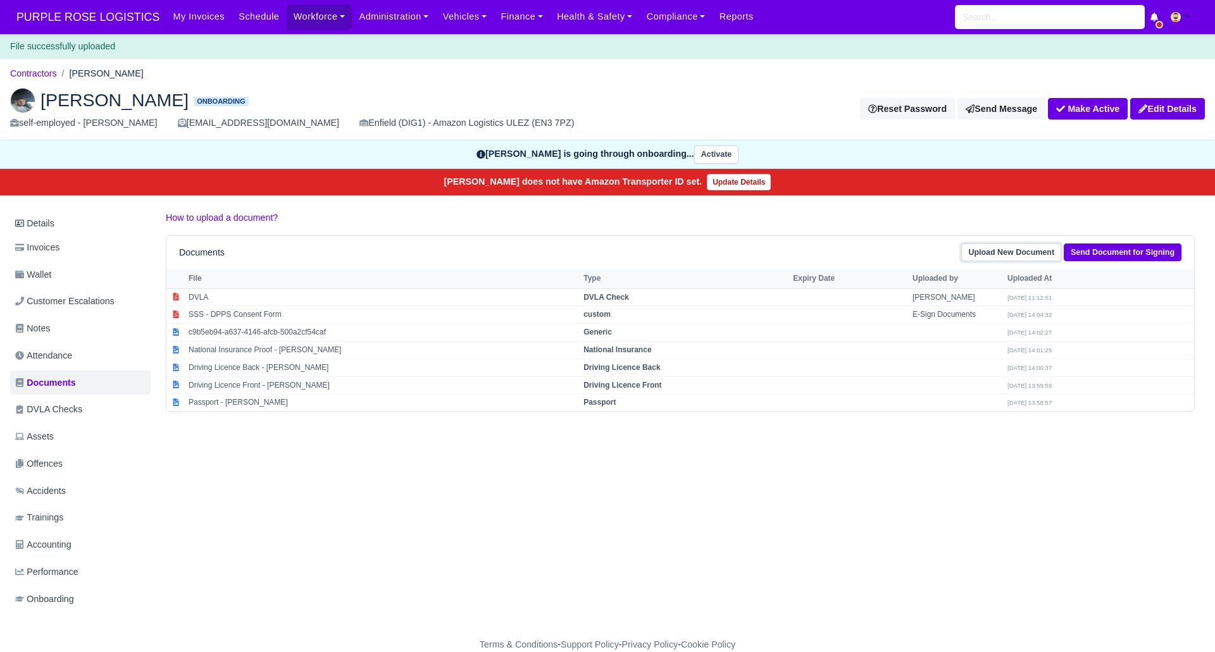
click at [1017, 253] on link "Upload New Document" at bounding box center [1011, 253] width 100 height 18
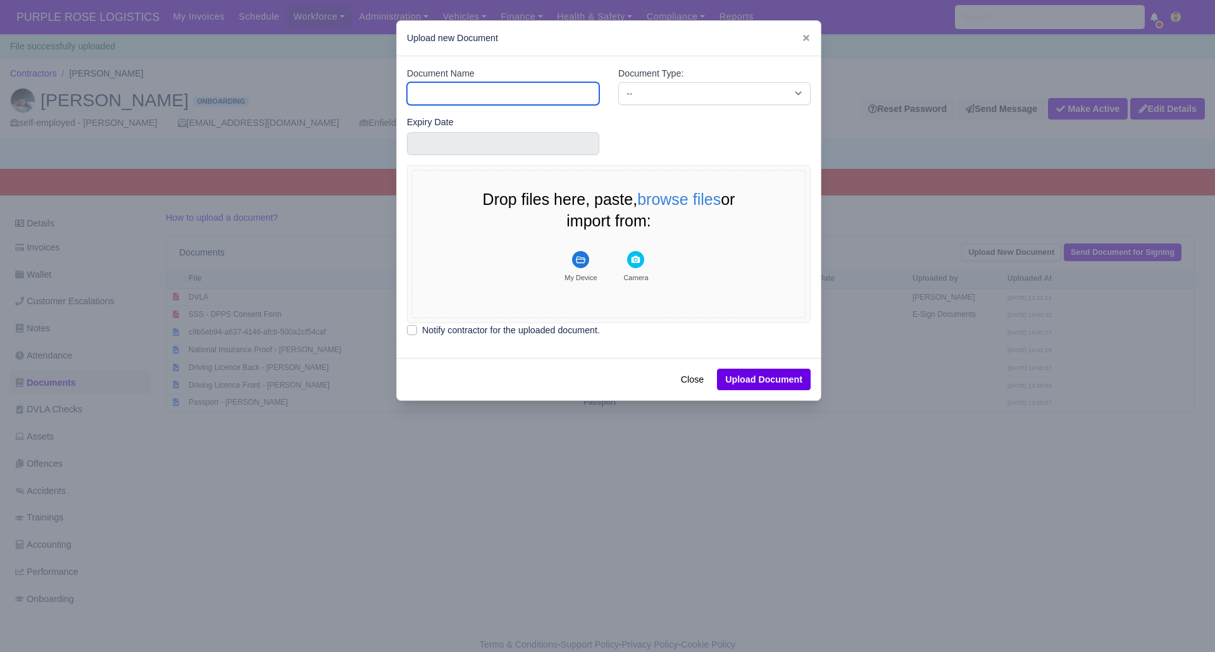
click at [566, 97] on input "Document Name" at bounding box center [503, 93] width 192 height 23
type input "POA"
click at [632, 85] on select "-- Accounting Engagement Letter Age Verification Confirmation Background Check …" at bounding box center [714, 93] width 192 height 23
select select "proof-of-address"
click at [618, 82] on select "-- Accounting Engagement Letter Age Verification Confirmation Background Check …" at bounding box center [714, 93] width 192 height 23
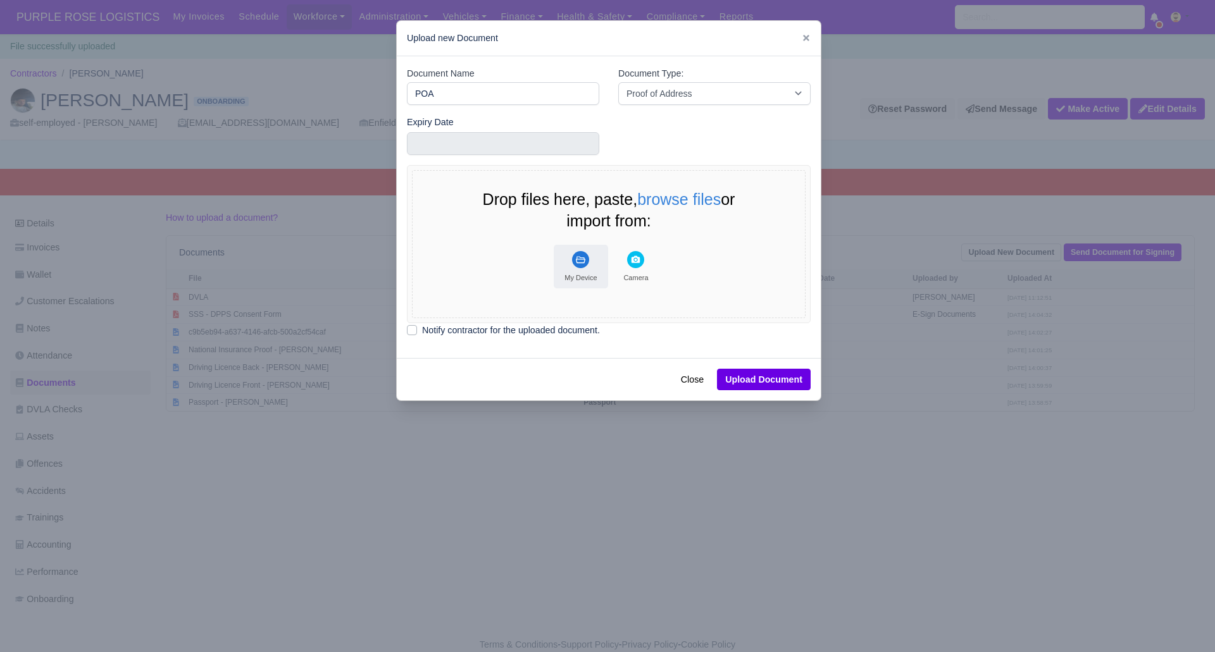
click at [582, 258] on rect "File Uploader" at bounding box center [580, 259] width 17 height 17
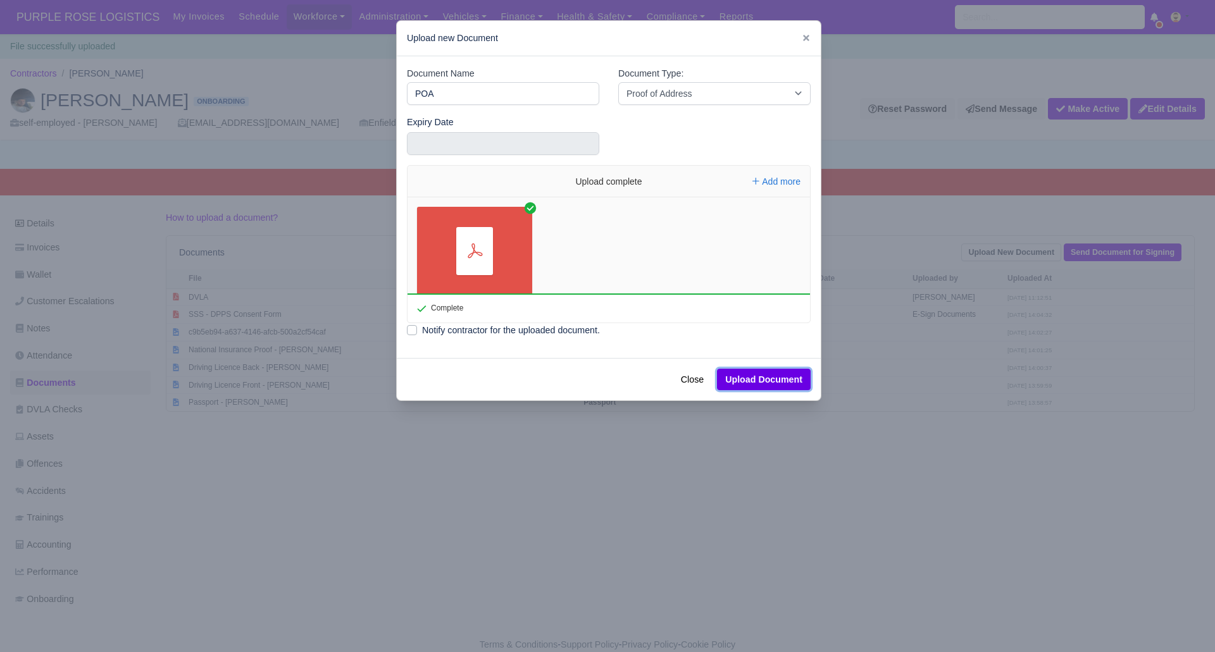
click at [783, 378] on button "Upload Document" at bounding box center [764, 380] width 94 height 22
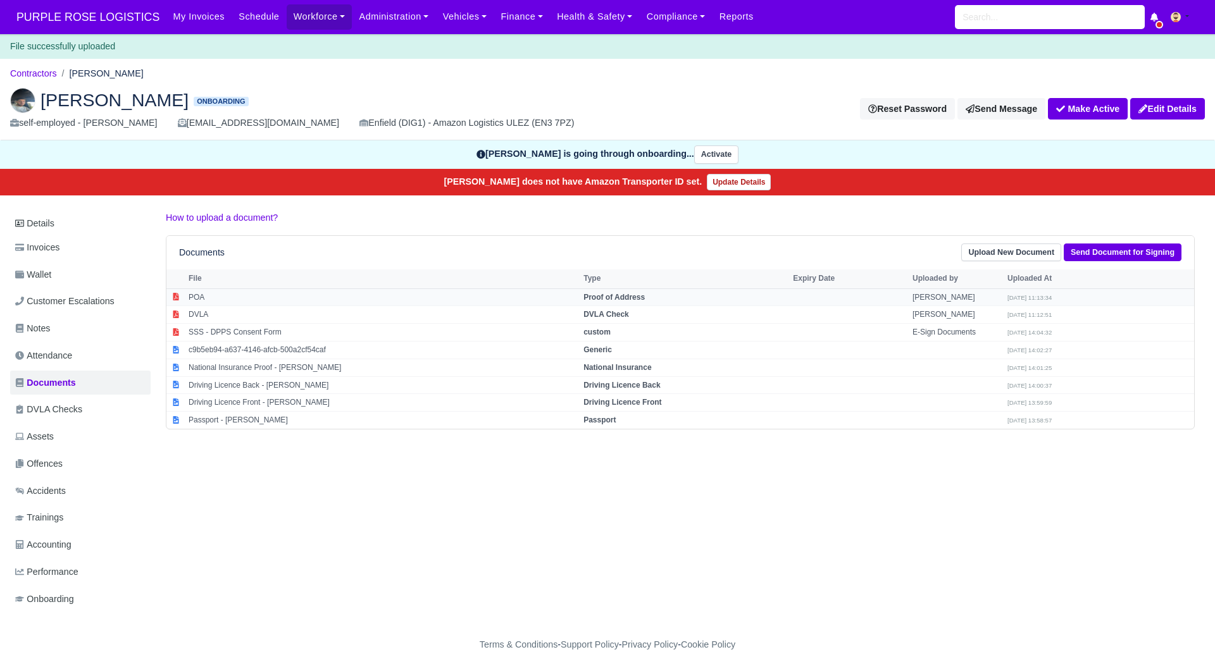
click at [610, 298] on strong "Proof of Address" at bounding box center [613, 297] width 61 height 9
select select "proof-of-address"
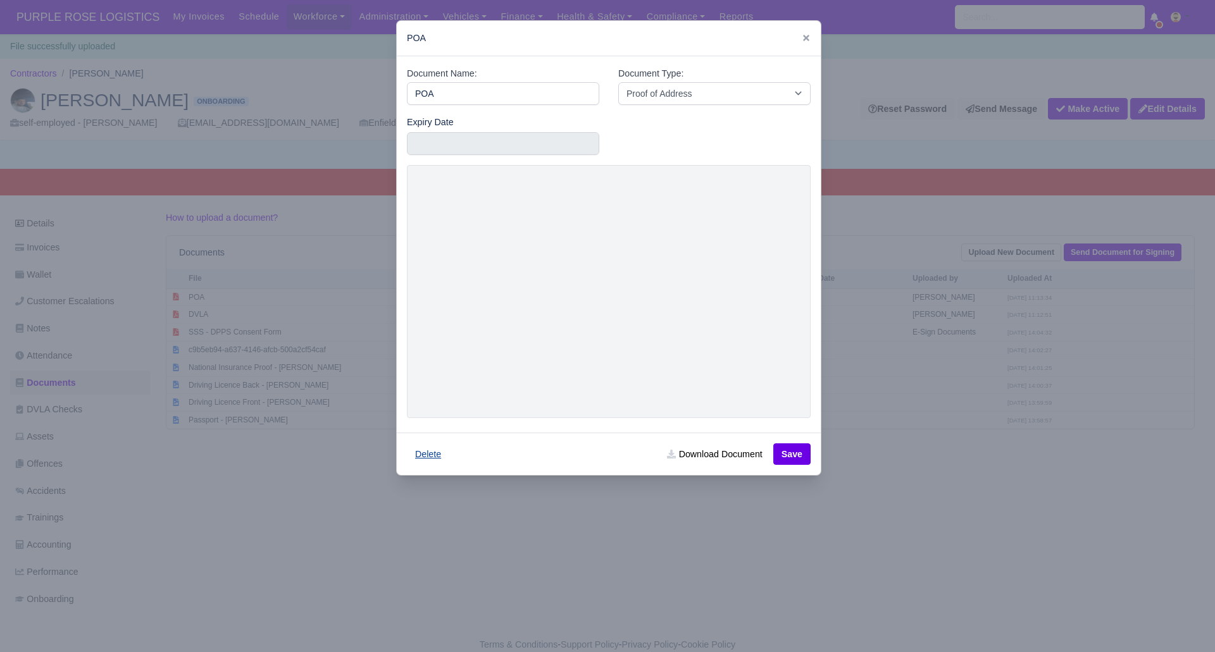
click at [436, 454] on button "Delete" at bounding box center [428, 455] width 42 height 22
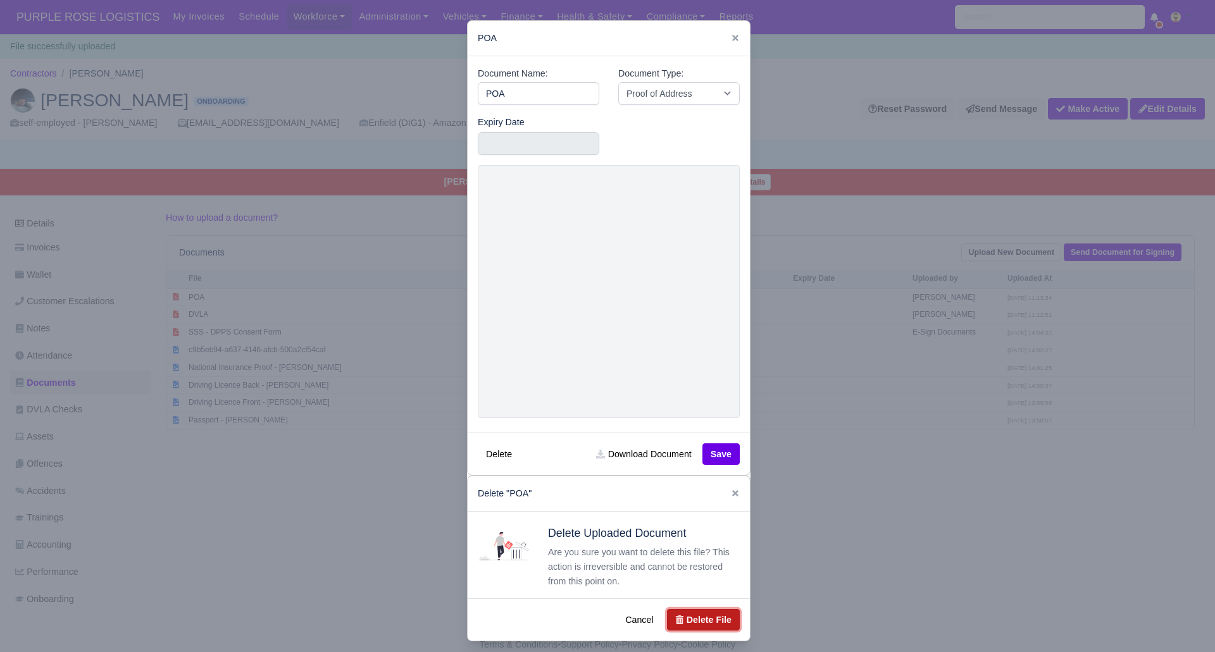
click at [695, 618] on button "Delete File" at bounding box center [703, 620] width 73 height 22
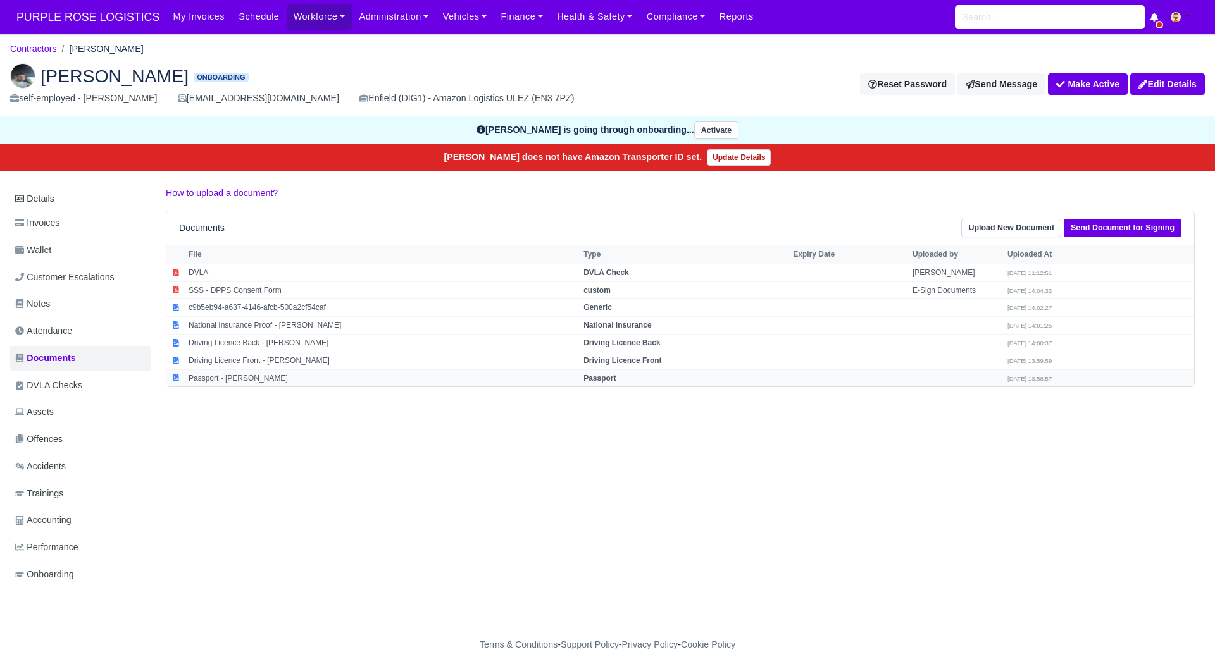
click at [606, 378] on strong "Passport" at bounding box center [599, 378] width 32 height 9
select select "passport"
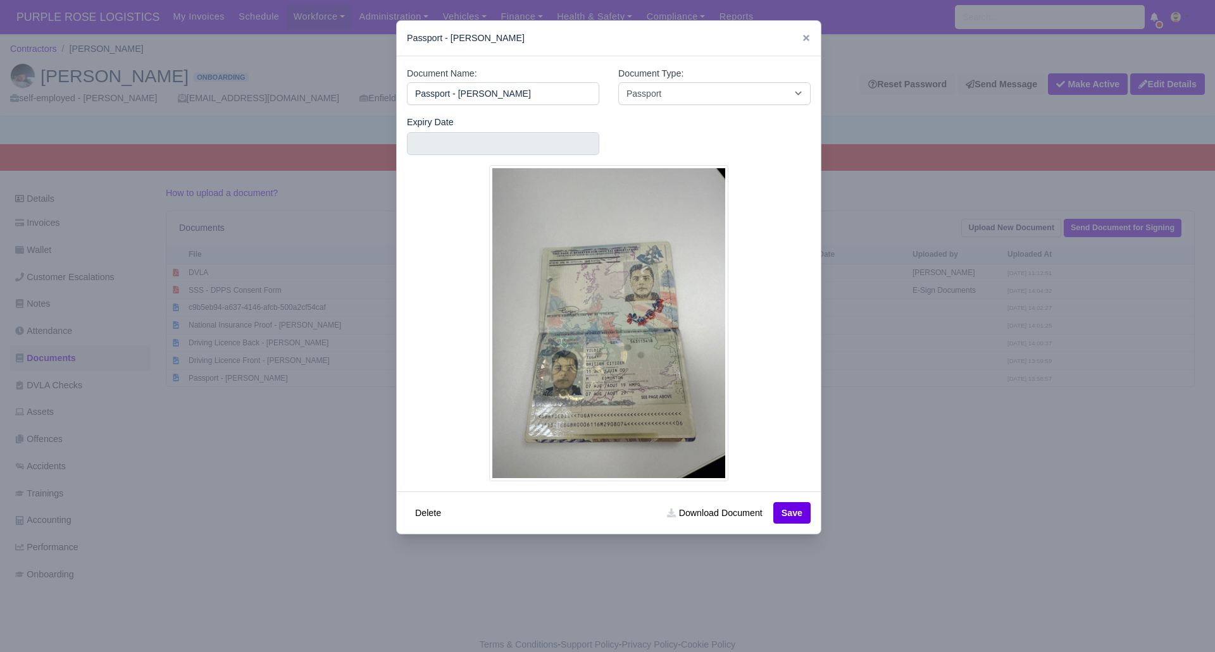
click at [955, 483] on div at bounding box center [607, 326] width 1215 height 652
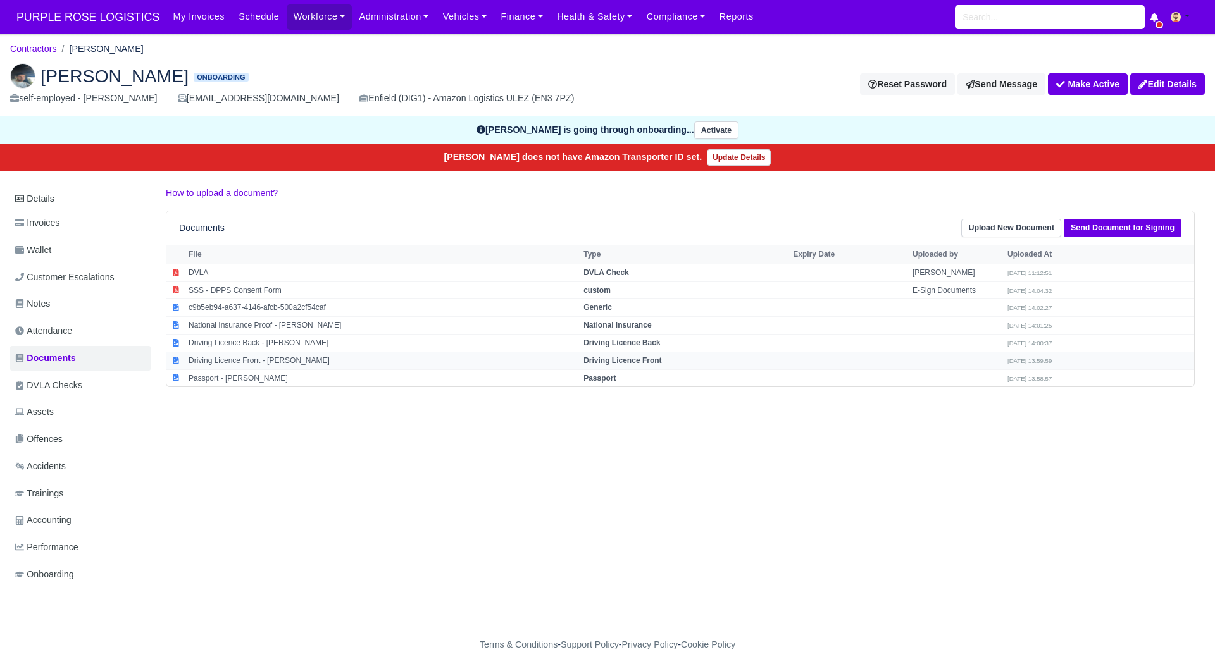
click at [645, 361] on strong "Driving Licence Front" at bounding box center [622, 360] width 78 height 9
select select "driving-licence-front"
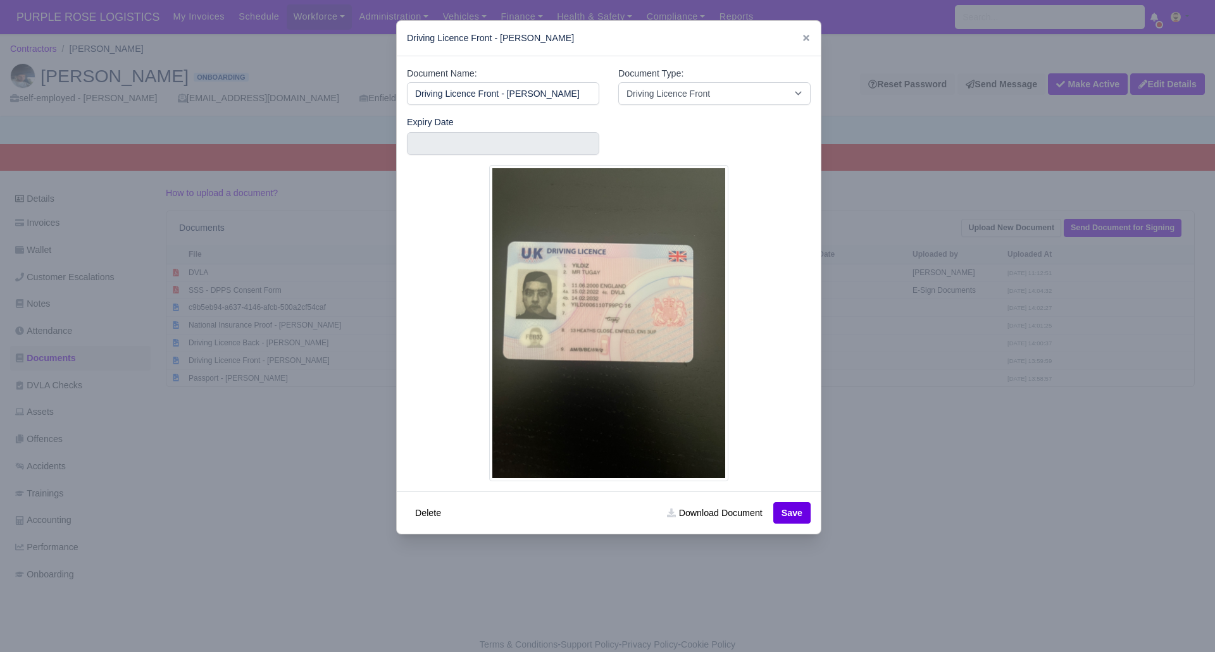
click at [980, 507] on div at bounding box center [607, 326] width 1215 height 652
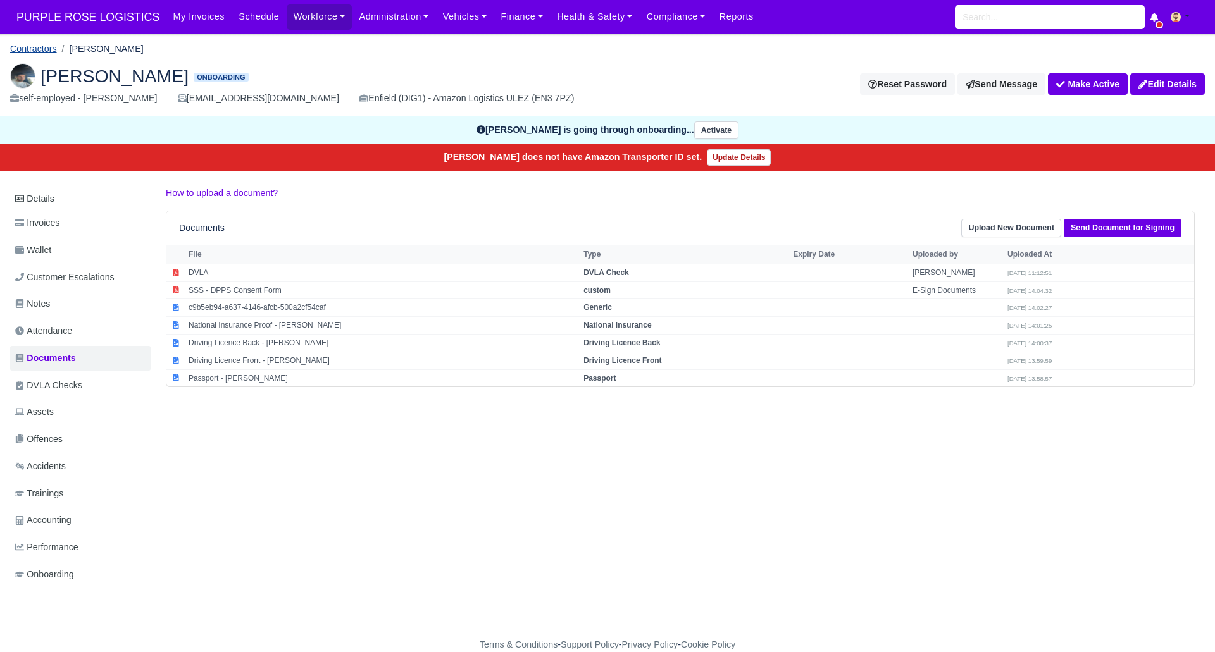
click at [42, 46] on link "Contractors" at bounding box center [33, 49] width 47 height 10
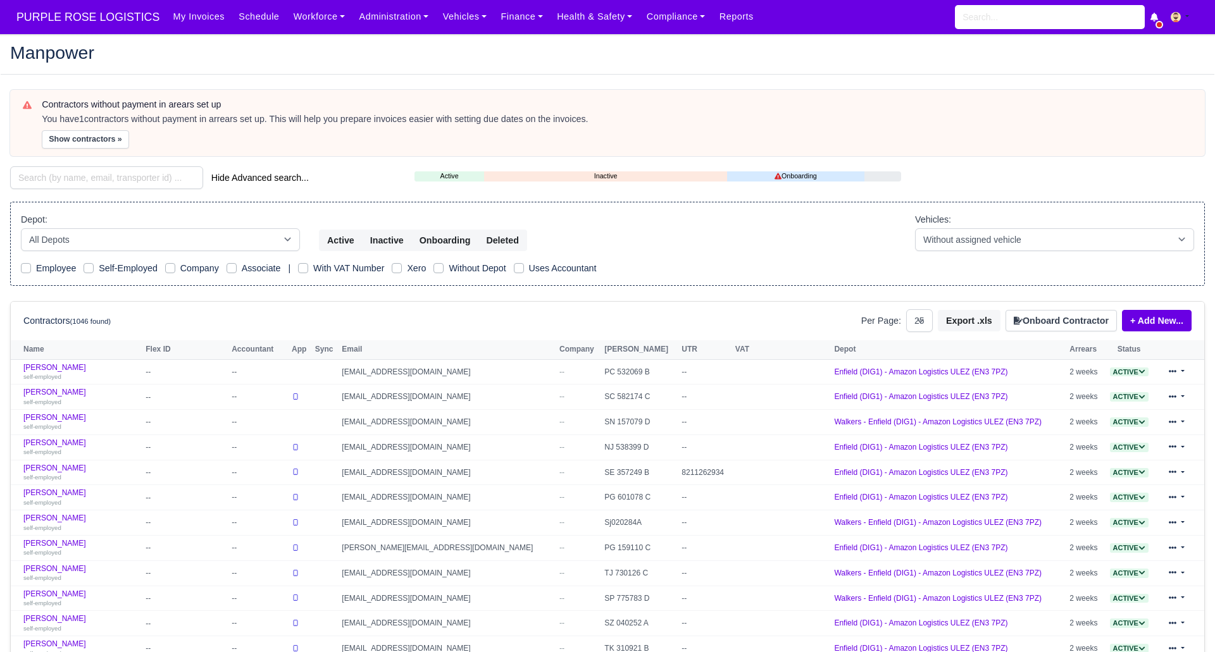
select select "25"
click at [110, 177] on input "search" at bounding box center [106, 177] width 193 height 23
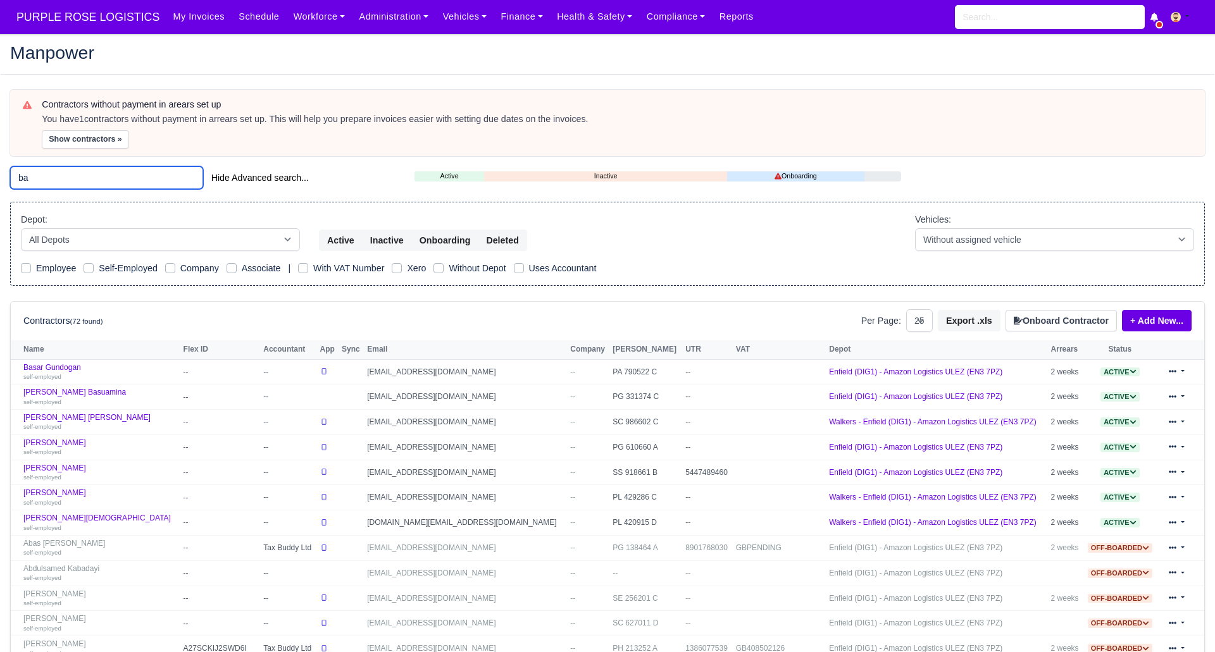
type input "b"
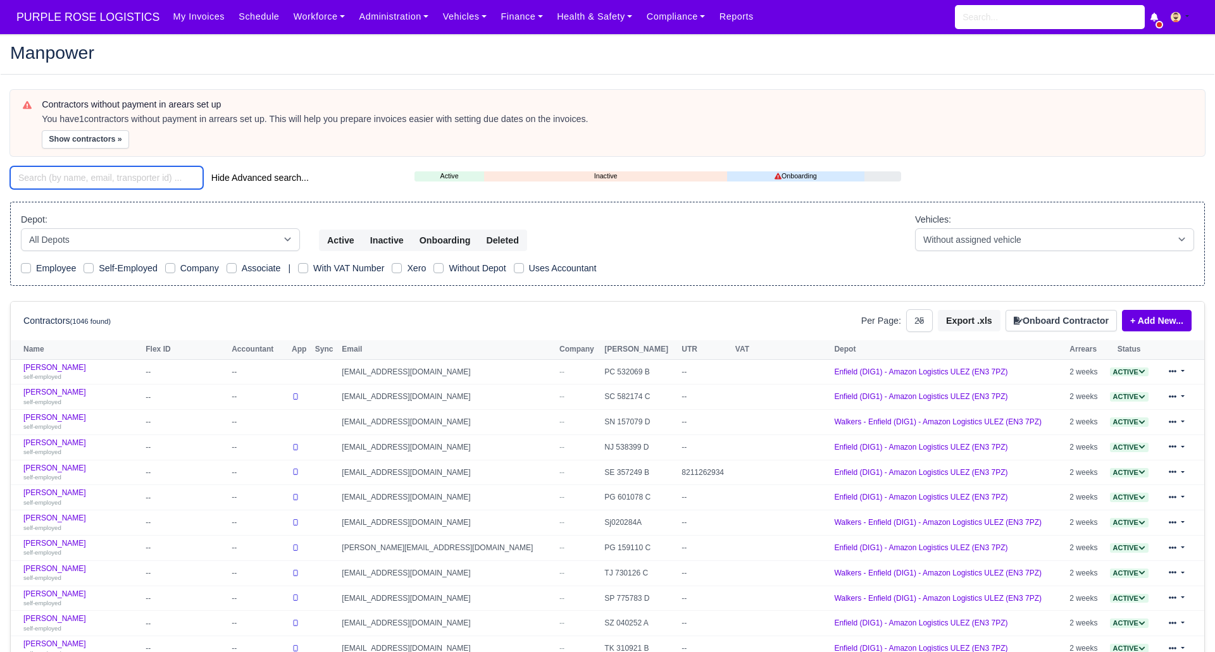
click at [106, 177] on input "search" at bounding box center [106, 177] width 193 height 23
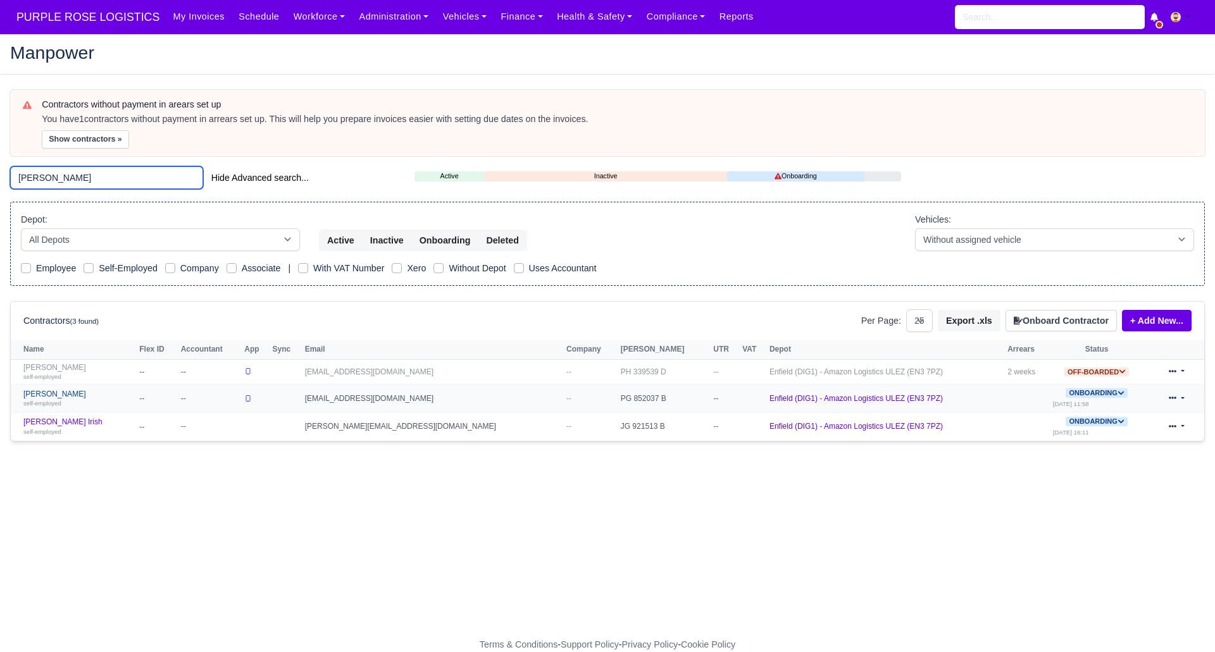
type input "reece"
click at [56, 393] on link "Reece Bendela self-employed" at bounding box center [77, 399] width 109 height 18
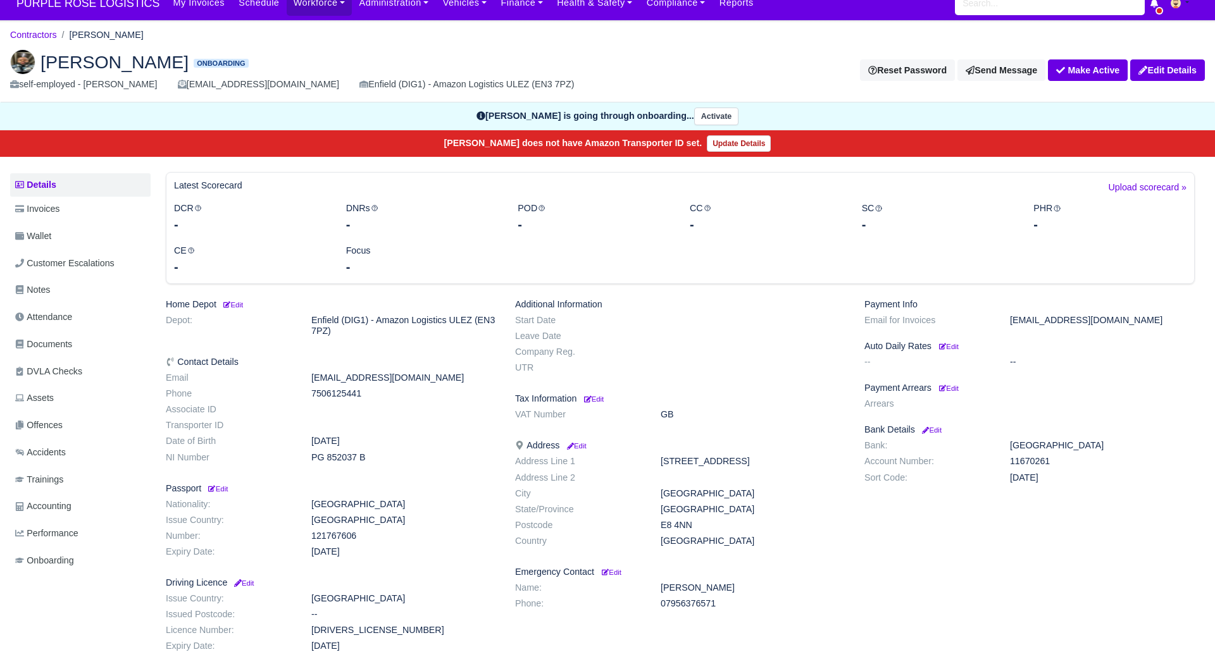
scroll to position [20, 0]
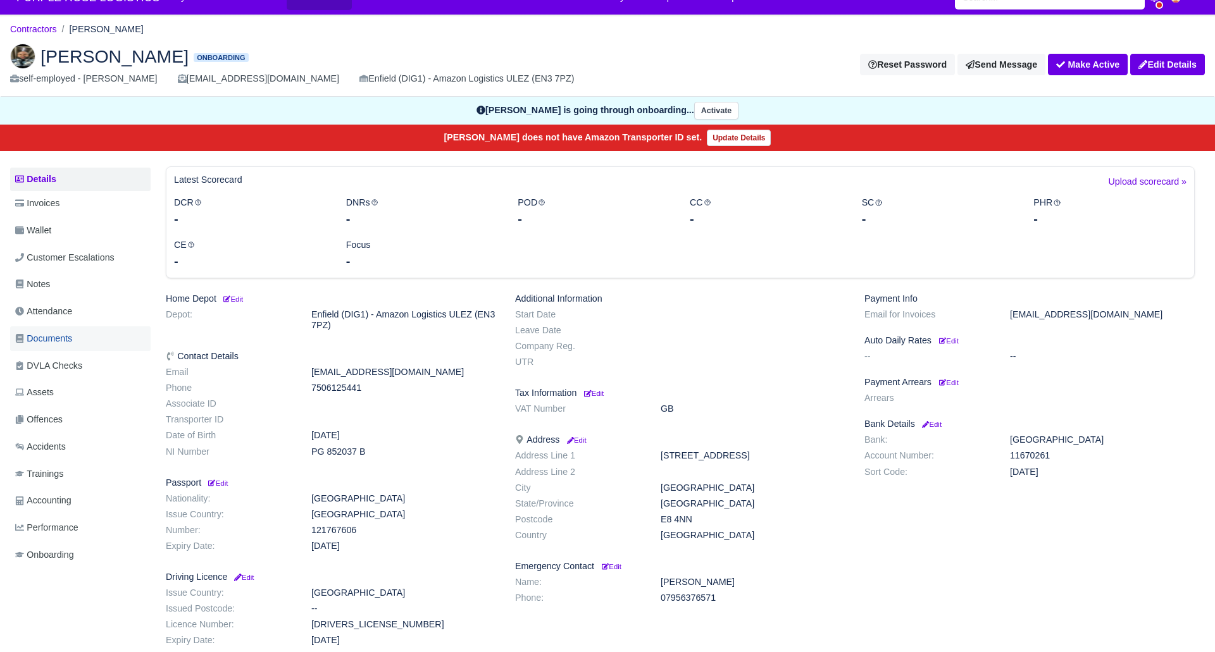
click at [80, 336] on link "Documents" at bounding box center [80, 339] width 140 height 25
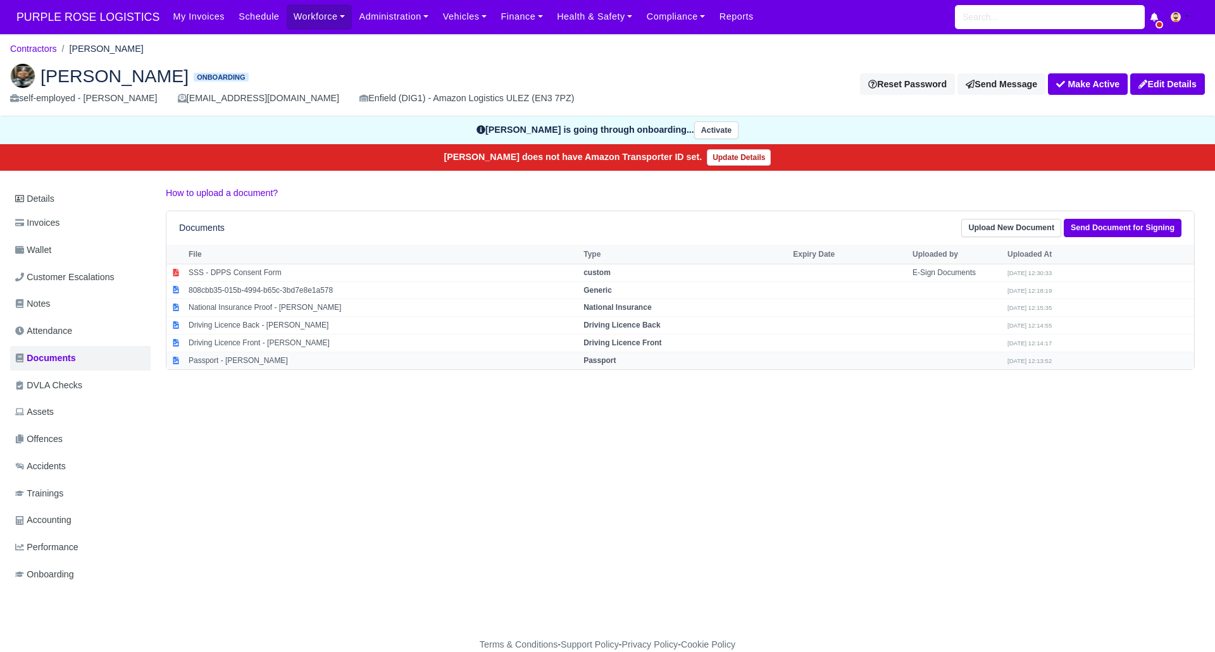
drag, startPoint x: 606, startPoint y: 363, endPoint x: 628, endPoint y: 363, distance: 22.8
click at [607, 363] on strong "Passport" at bounding box center [599, 360] width 32 height 9
select select "passport"
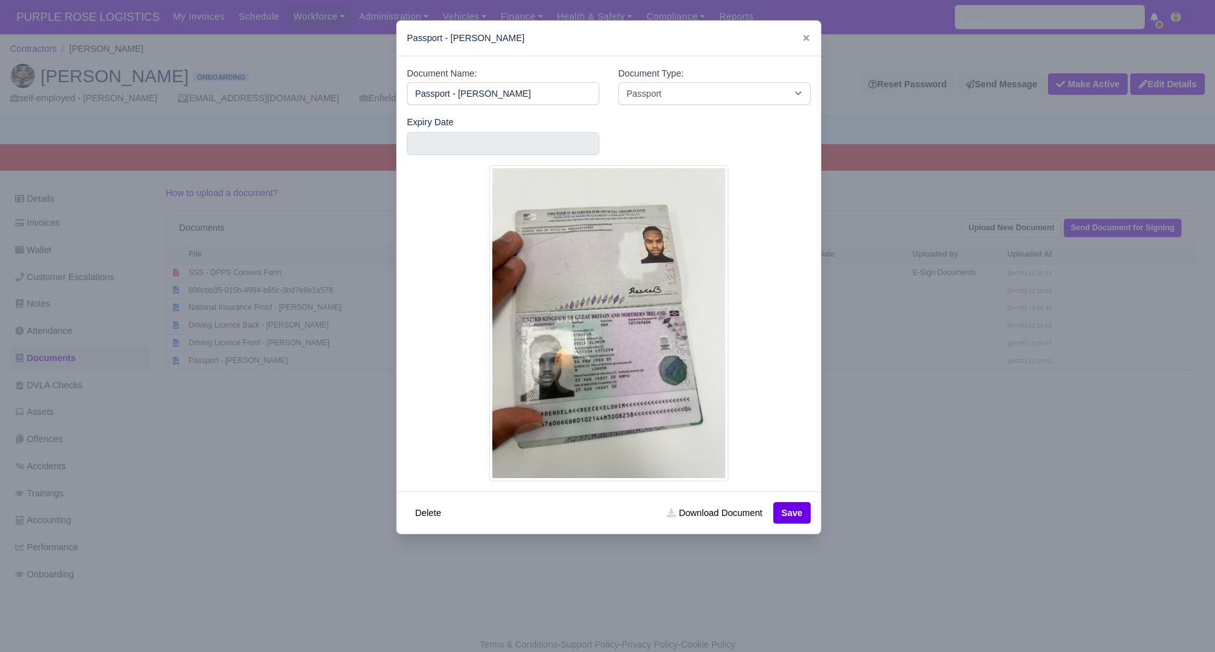
click at [901, 469] on div at bounding box center [607, 326] width 1215 height 652
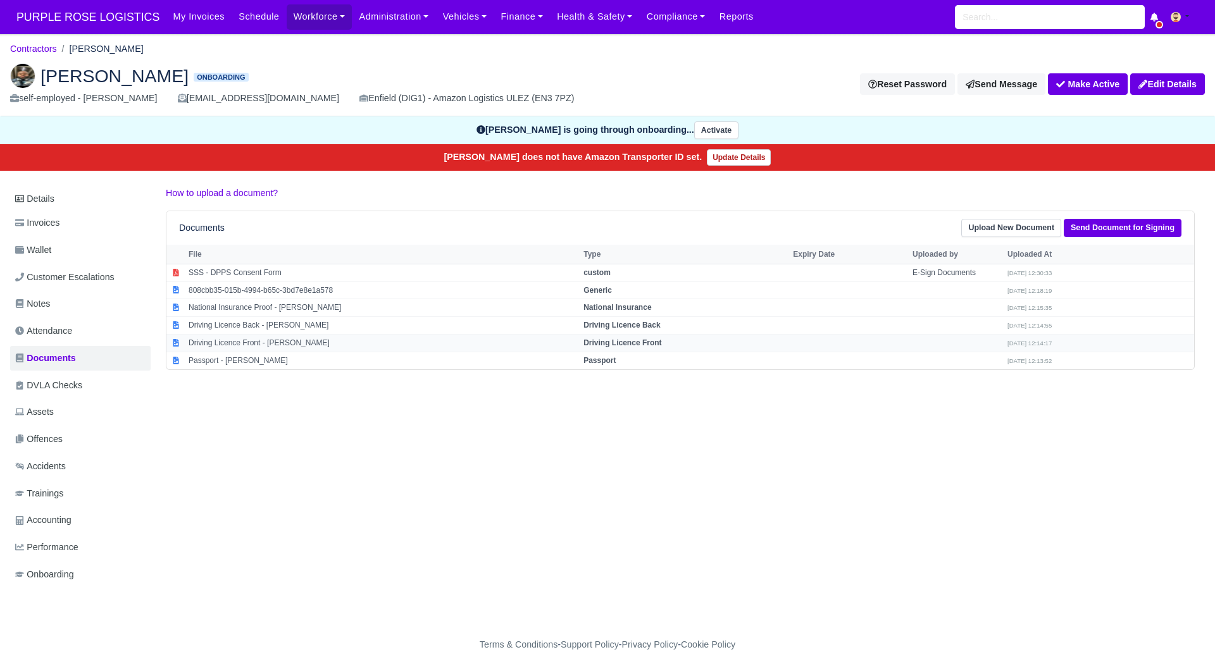
drag, startPoint x: 648, startPoint y: 341, endPoint x: 659, endPoint y: 342, distance: 10.8
click at [649, 341] on strong "Driving Licence Front" at bounding box center [622, 343] width 78 height 9
select select "driving-licence-front"
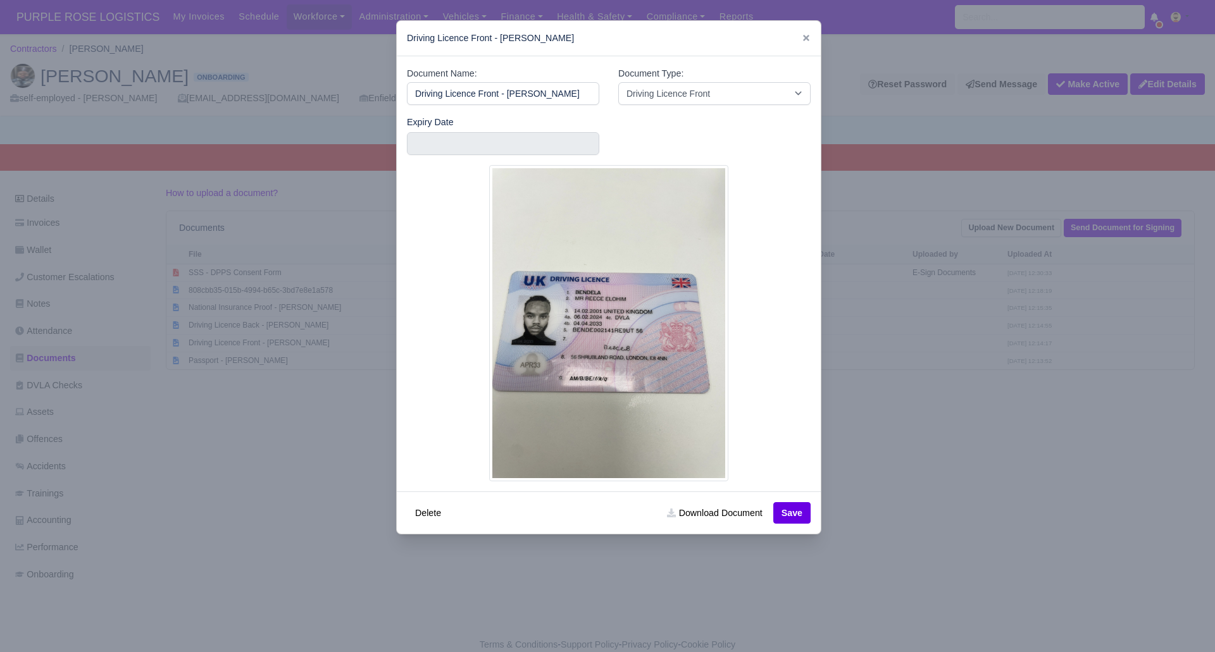
click at [960, 426] on div at bounding box center [607, 326] width 1215 height 652
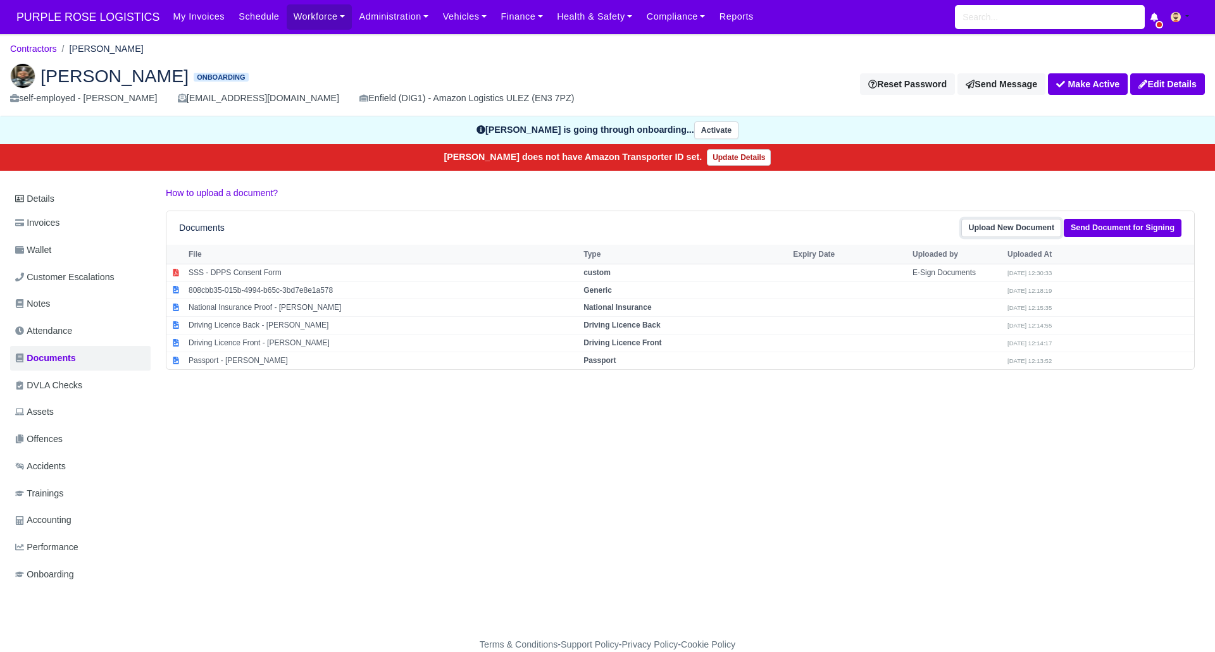
click at [1006, 228] on link "Upload New Document" at bounding box center [1011, 228] width 100 height 18
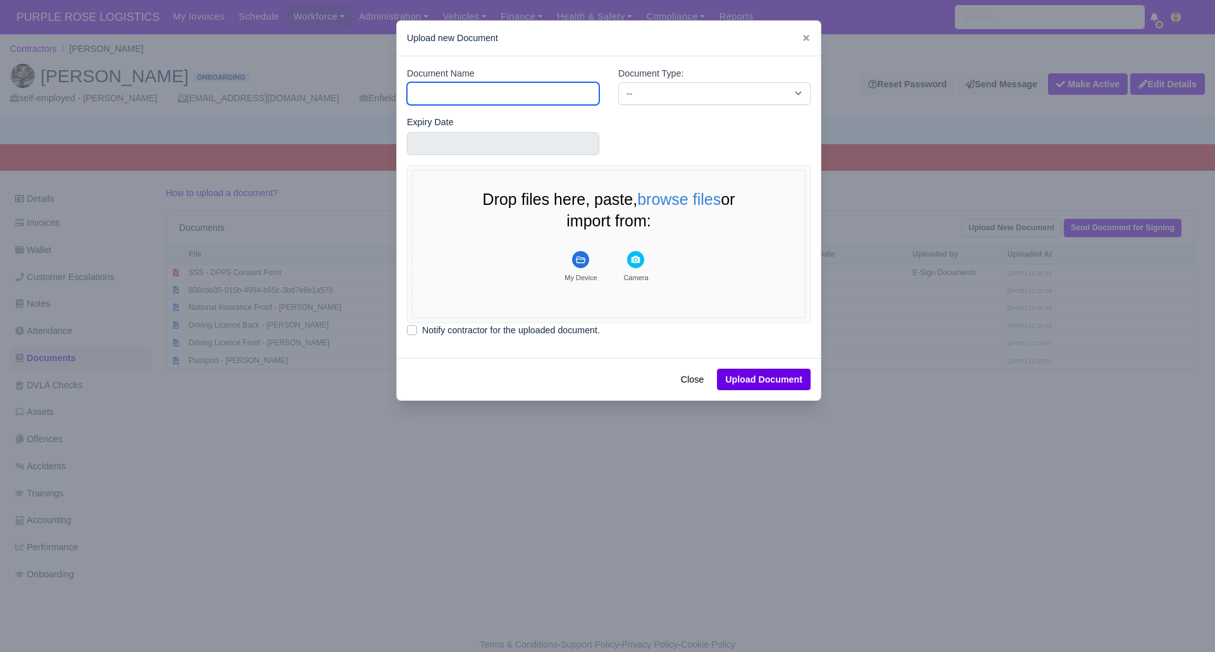
click at [489, 91] on input "Document Name" at bounding box center [503, 93] width 192 height 23
type input "DVLA"
click at [669, 88] on select "-- Accounting Engagement Letter Age Verification Confirmation Background Check …" at bounding box center [714, 93] width 192 height 23
select select "dvla-check"
click at [618, 82] on select "-- Accounting Engagement Letter Age Verification Confirmation Background Check …" at bounding box center [714, 93] width 192 height 23
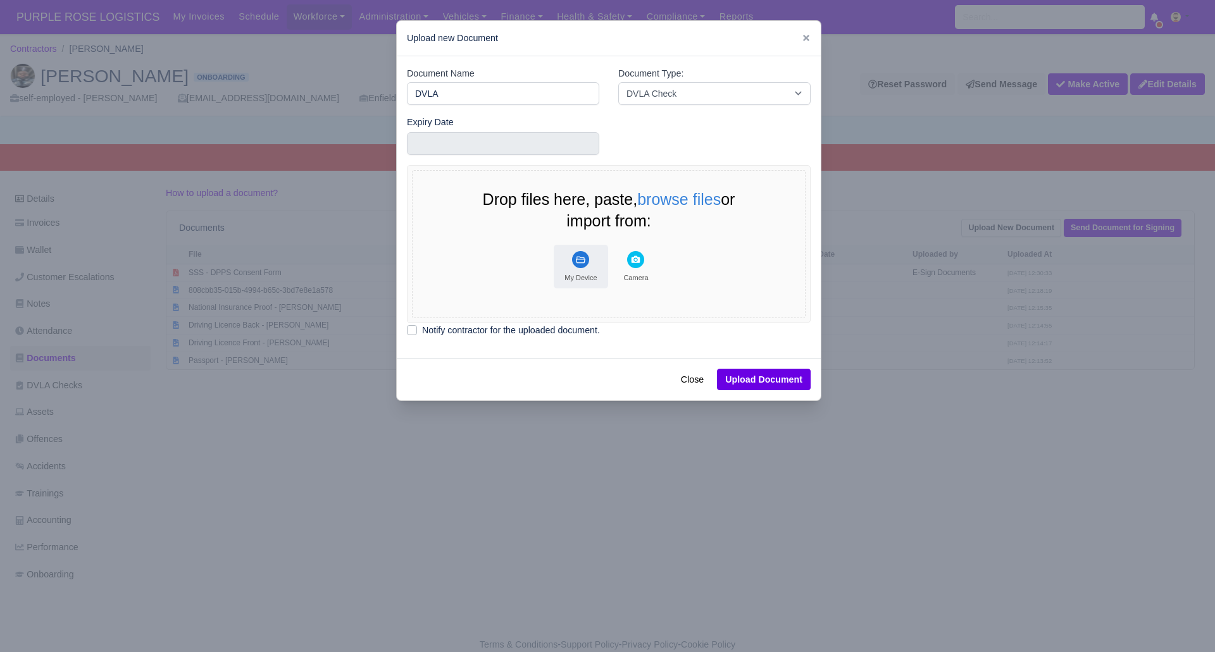
click at [582, 259] on rect "File Uploader" at bounding box center [580, 259] width 17 height 17
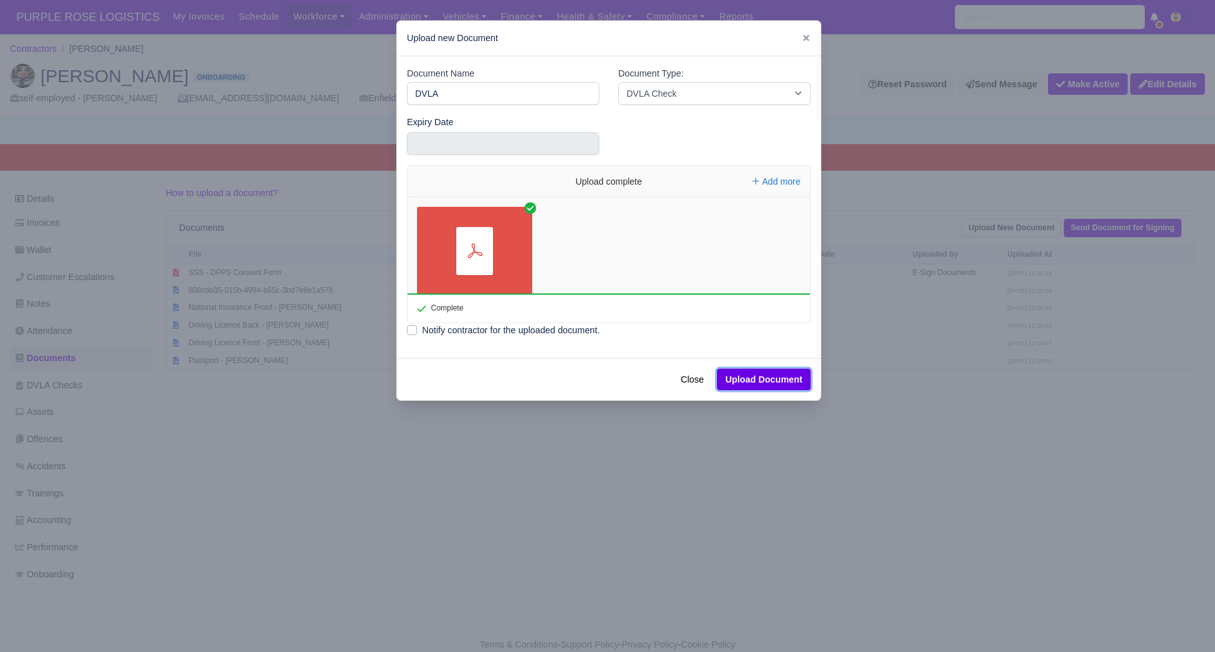
click at [763, 371] on button "Upload Document" at bounding box center [764, 380] width 94 height 22
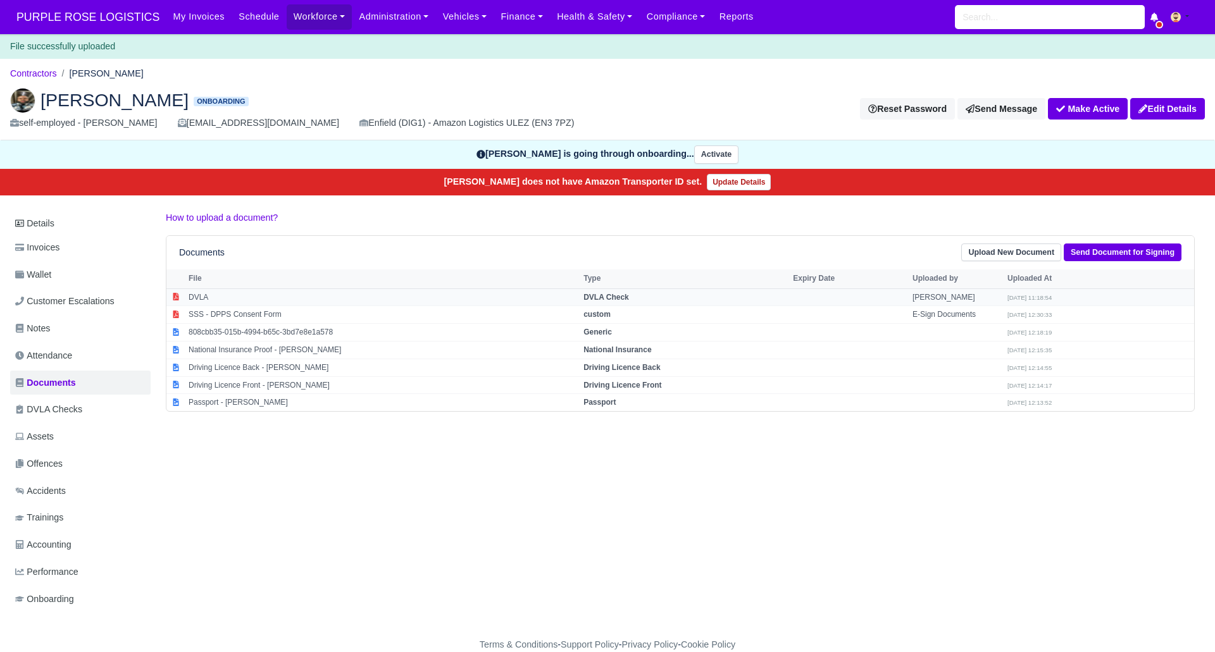
click at [641, 295] on td "DVLA Check" at bounding box center [684, 298] width 209 height 18
select select "dvla-check"
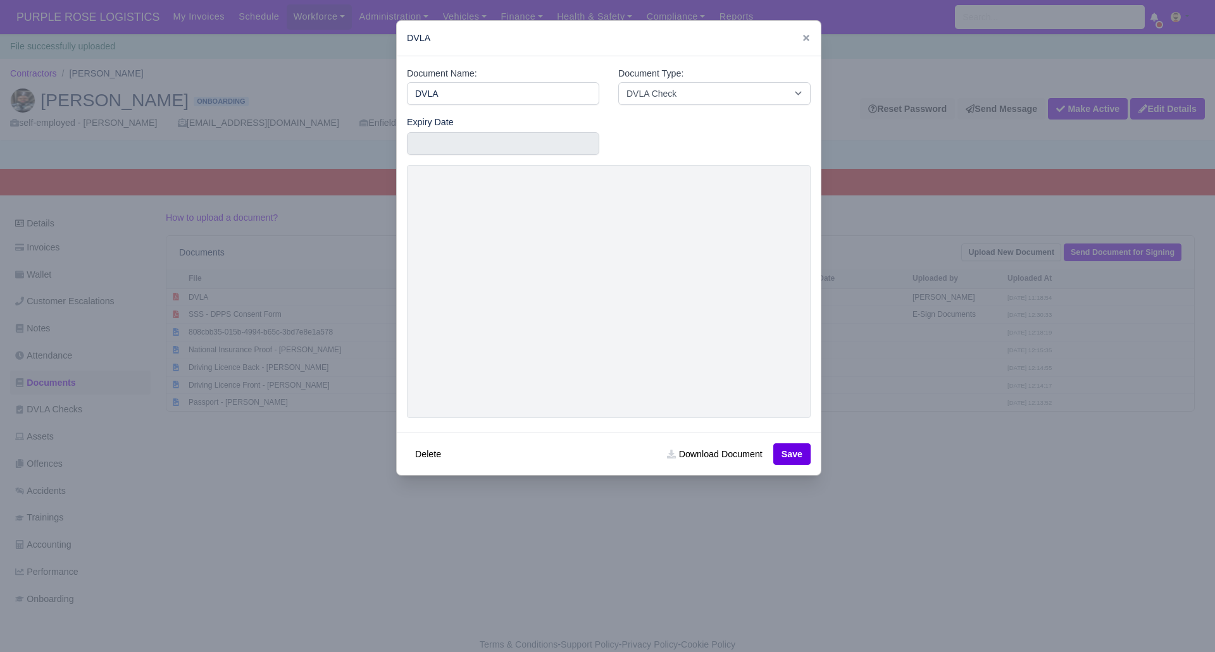
click at [960, 476] on div at bounding box center [607, 326] width 1215 height 652
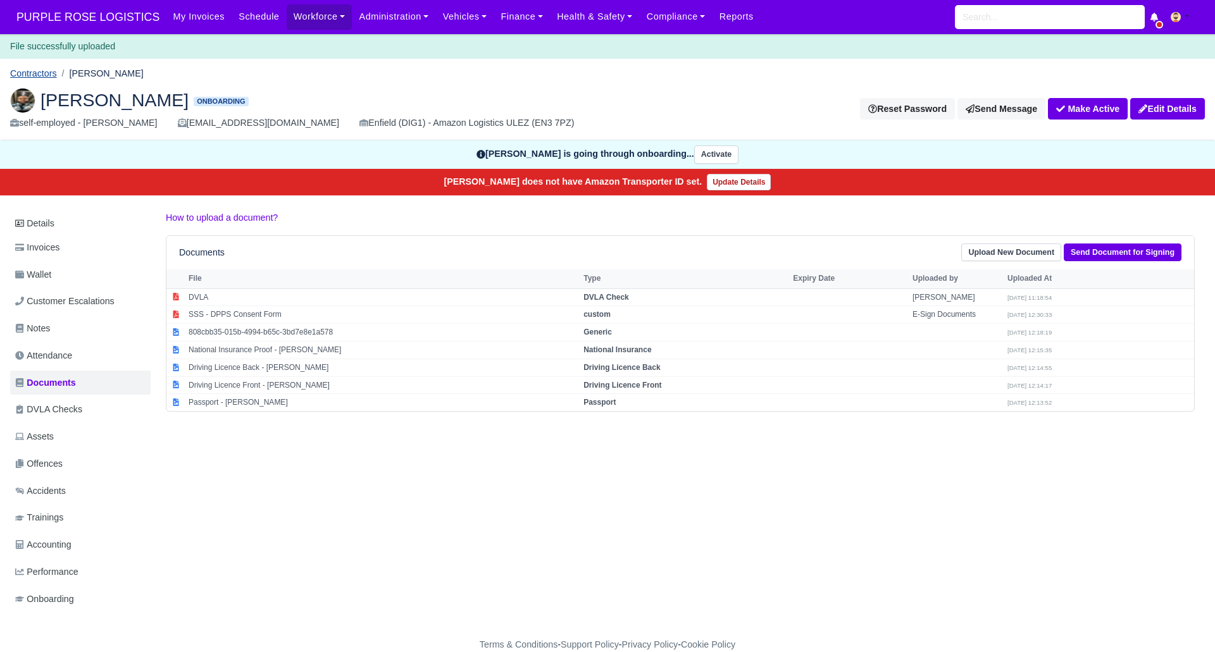
click at [34, 71] on link "Contractors" at bounding box center [33, 73] width 47 height 10
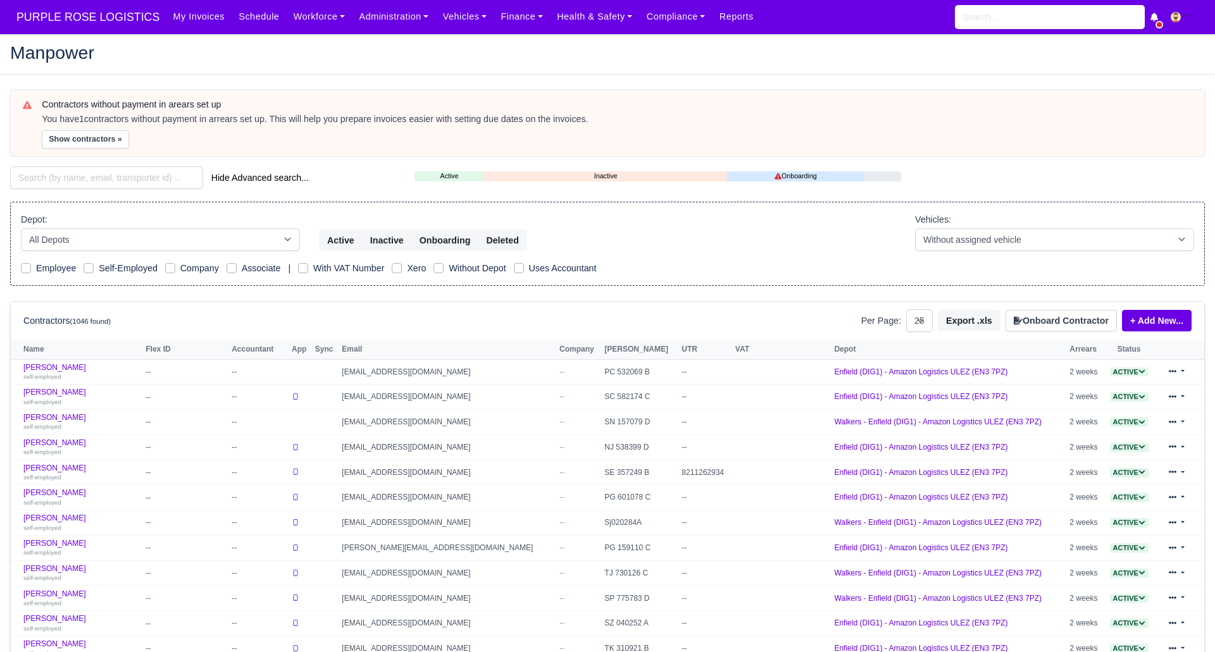
select select "25"
click at [127, 171] on input "search" at bounding box center [106, 177] width 193 height 23
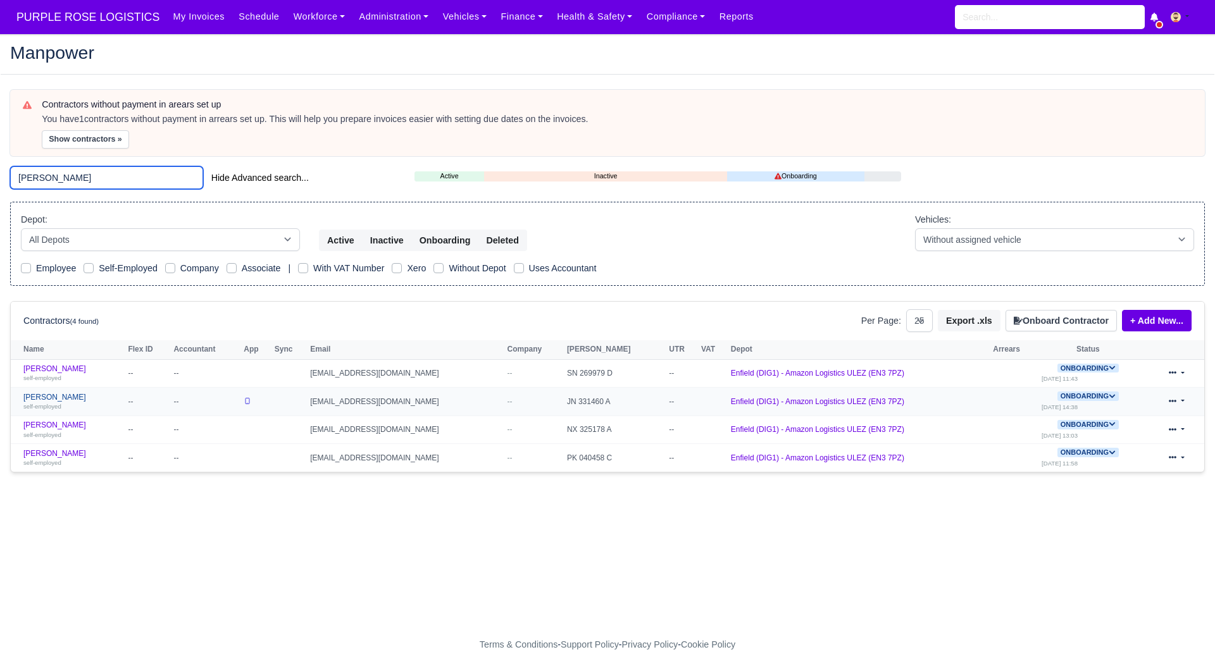
type input "nicholas"
click at [83, 401] on link "Nicholas Polycarpou self-employed" at bounding box center [72, 402] width 98 height 18
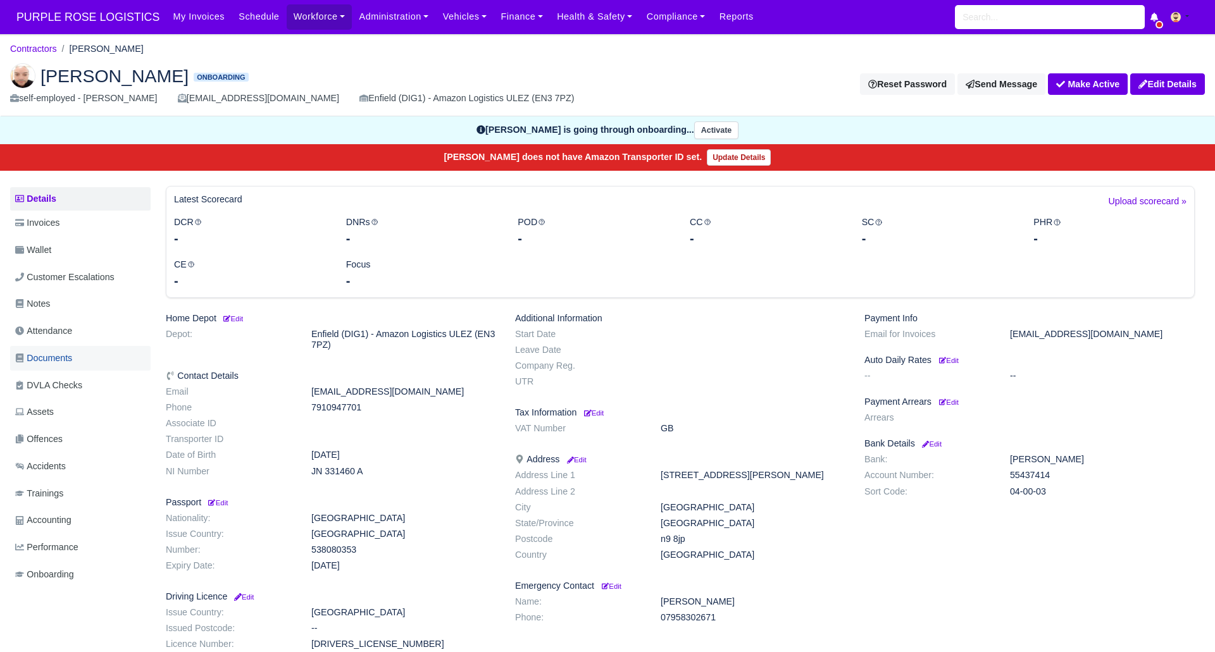
click at [64, 358] on span "Documents" at bounding box center [43, 358] width 57 height 15
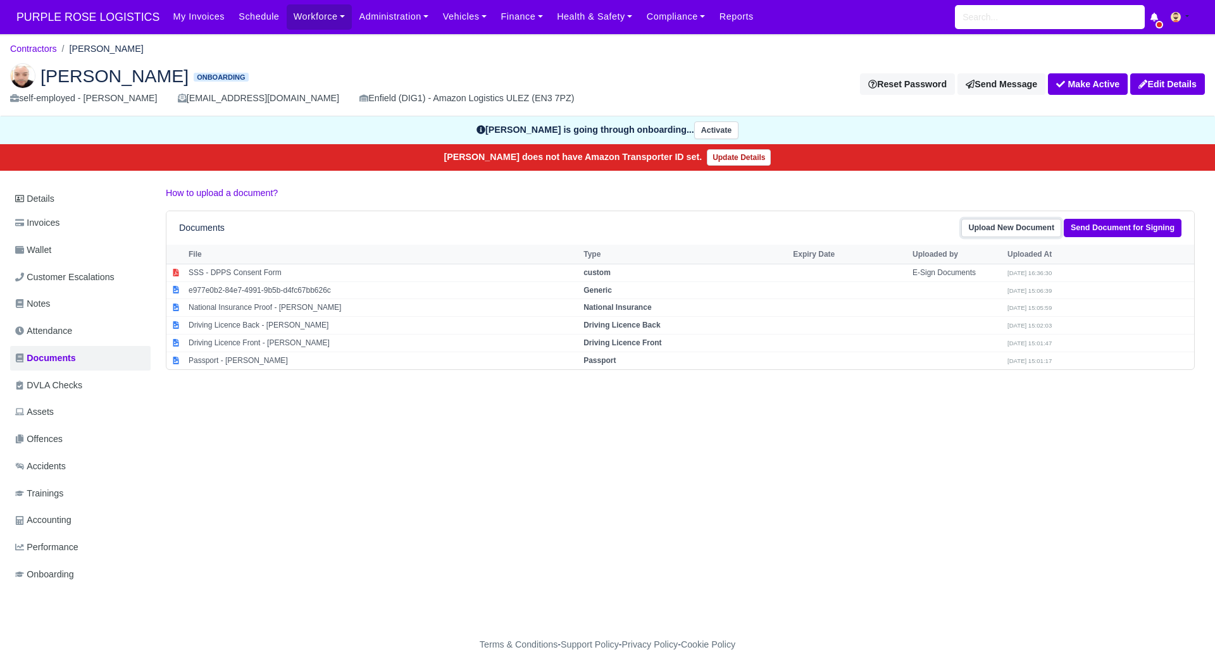
click at [1023, 230] on link "Upload New Document" at bounding box center [1011, 228] width 100 height 18
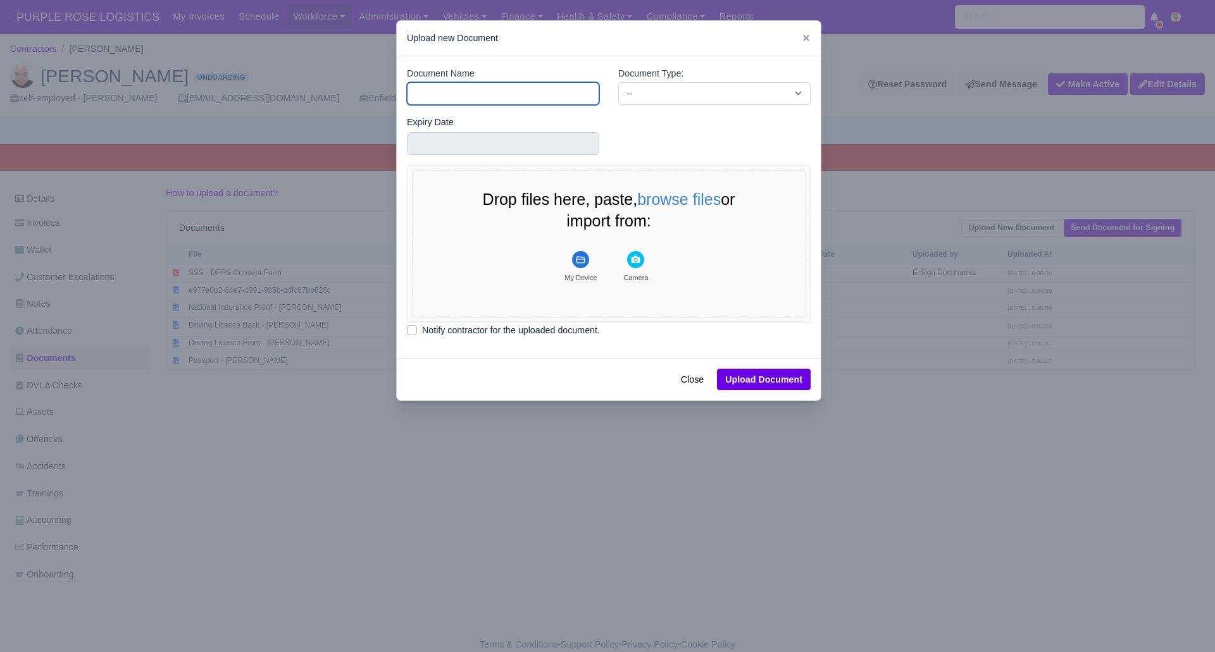
click at [541, 90] on input "Document Name" at bounding box center [503, 93] width 192 height 23
type input "DVLA"
click at [670, 87] on select "-- Accounting Engagement Letter Age Verification Confirmation Background Check …" at bounding box center [714, 93] width 192 height 23
select select "dvla-check"
click at [618, 82] on select "-- Accounting Engagement Letter Age Verification Confirmation Background Check …" at bounding box center [714, 93] width 192 height 23
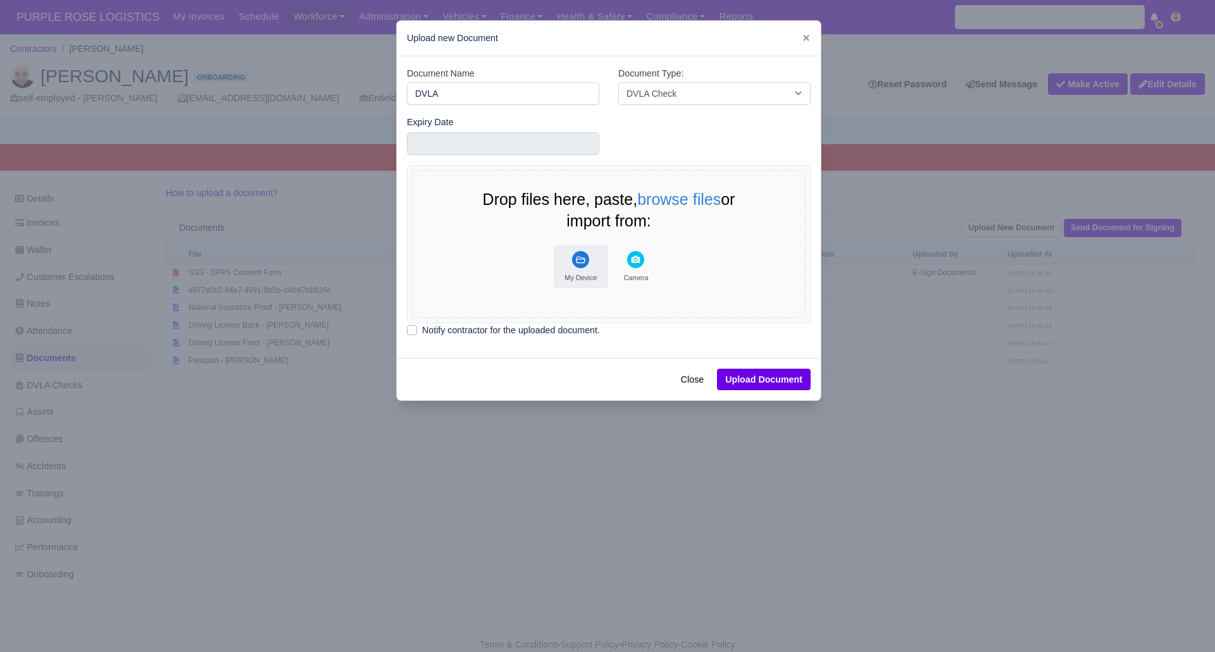
click at [578, 259] on icon "File Uploader" at bounding box center [580, 259] width 9 height 7
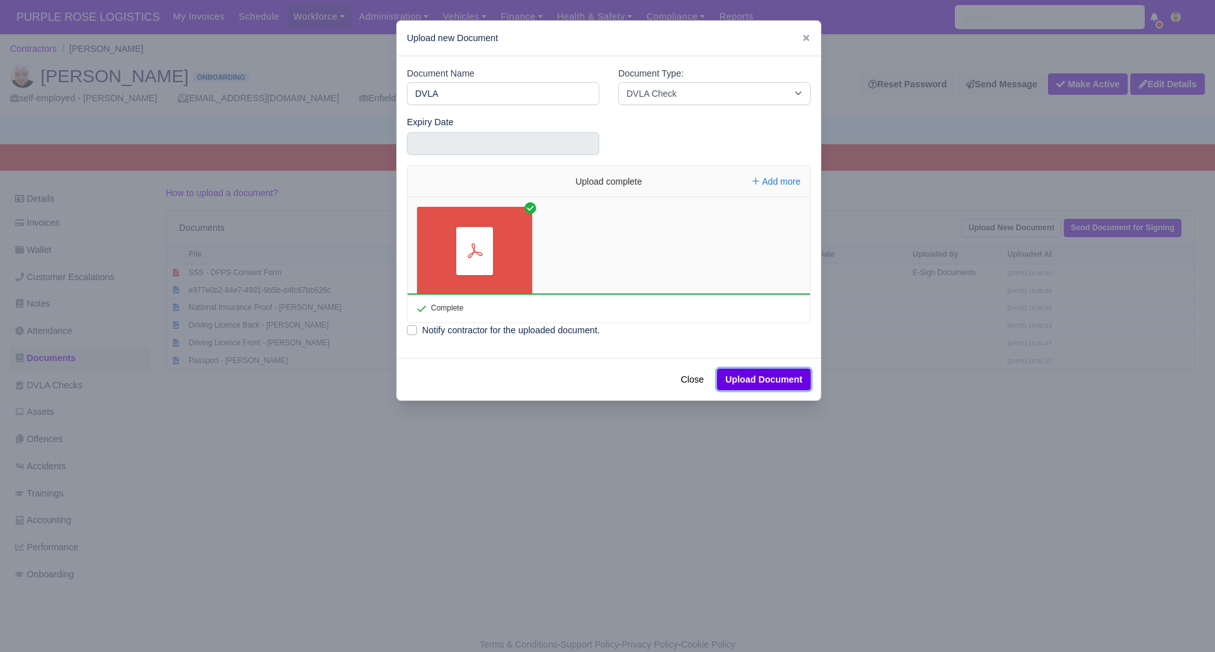
click at [754, 375] on button "Upload Document" at bounding box center [764, 380] width 94 height 22
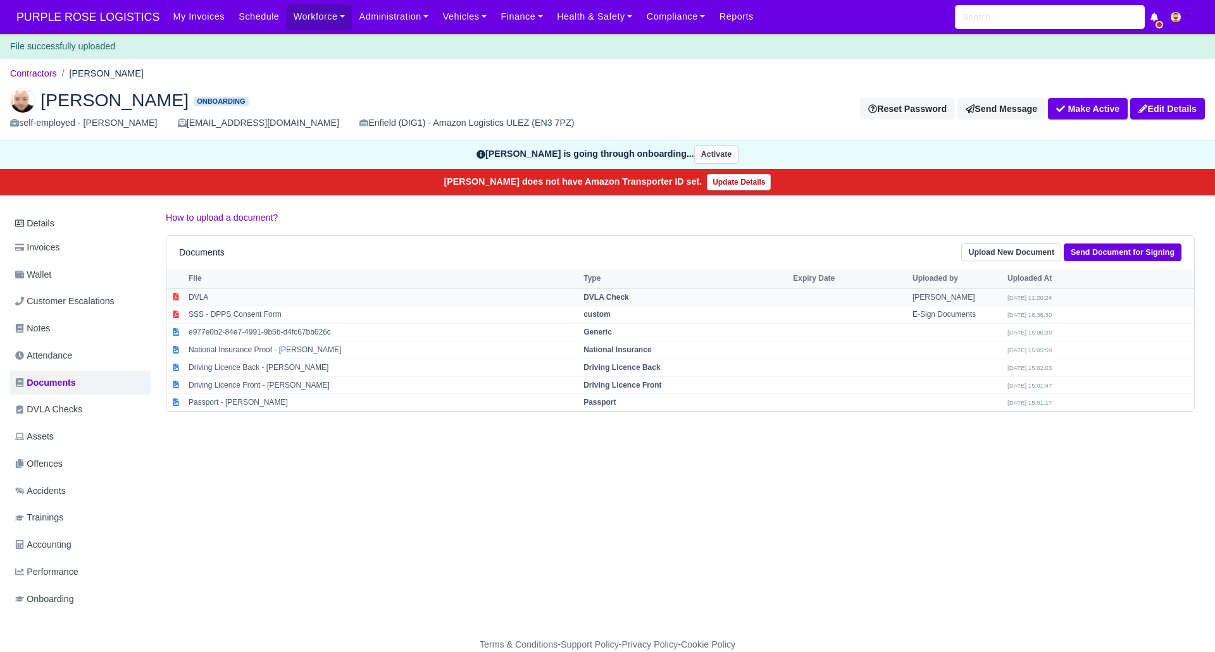
click at [629, 297] on strong "DVLA Check" at bounding box center [606, 297] width 46 height 9
select select "dvla-check"
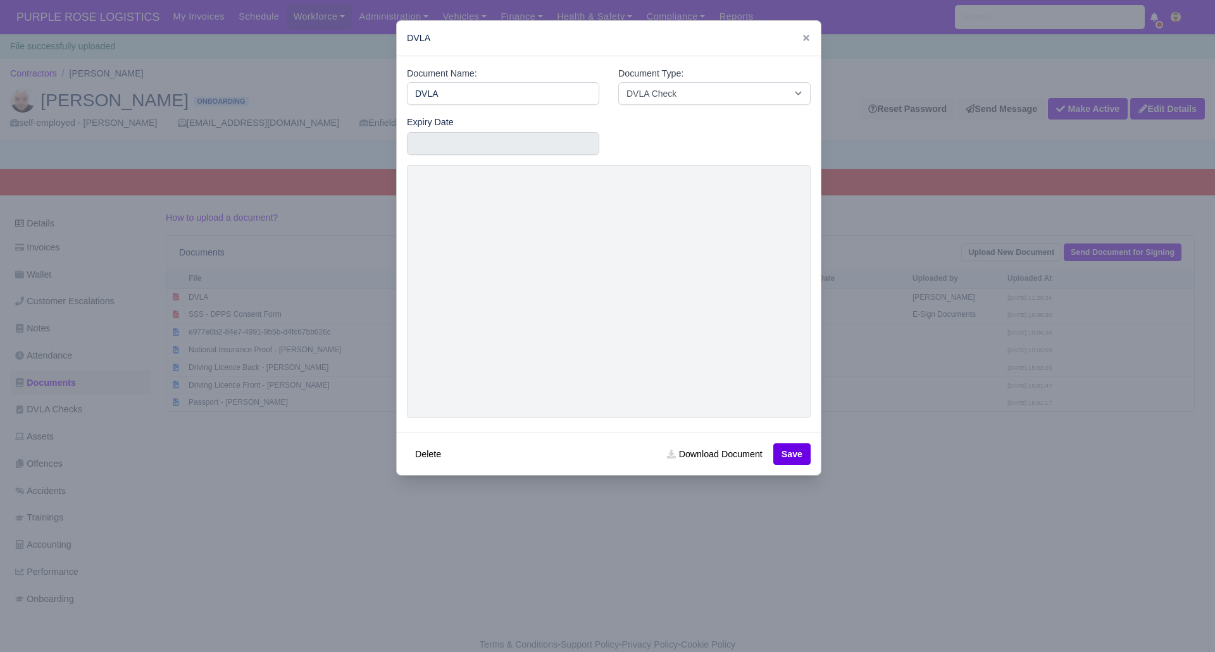
drag, startPoint x: 721, startPoint y: 491, endPoint x: 711, endPoint y: 483, distance: 13.2
click at [721, 490] on div at bounding box center [607, 326] width 1215 height 652
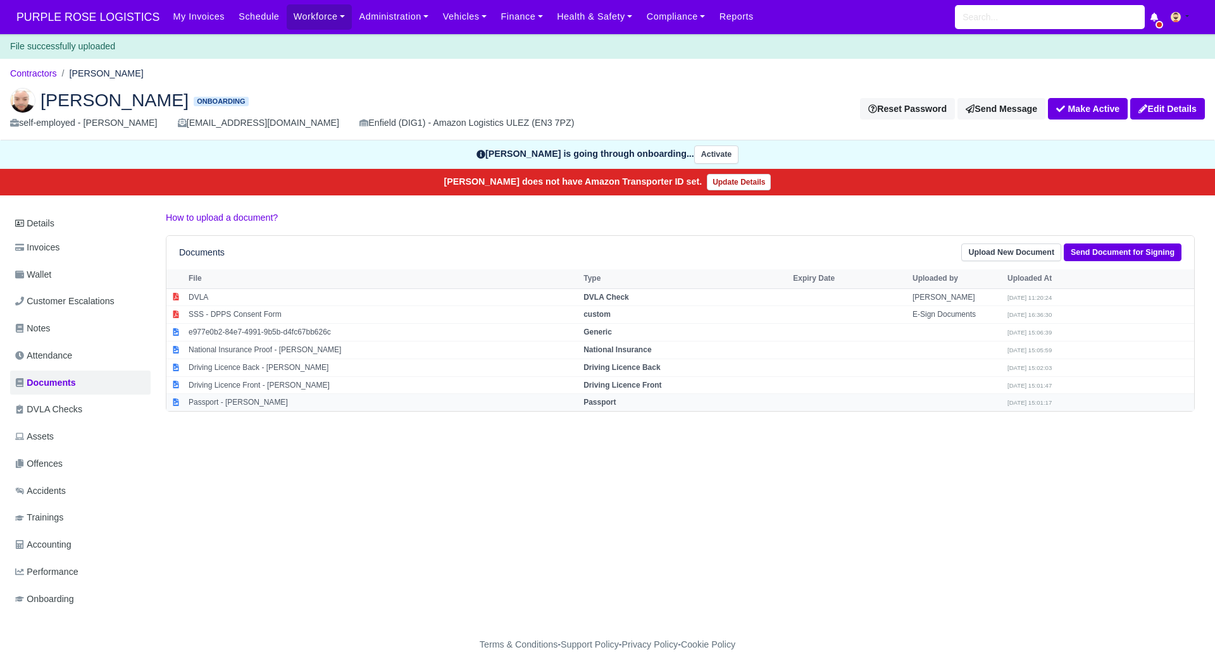
click at [616, 401] on strong "Passport" at bounding box center [599, 402] width 32 height 9
select select "passport"
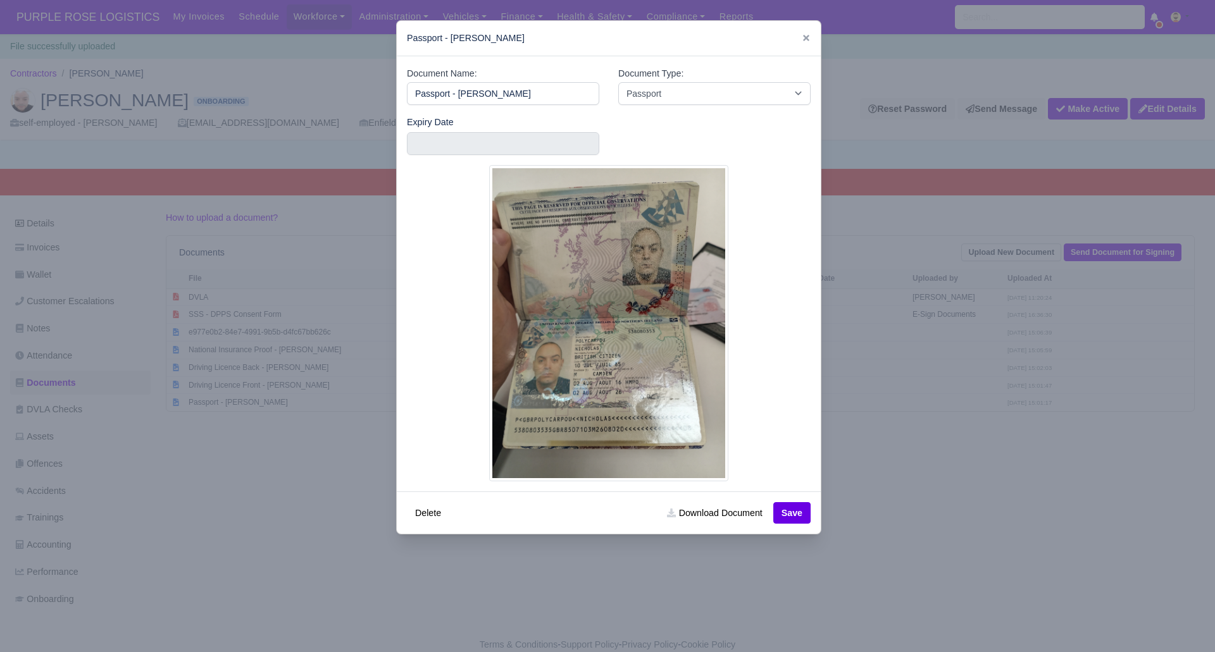
click at [942, 489] on div at bounding box center [607, 326] width 1215 height 652
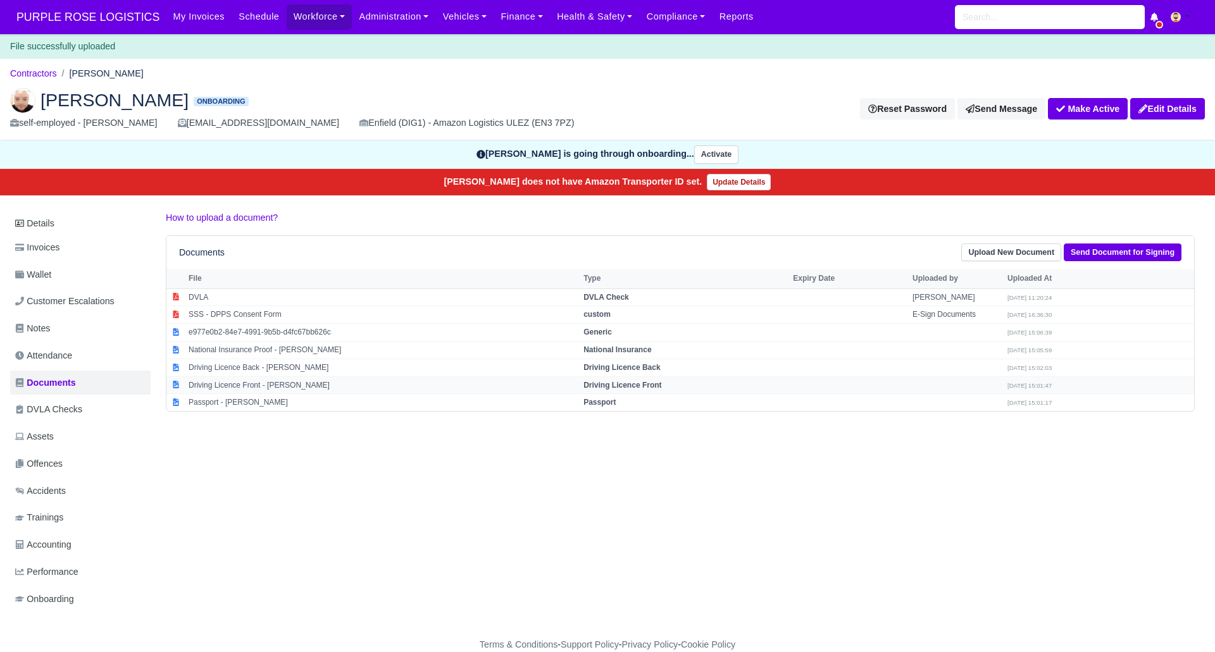
click at [661, 389] on strong "Driving Licence Front" at bounding box center [622, 385] width 78 height 9
select select "driving-licence-front"
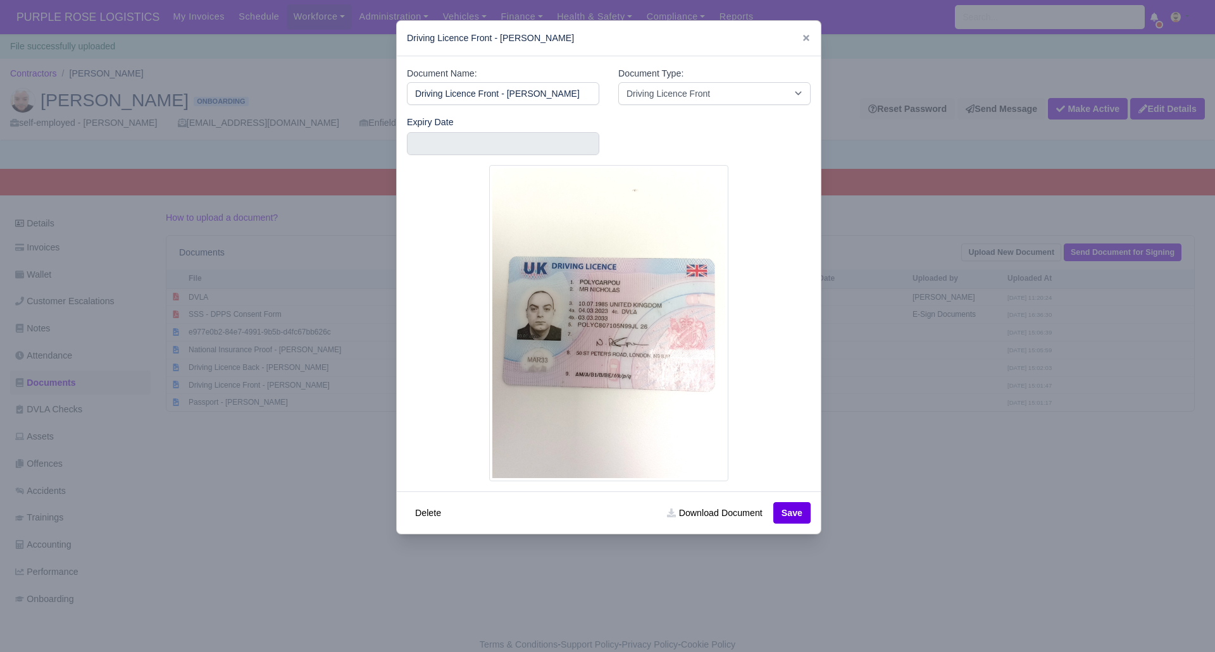
click at [935, 480] on div at bounding box center [607, 326] width 1215 height 652
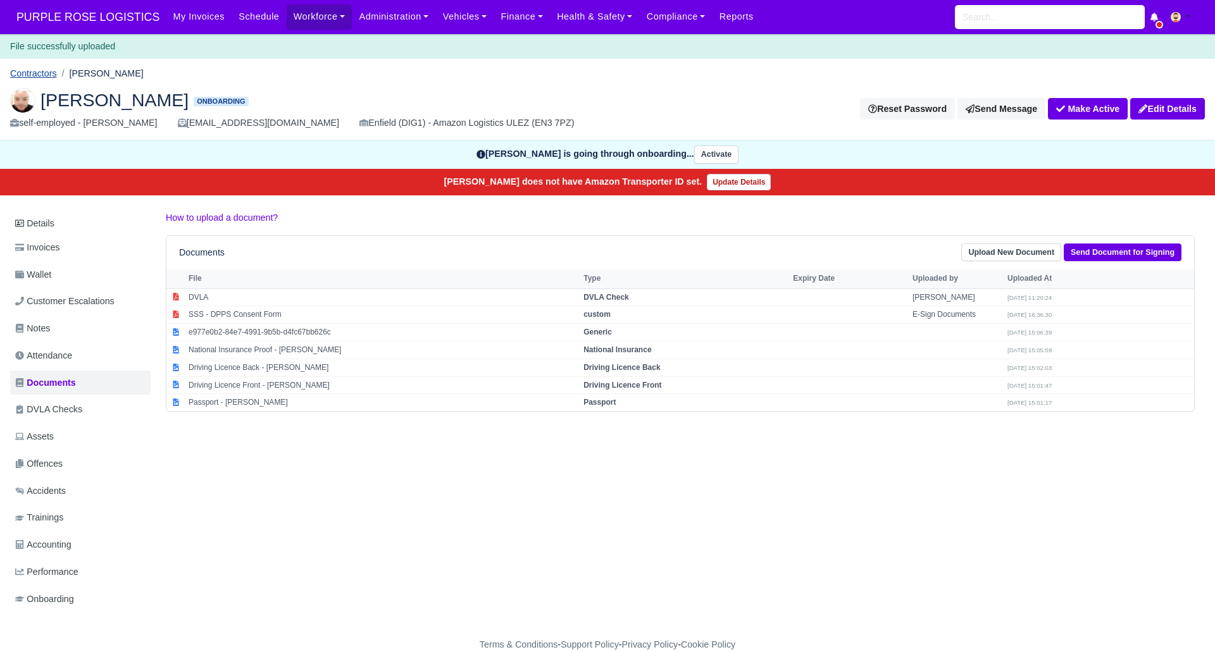
click at [29, 74] on link "Contractors" at bounding box center [33, 73] width 47 height 10
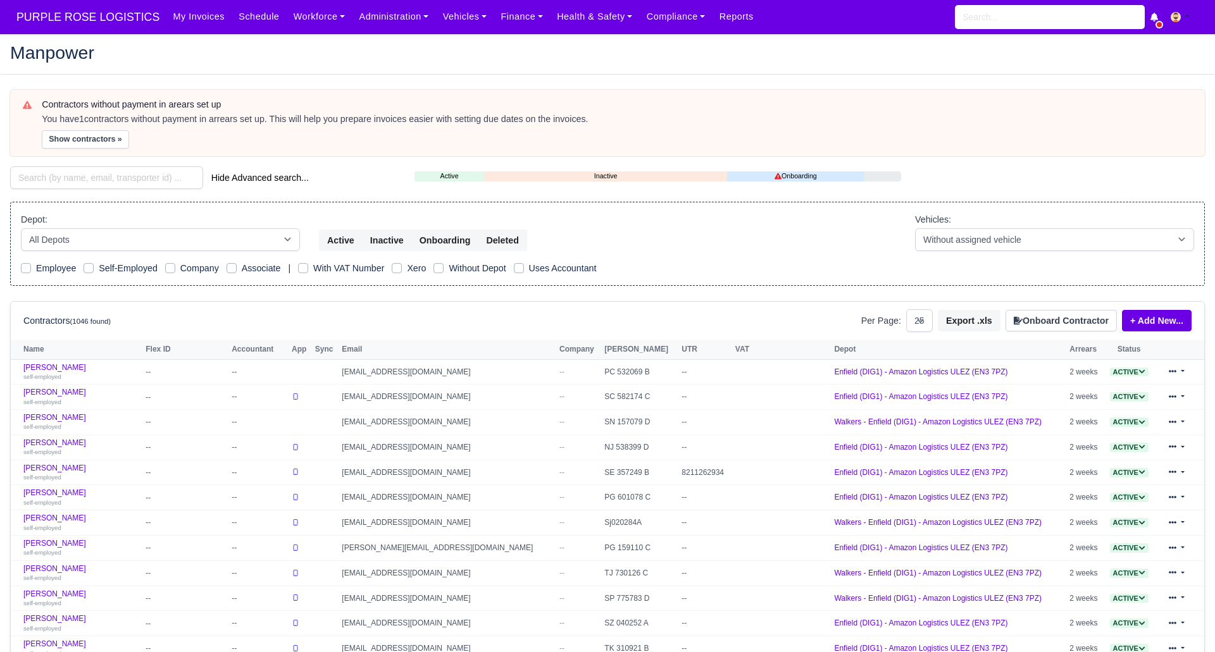
select select "25"
click at [154, 178] on input "search" at bounding box center [106, 177] width 193 height 23
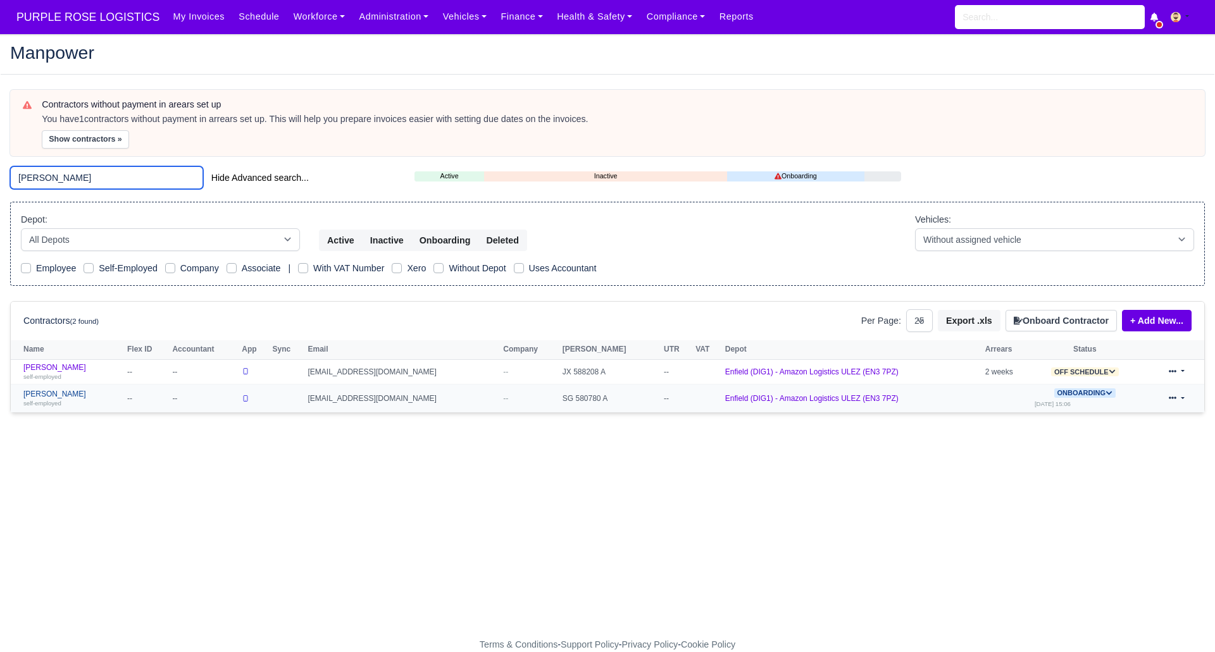
type input "[PERSON_NAME]"
click at [63, 395] on link "Ahmet Kocaturk self-employed" at bounding box center [71, 399] width 97 height 18
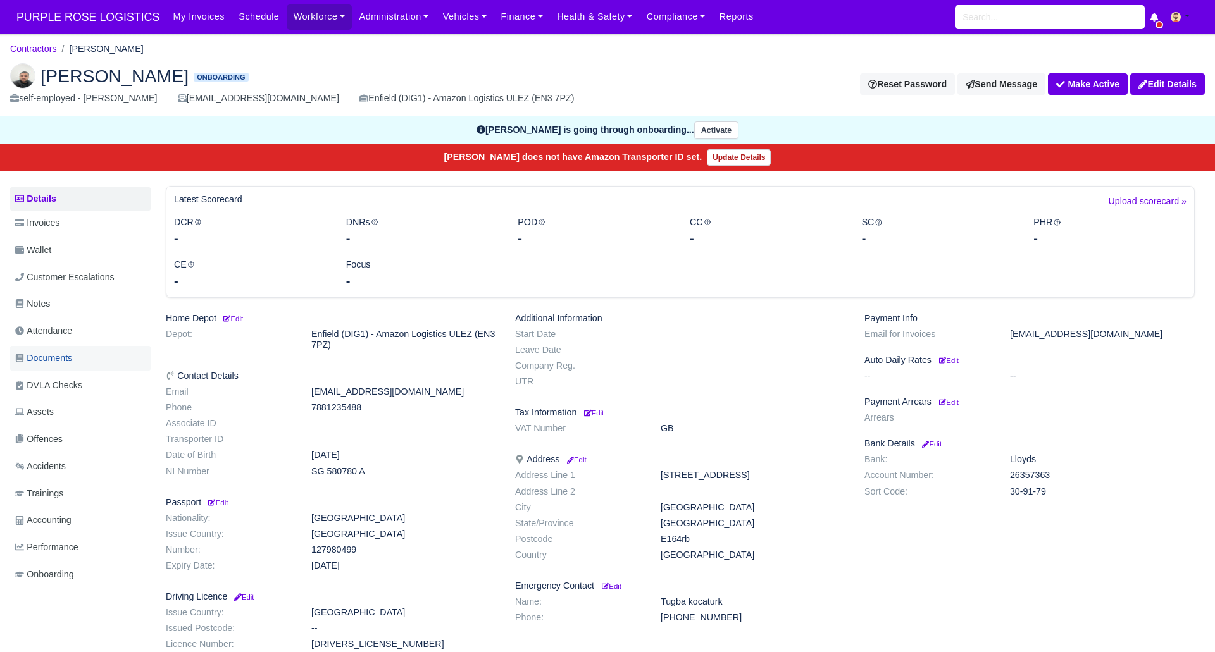
click at [72, 357] on span "Documents" at bounding box center [43, 358] width 57 height 15
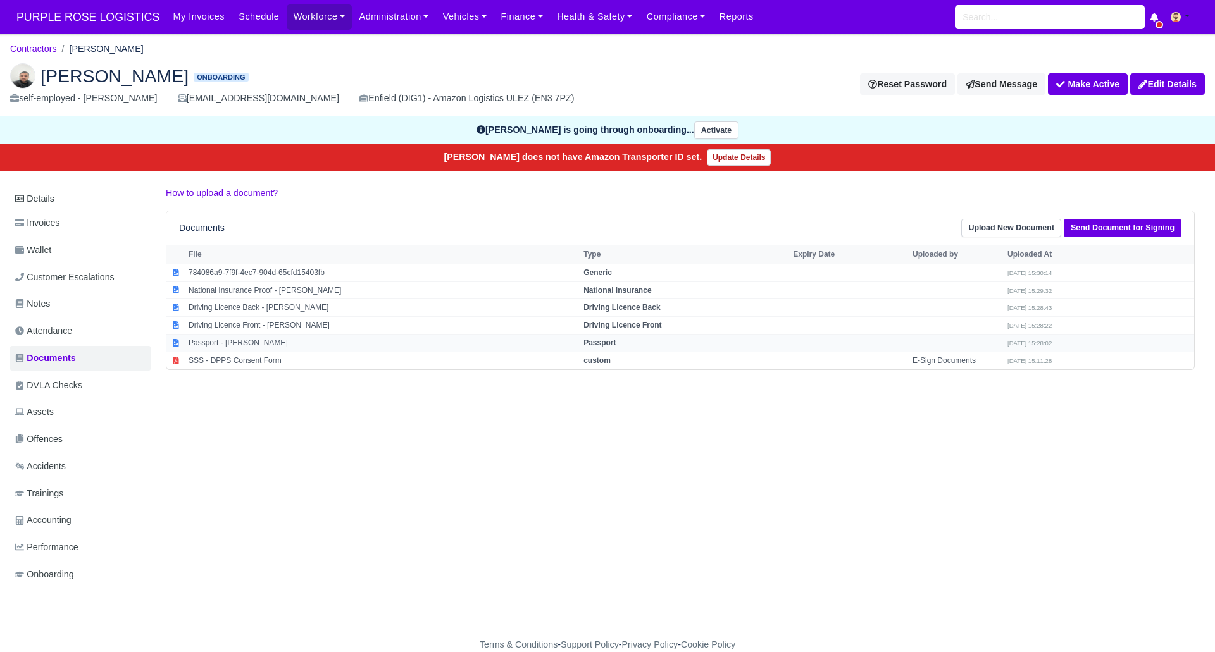
click at [630, 342] on td "Passport" at bounding box center [684, 344] width 209 height 18
select select "passport"
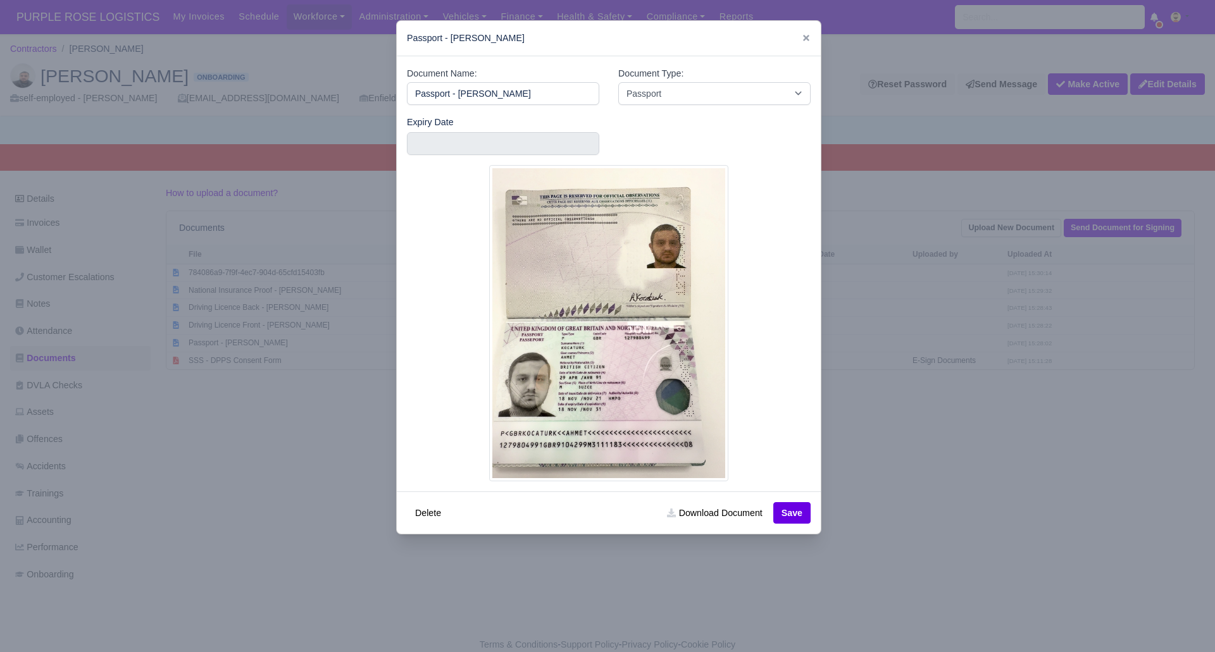
click at [910, 451] on div at bounding box center [607, 326] width 1215 height 652
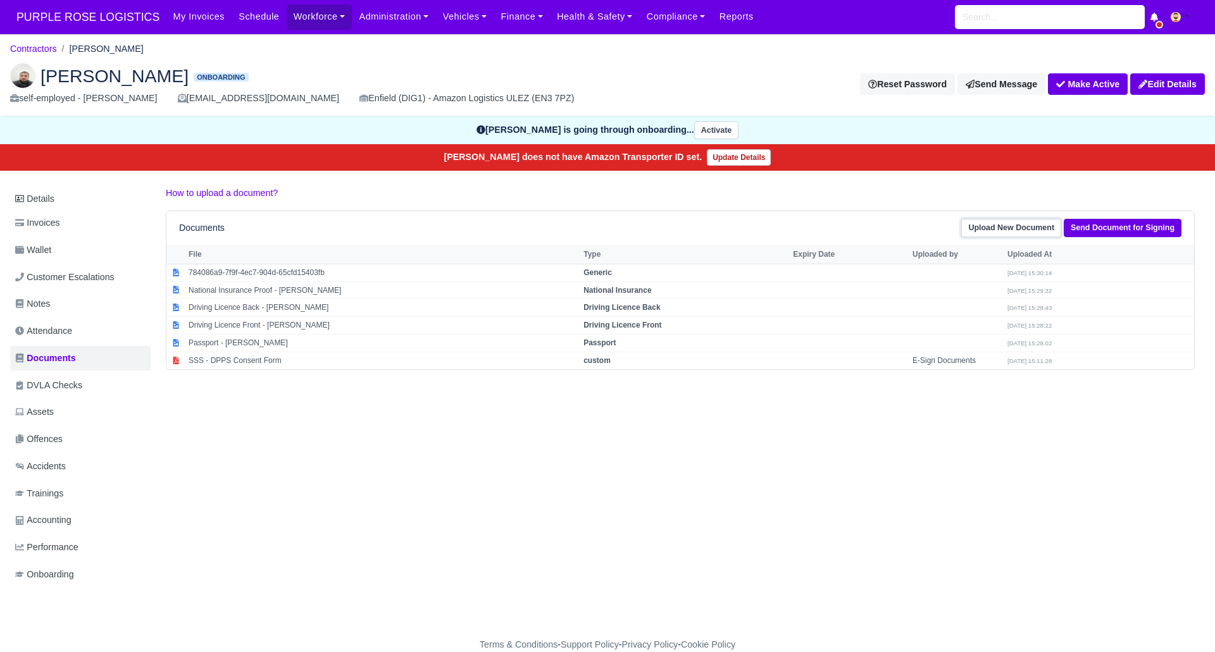
click at [1031, 227] on link "Upload New Document" at bounding box center [1011, 228] width 100 height 18
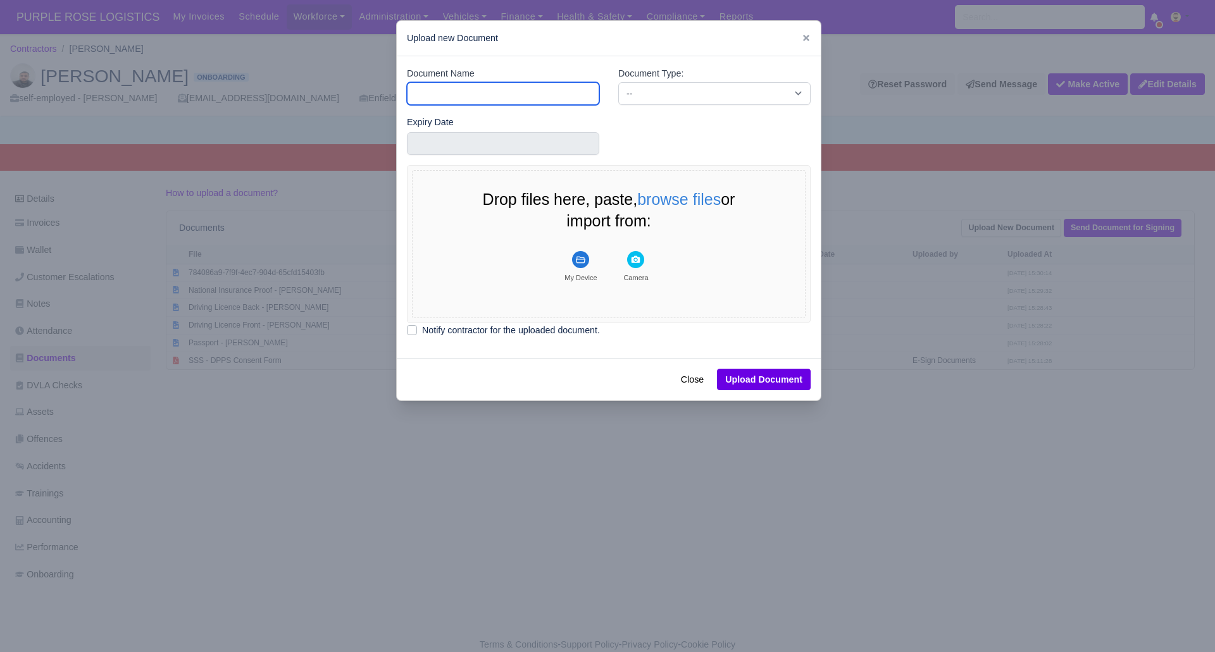
click at [541, 102] on input "Document Name" at bounding box center [503, 93] width 192 height 23
type input "DVLA"
click at [698, 80] on div "Document Type: -- Accounting Engagement Letter Age Verification Confirmation Ba…" at bounding box center [714, 85] width 192 height 39
click at [699, 87] on select "-- Accounting Engagement Letter Age Verification Confirmation Background Check …" at bounding box center [714, 93] width 192 height 23
select select "dvla-check"
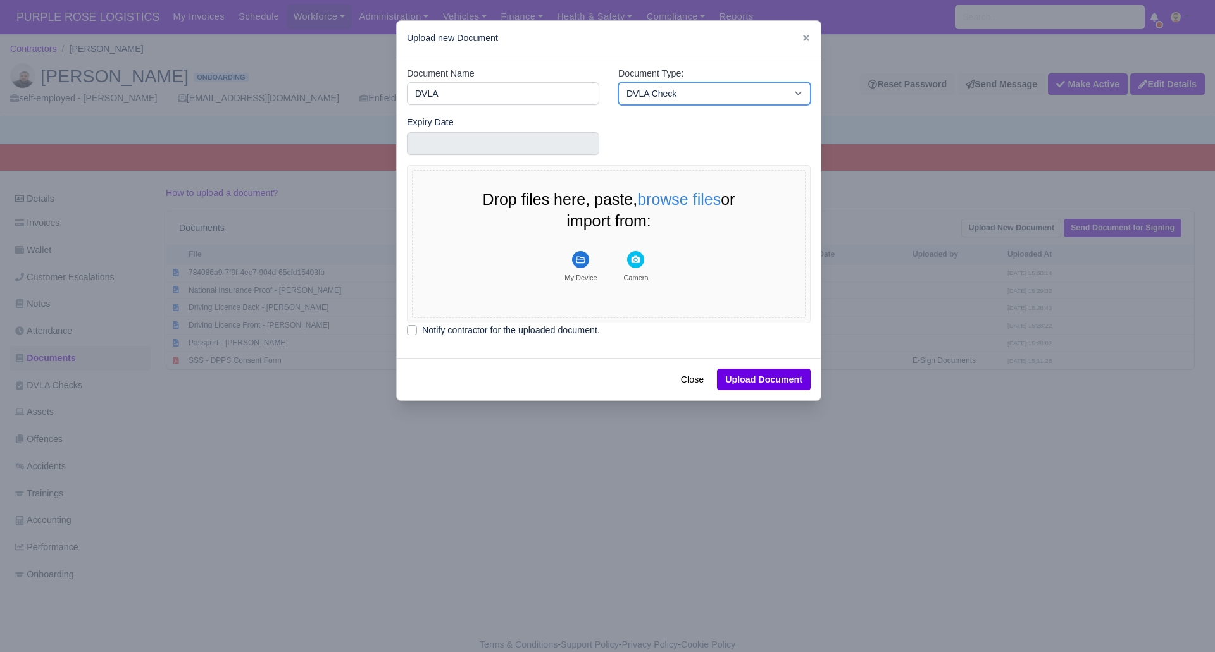
click at [618, 82] on select "-- Accounting Engagement Letter Age Verification Confirmation Background Check …" at bounding box center [714, 93] width 192 height 23
click at [578, 256] on rect "File Uploader" at bounding box center [580, 259] width 17 height 17
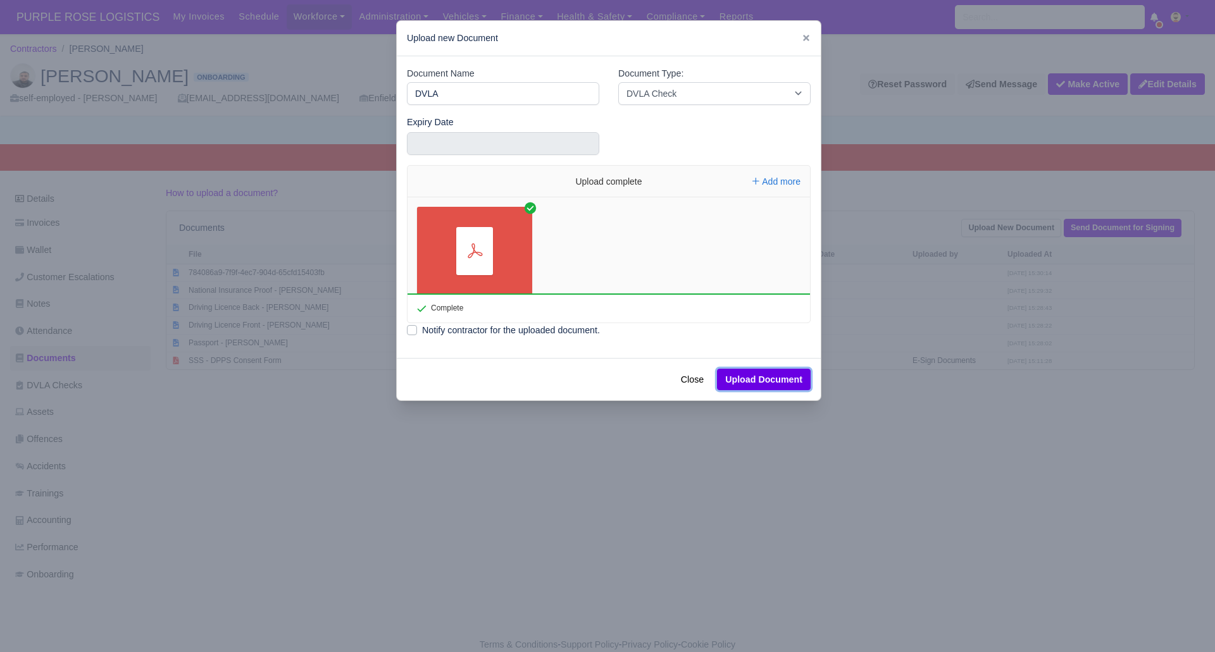
click at [767, 376] on button "Upload Document" at bounding box center [764, 380] width 94 height 22
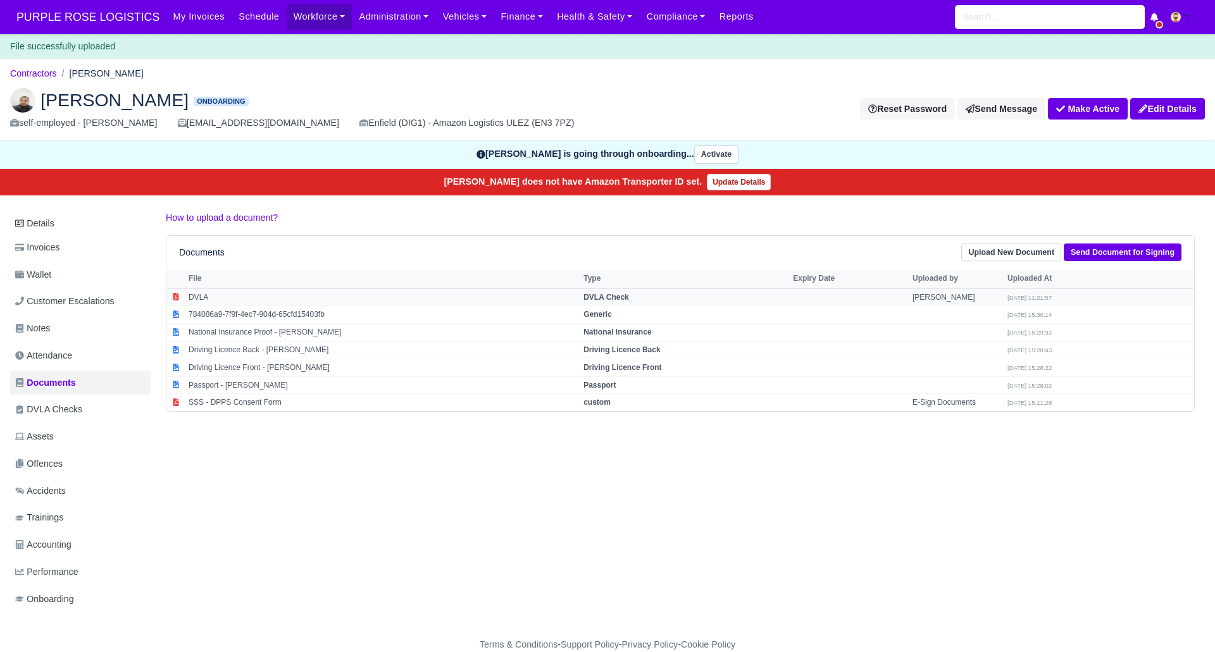
click at [640, 295] on td "DVLA Check" at bounding box center [684, 298] width 209 height 18
select select "dvla-check"
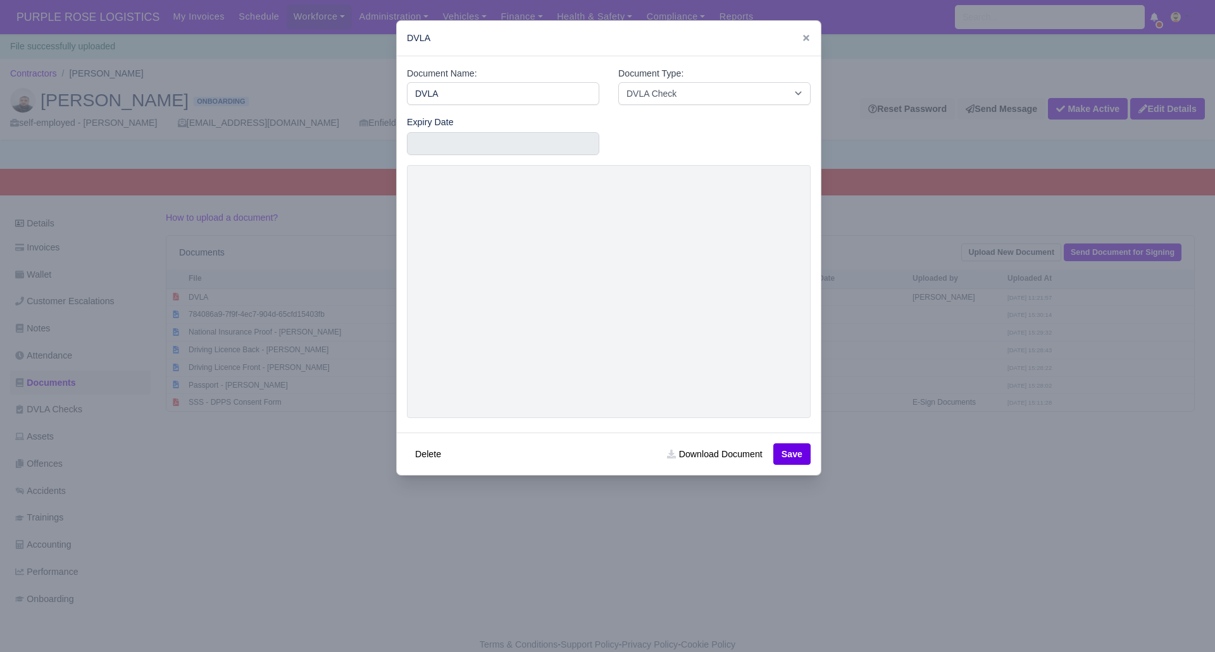
drag, startPoint x: 924, startPoint y: 468, endPoint x: 938, endPoint y: 380, distance: 89.0
click at [928, 464] on div at bounding box center [607, 326] width 1215 height 652
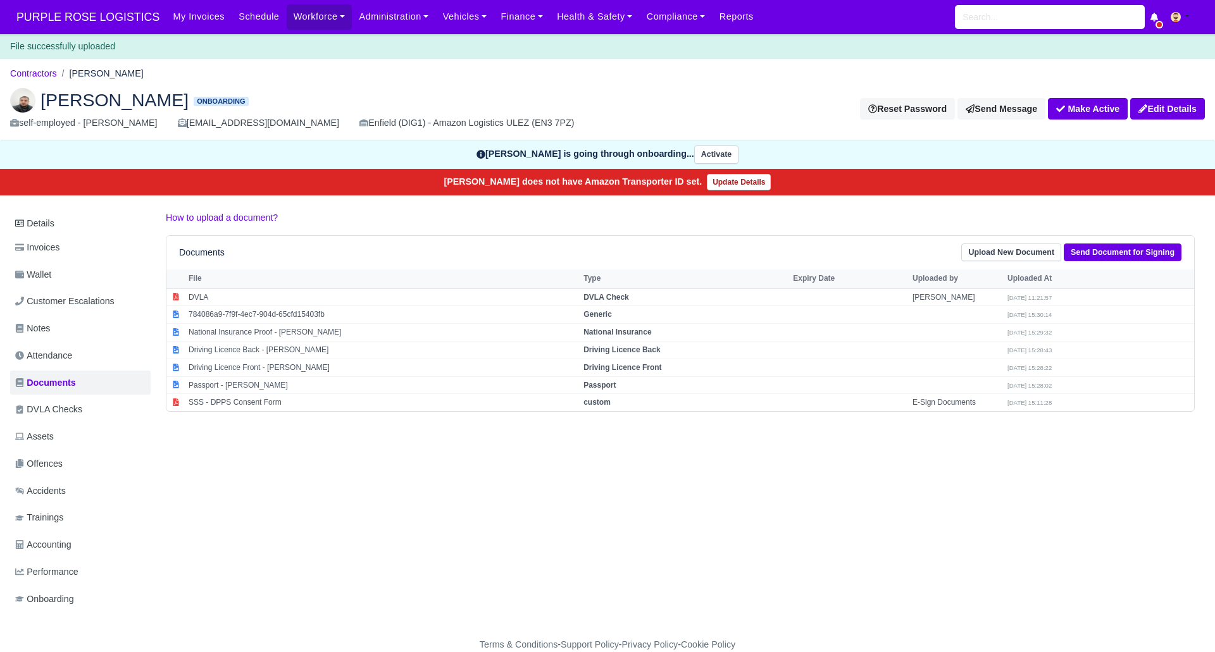
click at [849, 77] on ol "Contractors [PERSON_NAME]" at bounding box center [607, 74] width 1195 height 20
